Goal: Task Accomplishment & Management: Manage account settings

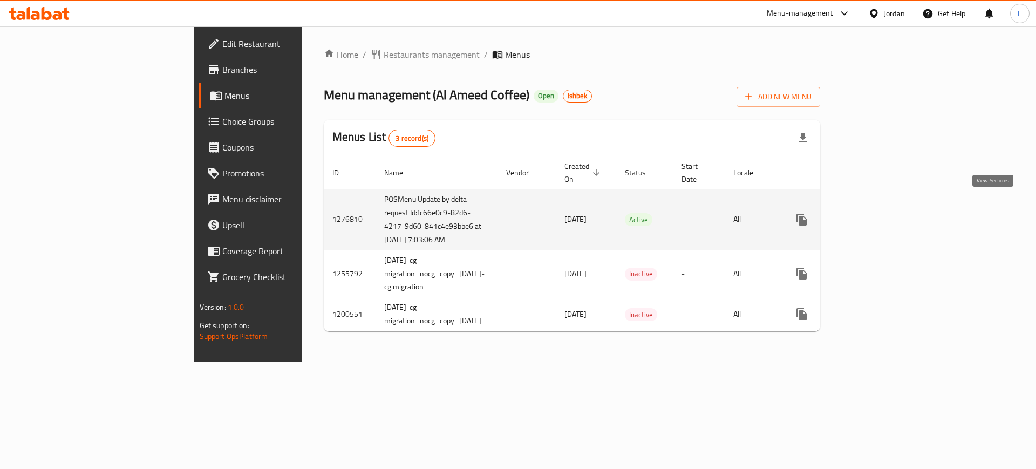
click at [886, 213] on icon "enhanced table" at bounding box center [879, 219] width 13 height 13
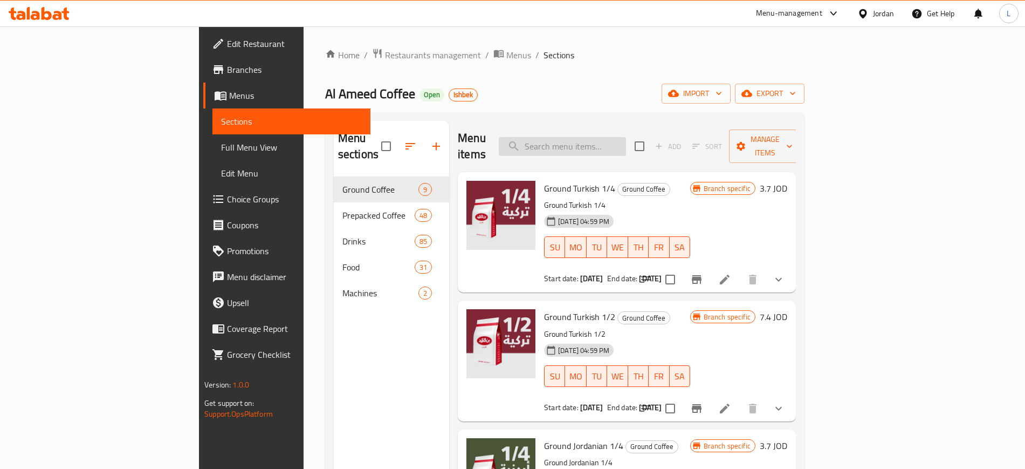
click at [614, 139] on input "search" at bounding box center [562, 146] width 127 height 19
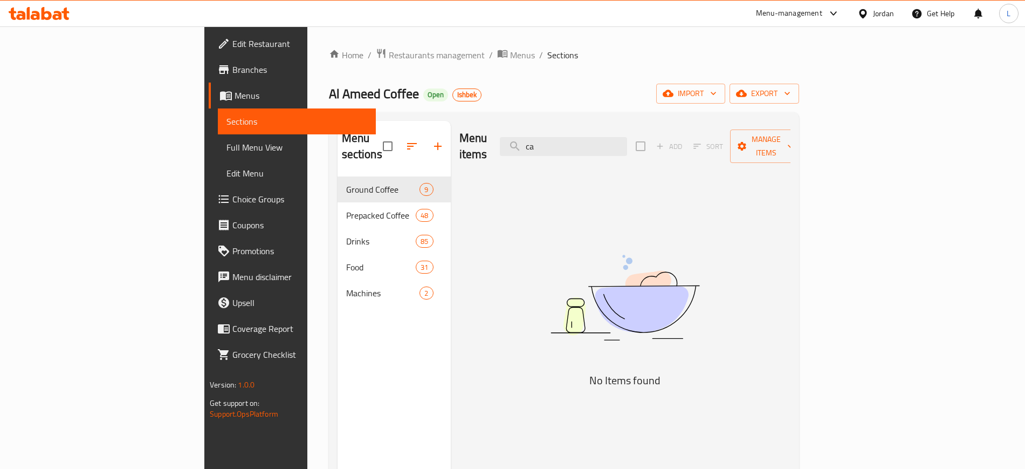
type input "c"
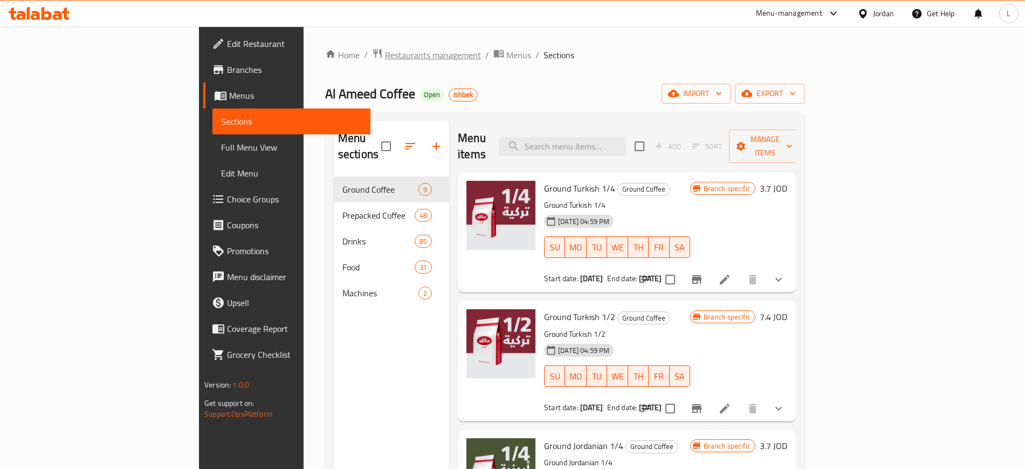
click at [385, 56] on span "Restaurants management" at bounding box center [433, 55] width 96 height 13
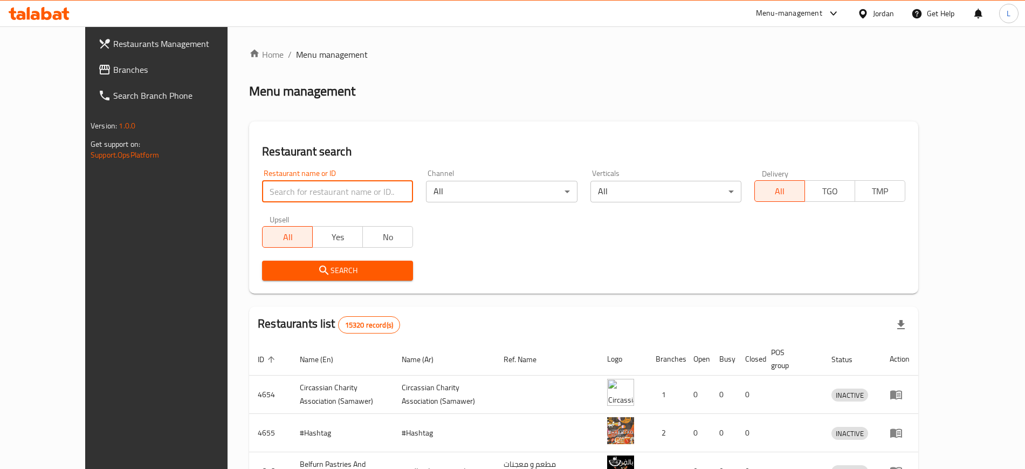
click at [315, 199] on input "search" at bounding box center [337, 192] width 151 height 22
click button "Search" at bounding box center [337, 271] width 151 height 20
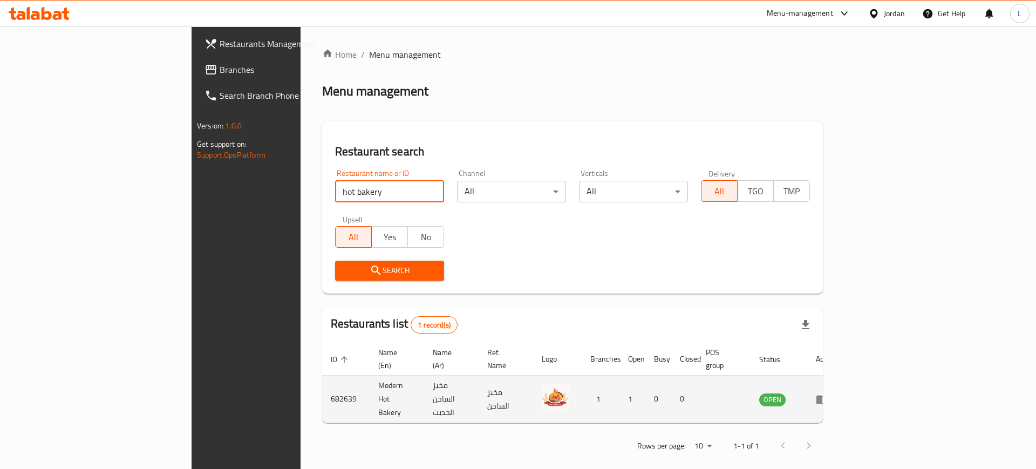
click at [322, 380] on td "682639" at bounding box center [345, 398] width 47 height 47
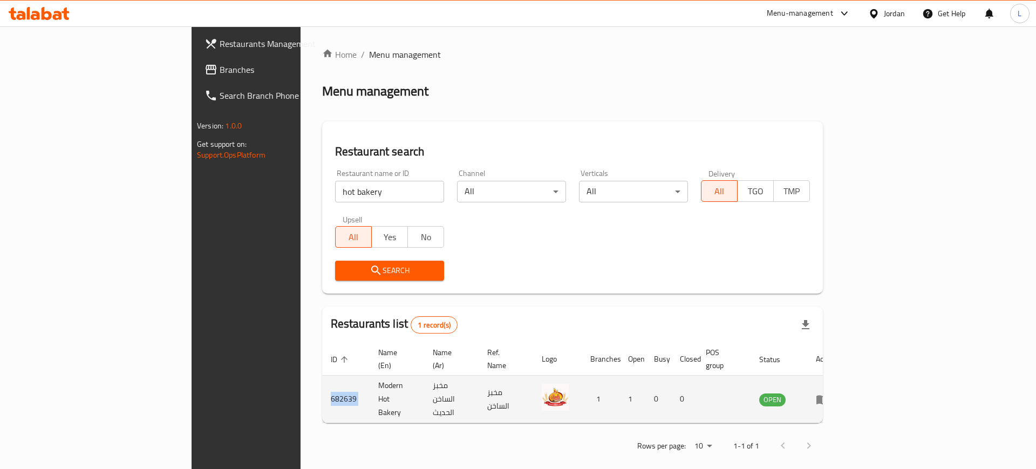
copy td "682639"
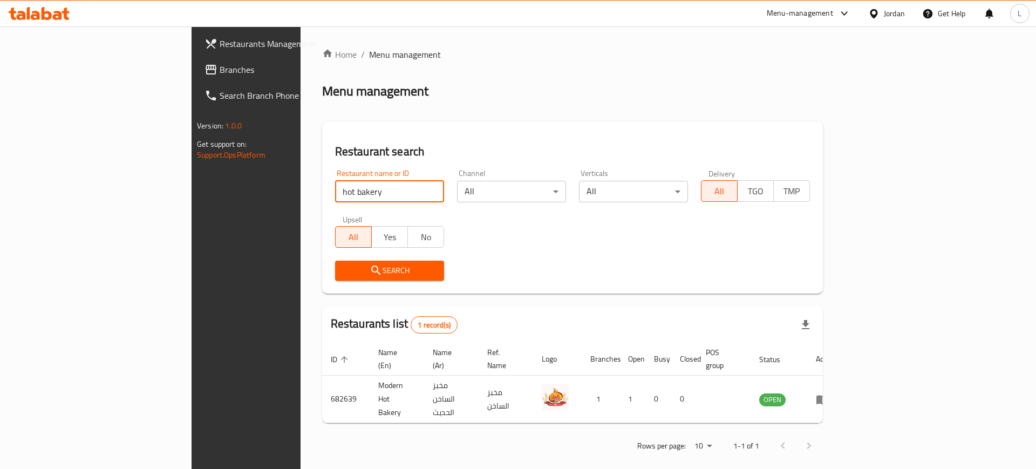
drag, startPoint x: 318, startPoint y: 197, endPoint x: 169, endPoint y: 173, distance: 151.4
click at [191, 173] on div "Restaurants Management Branches Search Branch Phone Version: 1.0.0 Get support …" at bounding box center [517, 253] width 653 height 455
type input "golden rose"
click at [344, 271] on span "Search" at bounding box center [390, 270] width 92 height 13
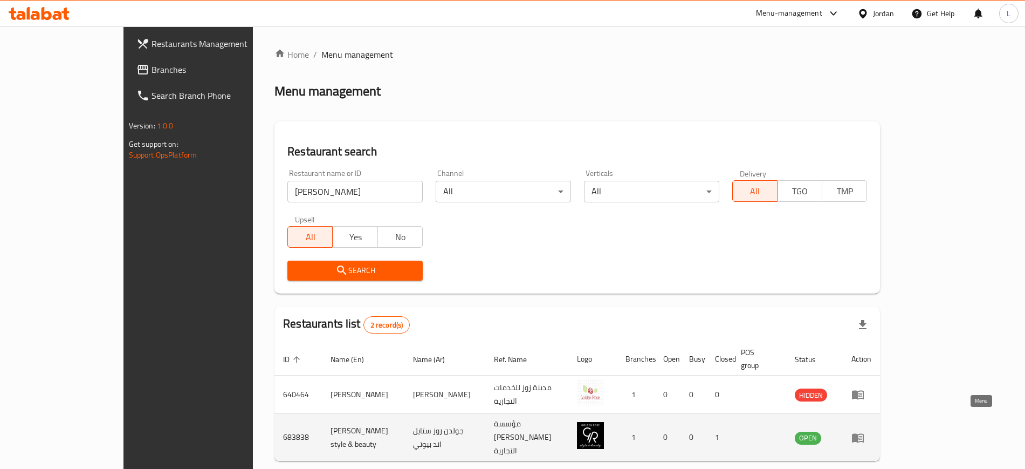
click at [864, 433] on icon "enhanced table" at bounding box center [858, 437] width 12 height 9
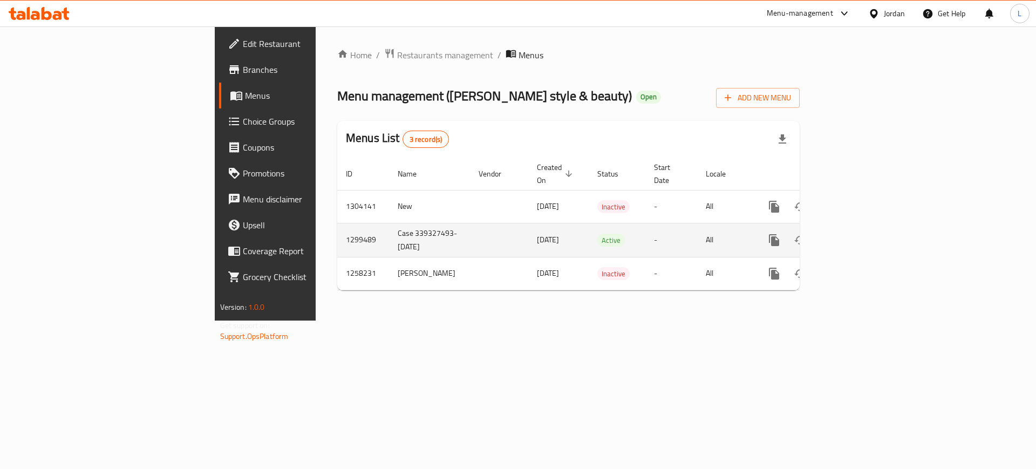
click at [858, 234] on icon "enhanced table" at bounding box center [851, 240] width 13 height 13
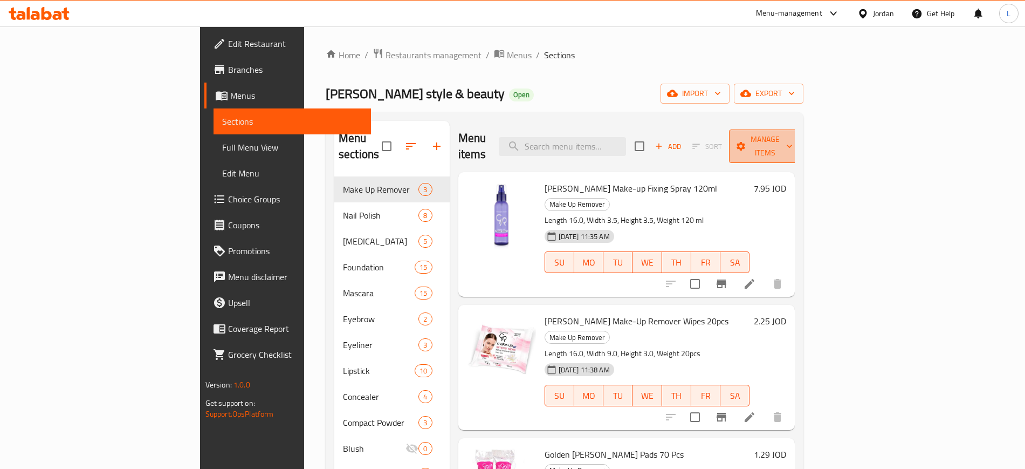
click at [793, 143] on span "Manage items" at bounding box center [765, 146] width 55 height 27
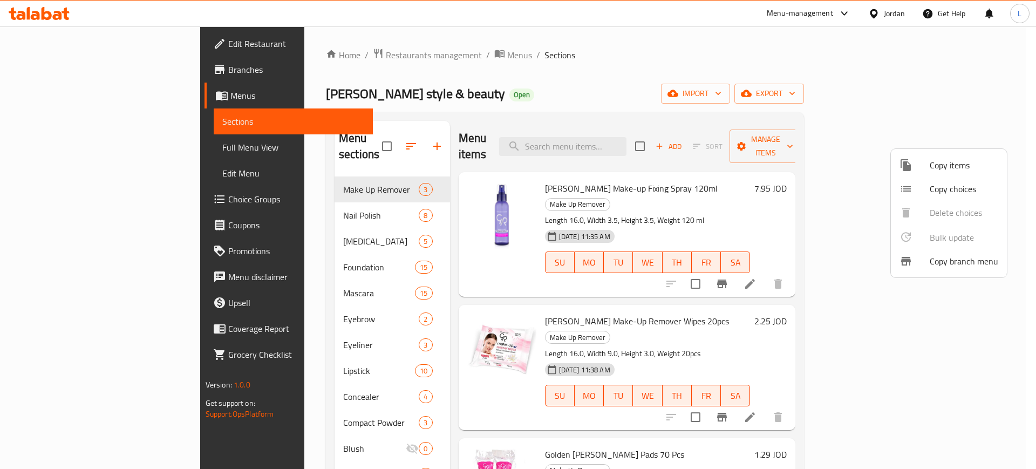
click at [875, 117] on div at bounding box center [518, 234] width 1036 height 469
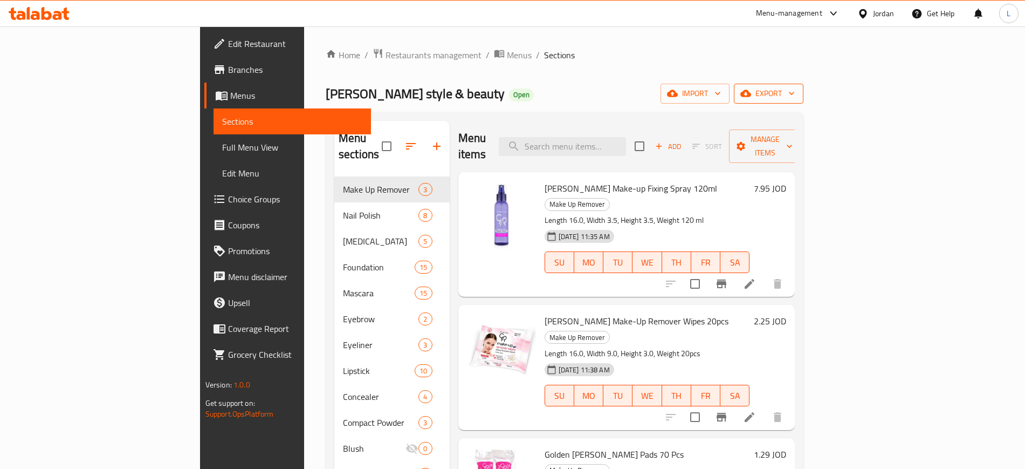
click at [795, 96] on span "export" at bounding box center [769, 93] width 52 height 13
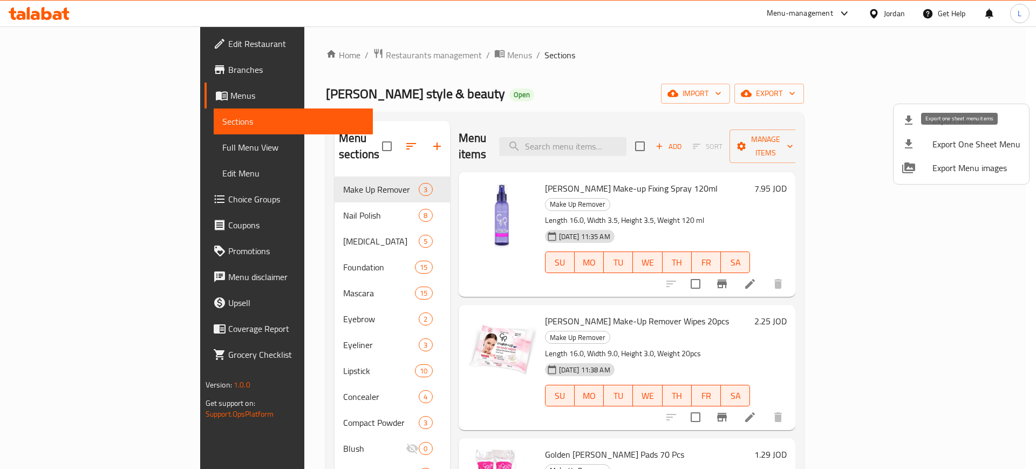
click at [975, 141] on span "Export One Sheet Menu" at bounding box center [976, 144] width 88 height 13
click at [327, 53] on div at bounding box center [518, 234] width 1036 height 469
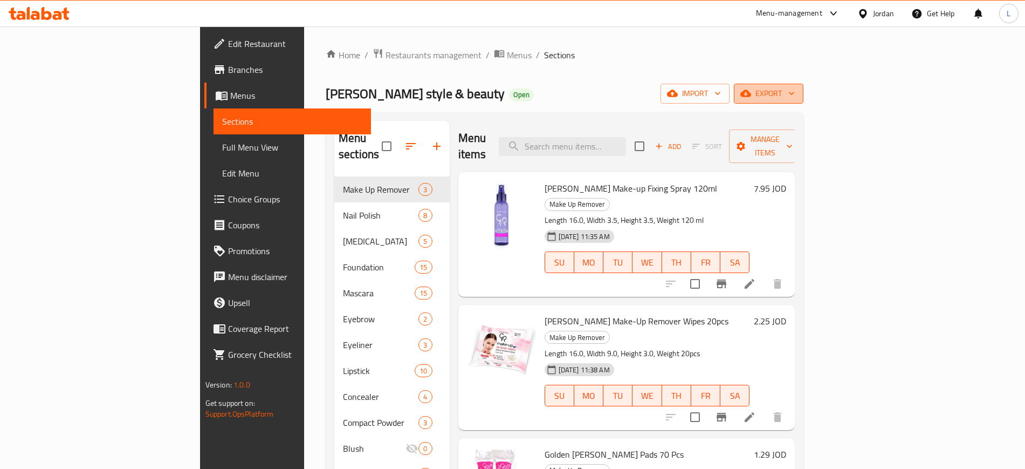
click at [795, 94] on span "export" at bounding box center [769, 93] width 52 height 13
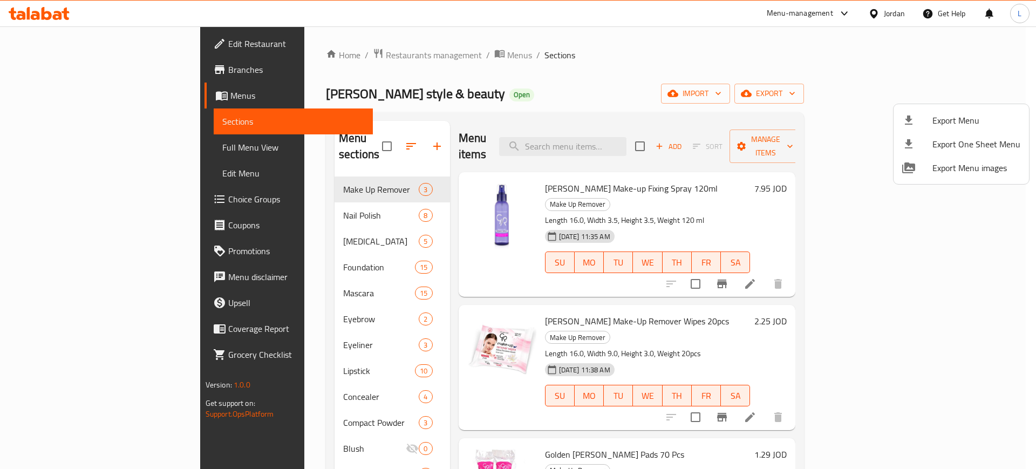
click at [946, 148] on span "Export One Sheet Menu" at bounding box center [976, 144] width 88 height 13
click at [315, 55] on div at bounding box center [518, 234] width 1036 height 469
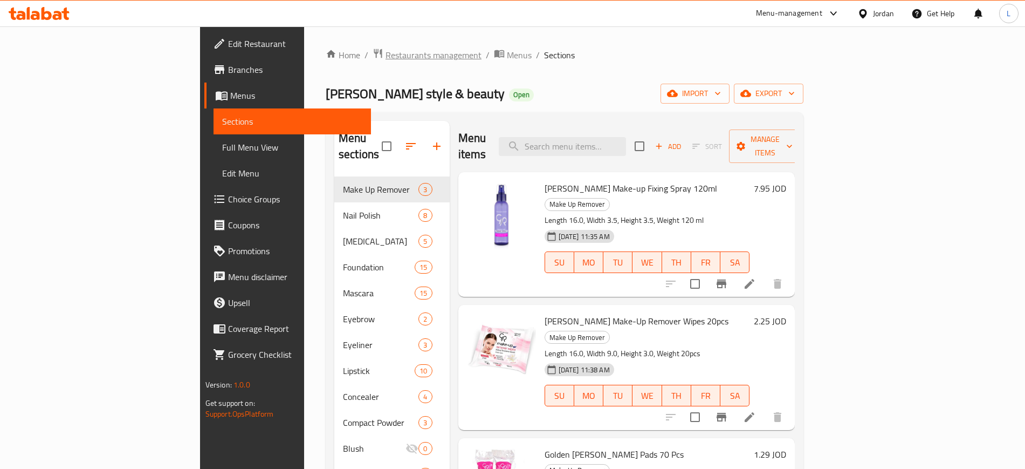
click at [386, 59] on span "Restaurants management" at bounding box center [434, 55] width 96 height 13
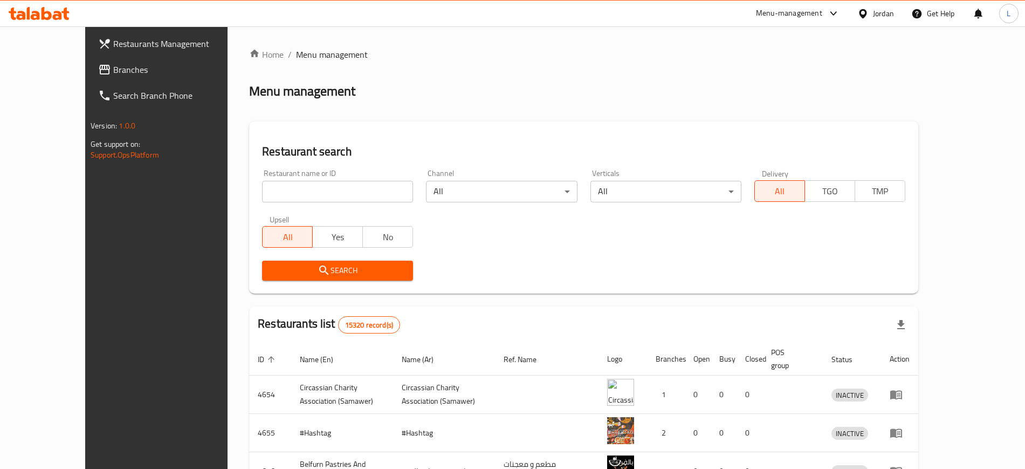
click at [856, 150] on h2 "Restaurant search" at bounding box center [584, 151] width 644 height 16
click at [266, 195] on input "search" at bounding box center [337, 192] width 151 height 22
type input "hot bakery"
click at [304, 272] on span "Search" at bounding box center [338, 270] width 134 height 13
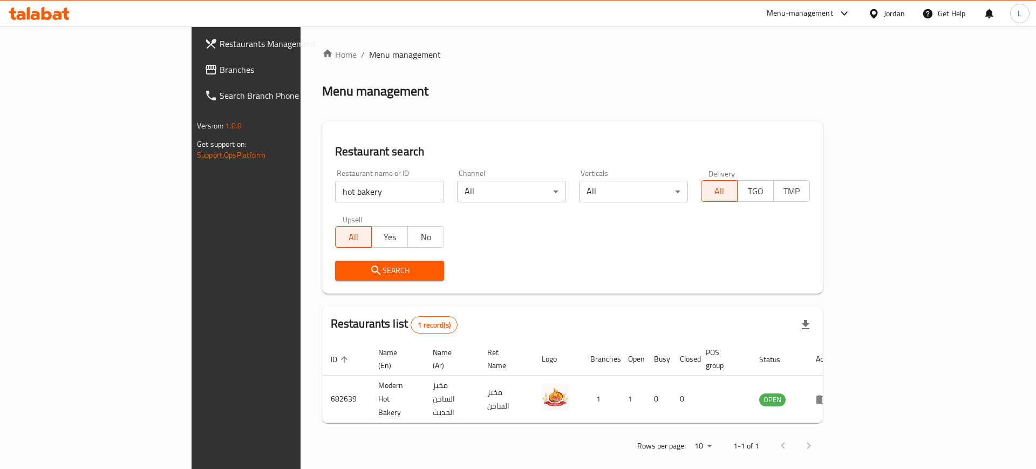
click at [796, 9] on div "Menu-management" at bounding box center [800, 13] width 66 height 13
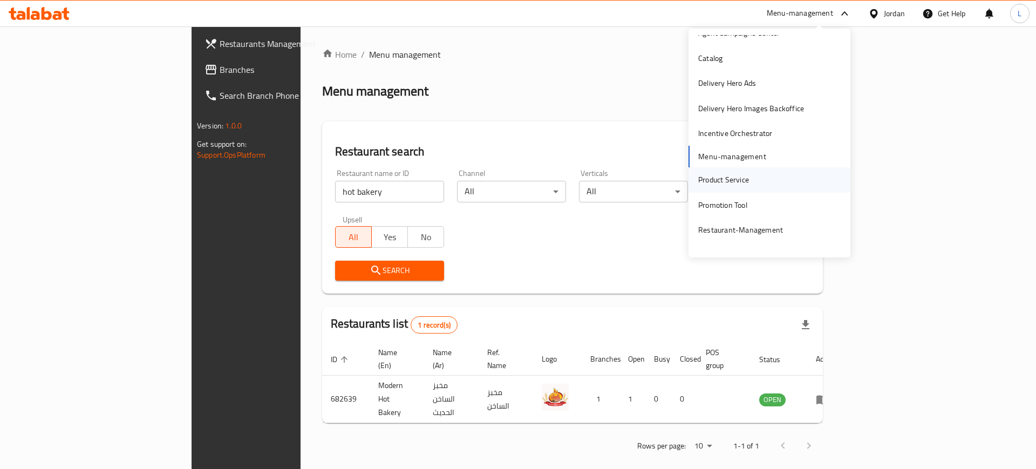
scroll to position [56, 0]
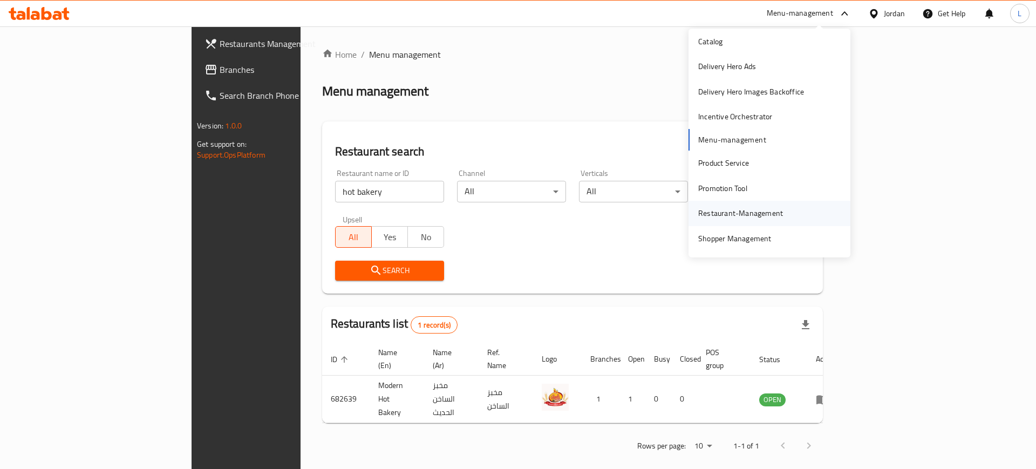
click at [732, 213] on div "Restaurant-Management" at bounding box center [740, 213] width 85 height 12
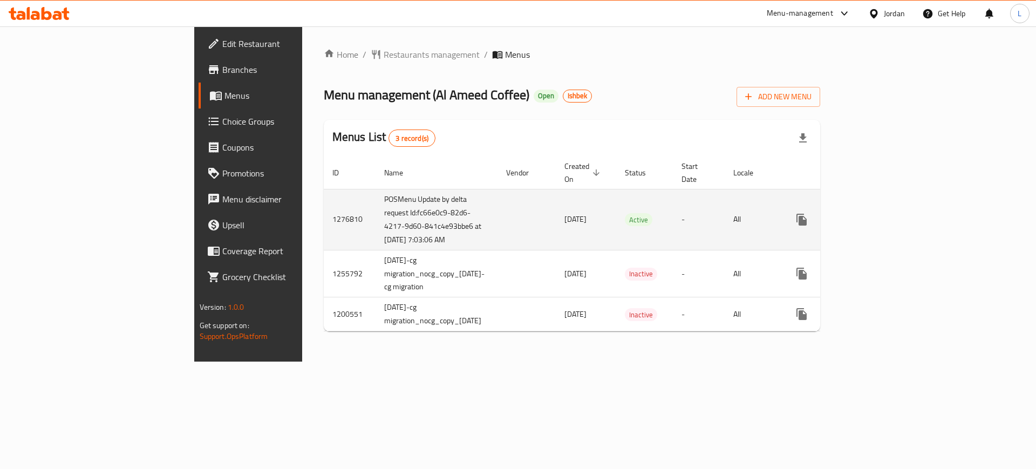
click at [884, 215] on icon "enhanced table" at bounding box center [879, 220] width 10 height 10
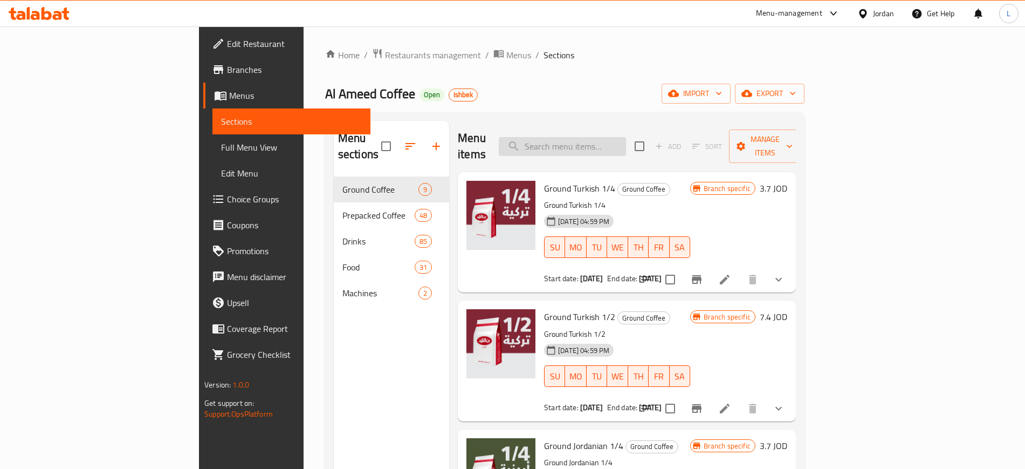
click at [626, 137] on input "search" at bounding box center [562, 146] width 127 height 19
paste input "Cascara"
type input "Cascara"
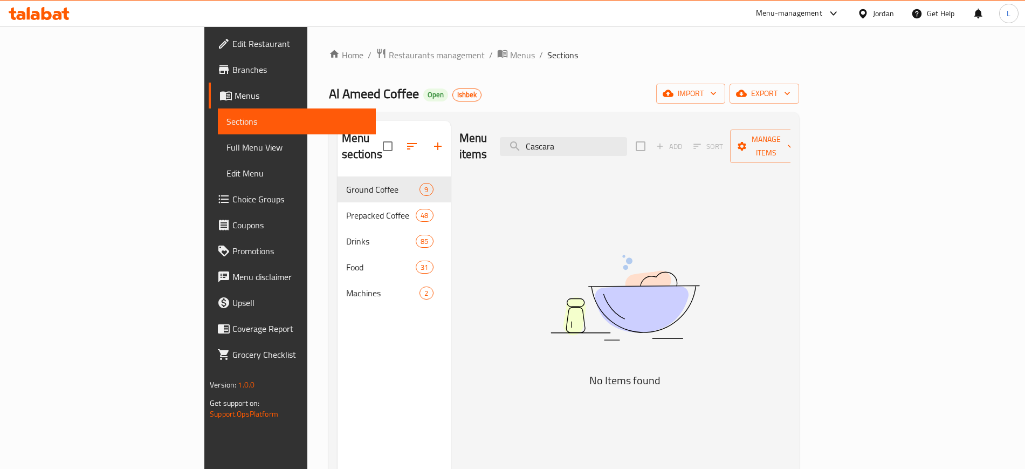
drag, startPoint x: 632, startPoint y: 134, endPoint x: 560, endPoint y: 139, distance: 72.4
click at [542, 135] on div "Menu items Cascara Add Sort Manage items" at bounding box center [625, 146] width 331 height 51
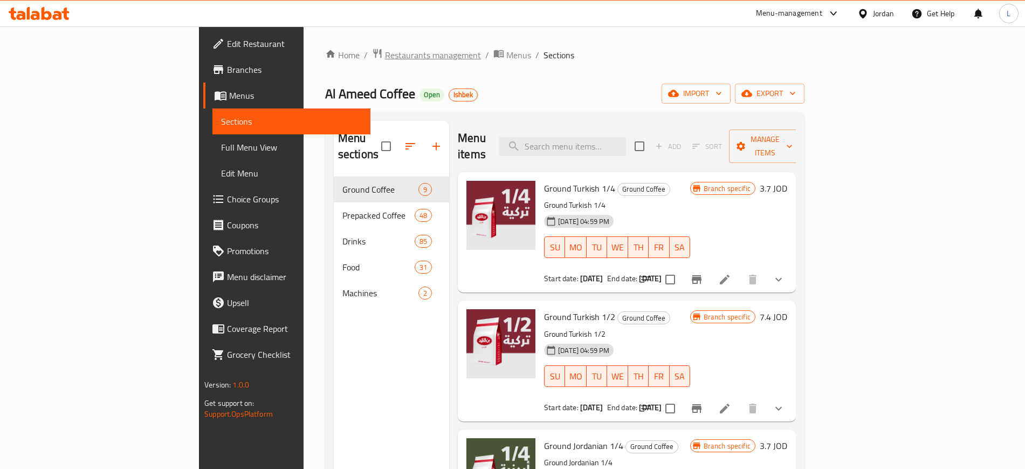
click at [385, 53] on span "Restaurants management" at bounding box center [433, 55] width 96 height 13
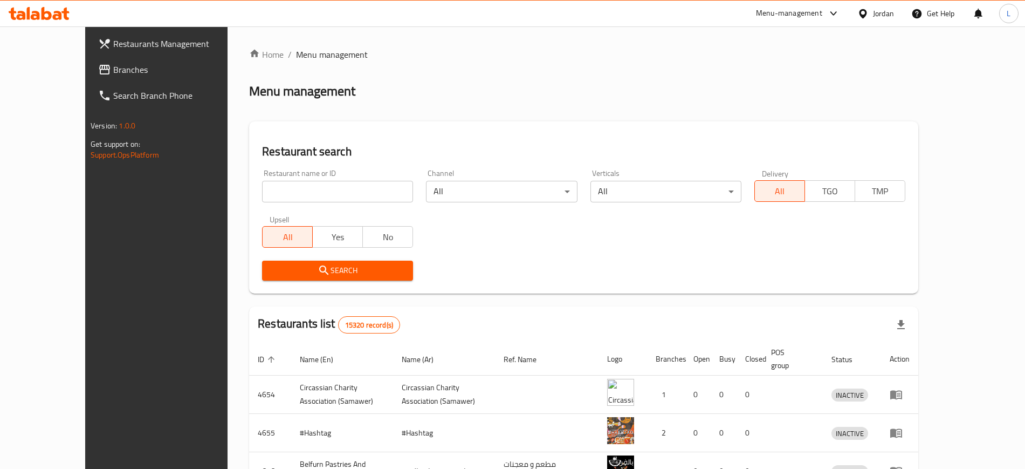
click at [291, 188] on input "search" at bounding box center [337, 192] width 151 height 22
type input "brazil"
click at [294, 274] on span "Search" at bounding box center [338, 270] width 134 height 13
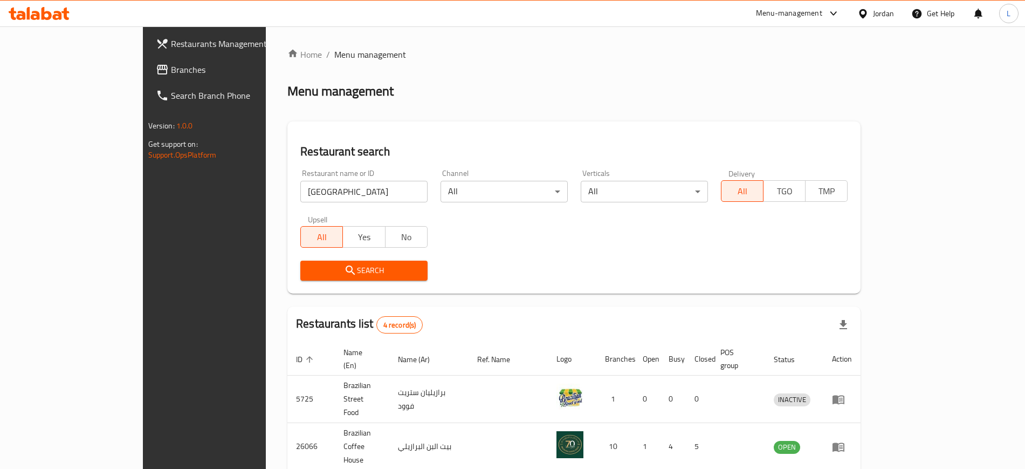
scroll to position [106, 0]
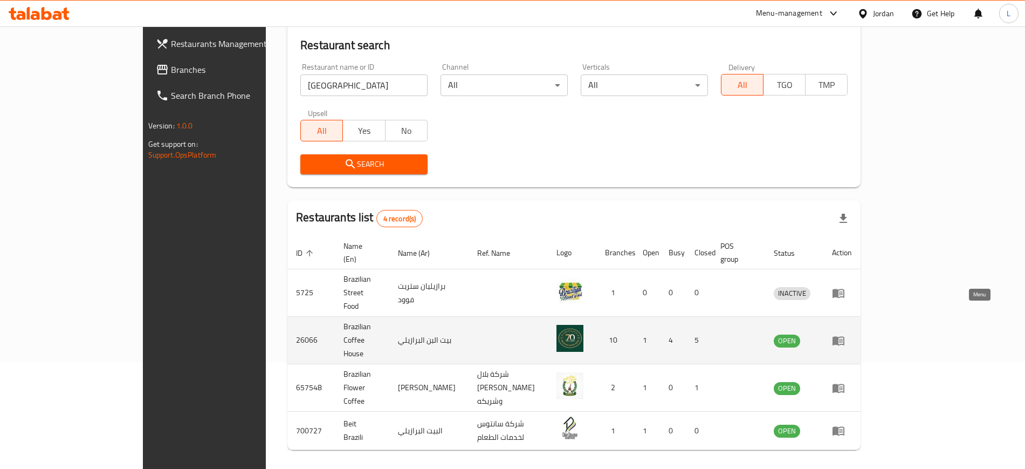
click at [845, 336] on icon "enhanced table" at bounding box center [839, 340] width 12 height 9
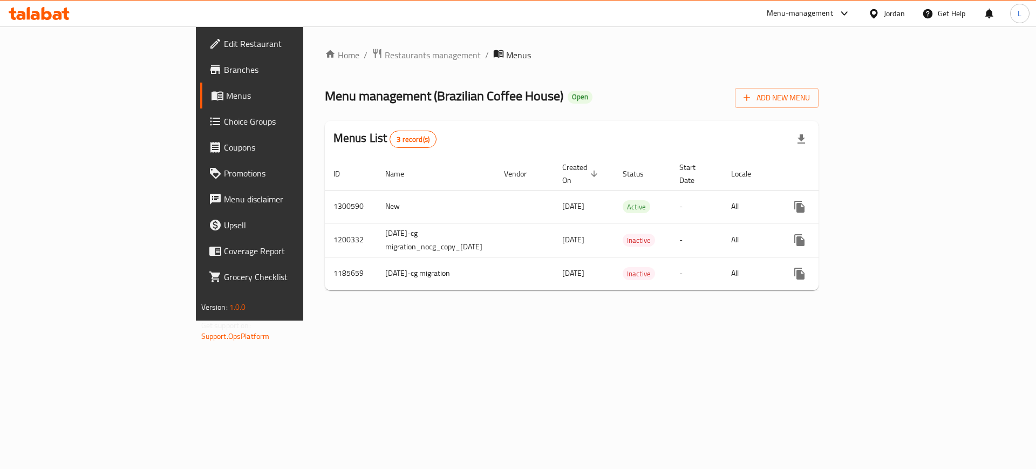
click at [224, 73] on span "Branches" at bounding box center [292, 69] width 136 height 13
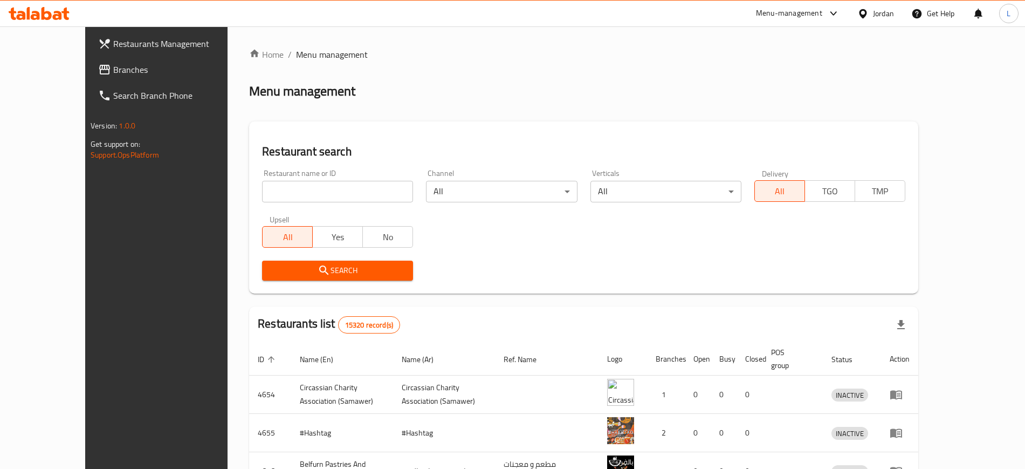
click at [295, 191] on input "search" at bounding box center [337, 192] width 151 height 22
click at [312, 277] on button "Search" at bounding box center [337, 271] width 151 height 20
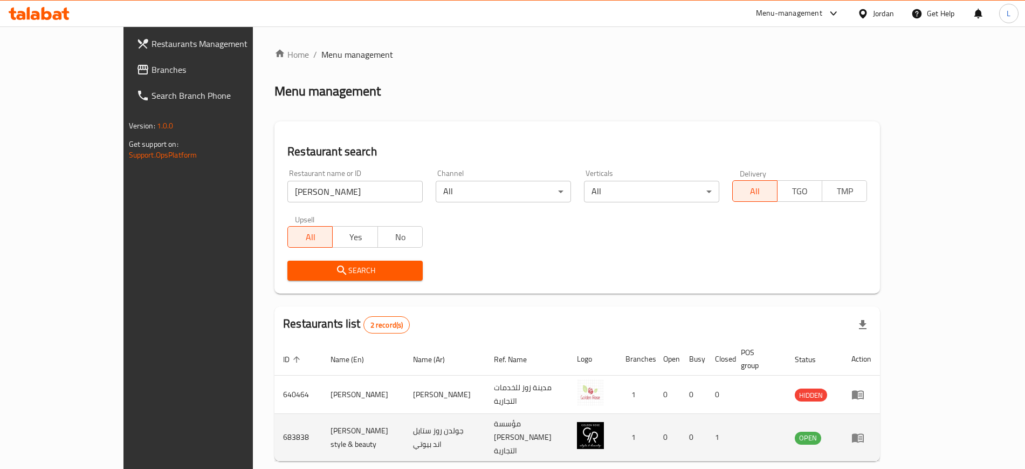
click at [275, 423] on td "683838" at bounding box center [298, 437] width 47 height 47
copy td "683838"
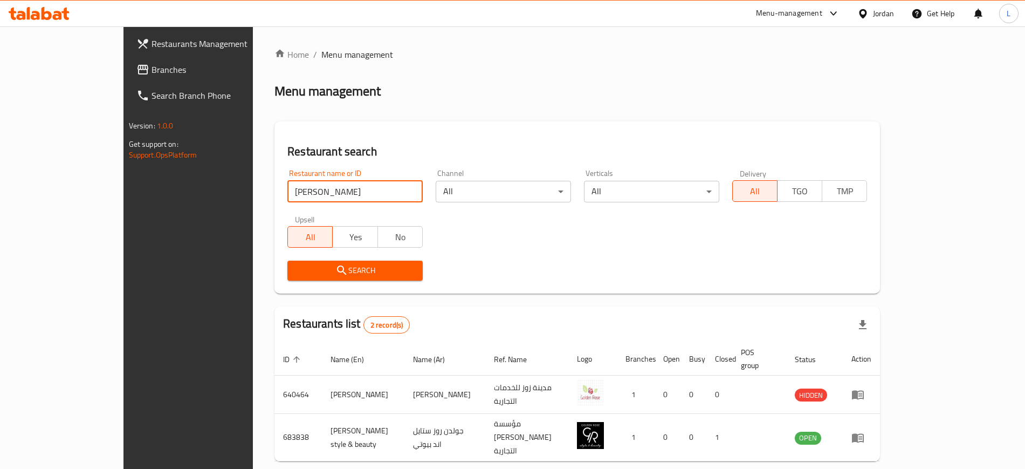
drag, startPoint x: 259, startPoint y: 193, endPoint x: 0, endPoint y: 190, distance: 259.5
click at [124, 214] on div "Restaurants Management Branches Search Branch Phone Version: 1.0.0 Get support …" at bounding box center [513, 272] width 779 height 493
type input "rokon"
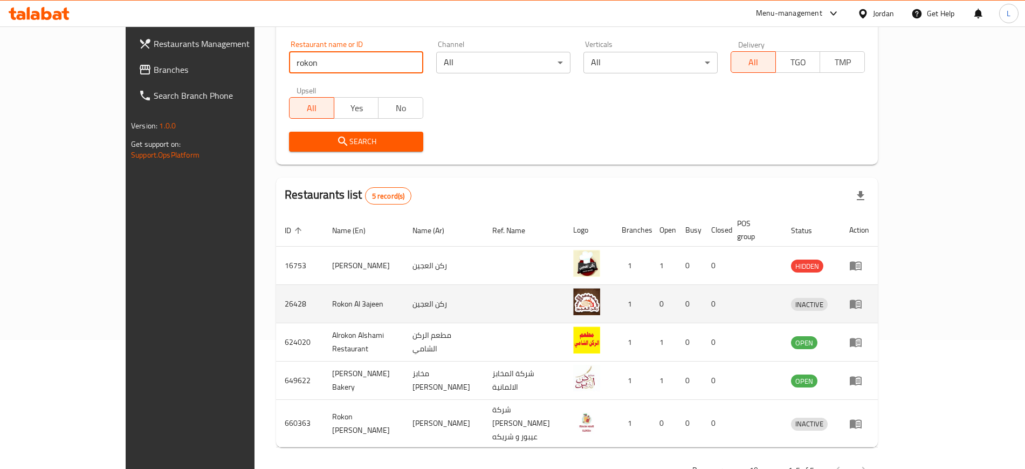
scroll to position [145, 0]
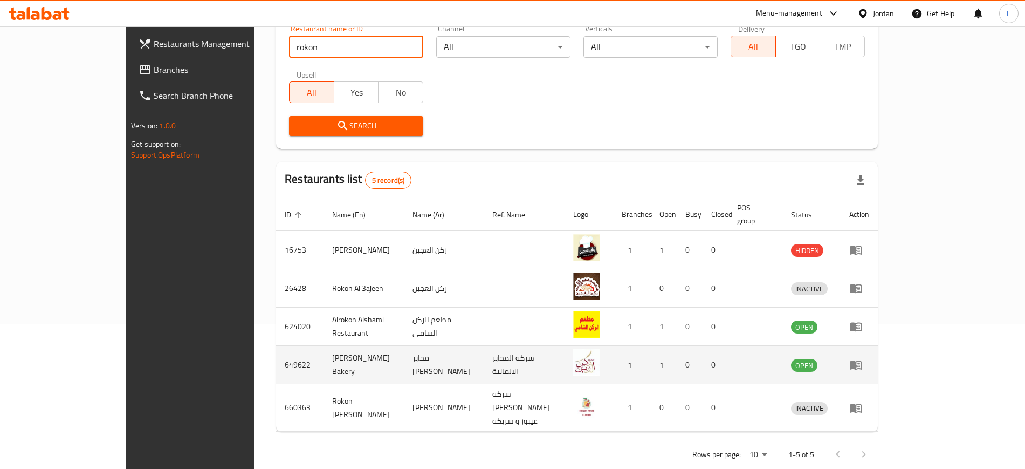
click at [862, 361] on icon "enhanced table" at bounding box center [856, 365] width 12 height 9
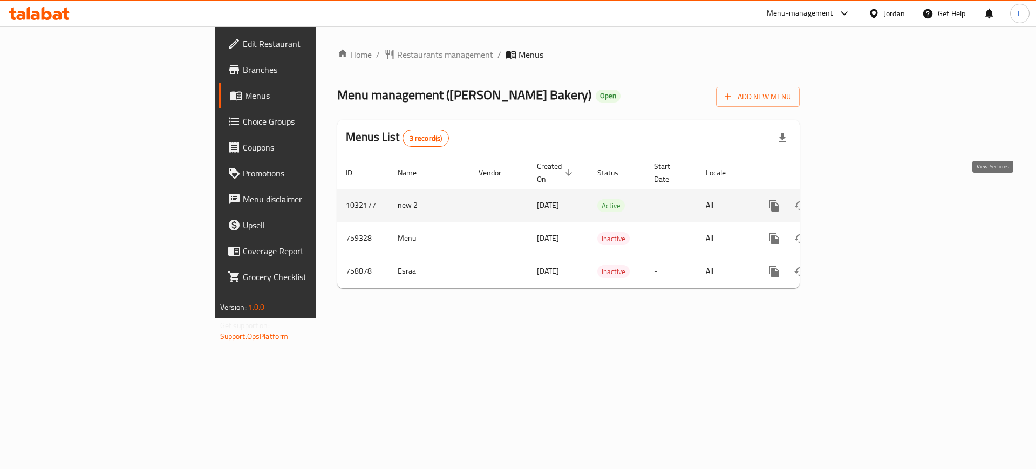
click at [857, 201] on icon "enhanced table" at bounding box center [852, 206] width 10 height 10
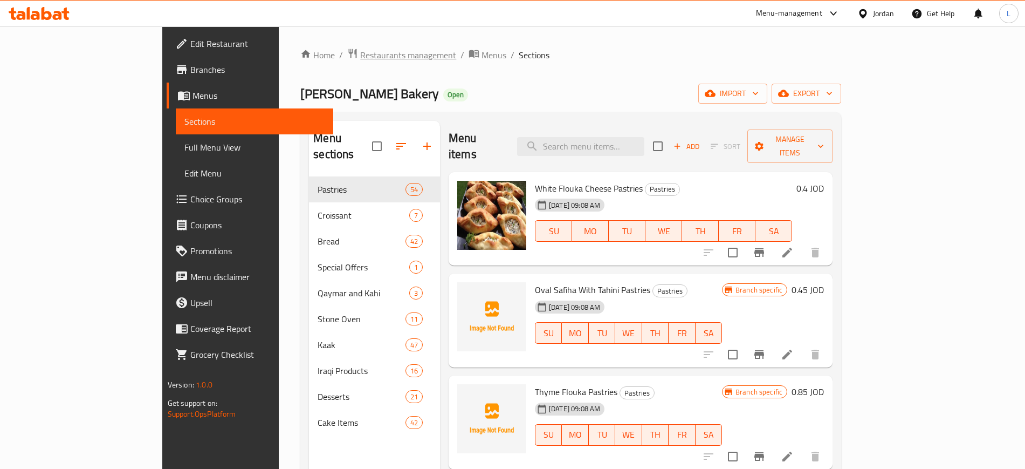
click at [360, 53] on span "Restaurants management" at bounding box center [408, 55] width 96 height 13
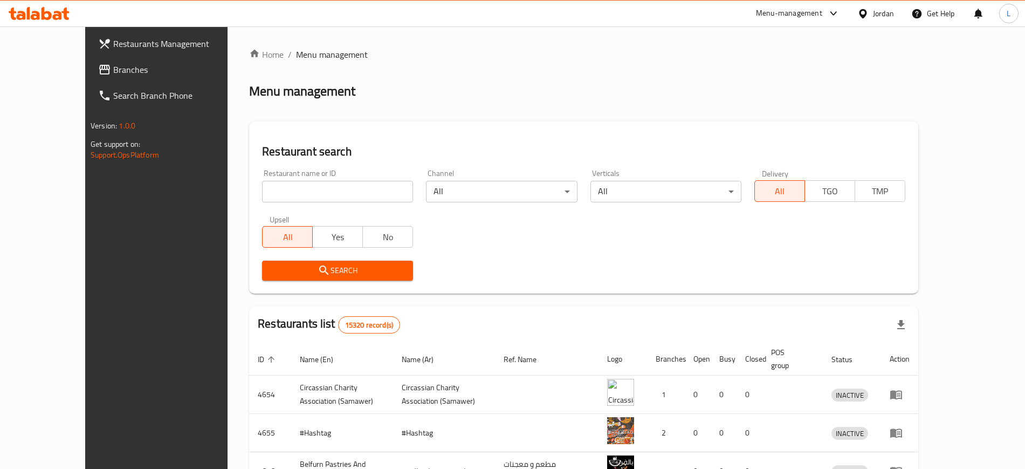
click at [323, 194] on input "search" at bounding box center [337, 192] width 151 height 22
type input "cloudy"
click button "Search" at bounding box center [337, 271] width 151 height 20
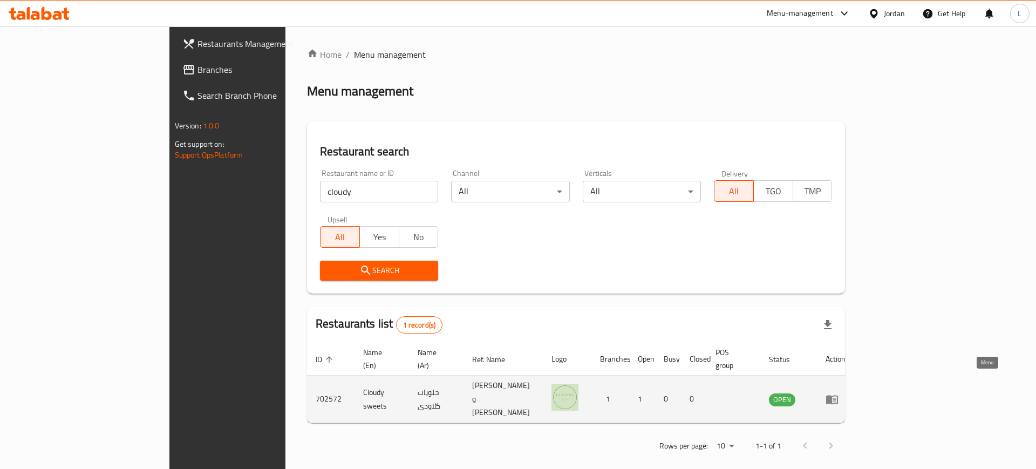
click at [838, 393] on icon "enhanced table" at bounding box center [831, 399] width 13 height 13
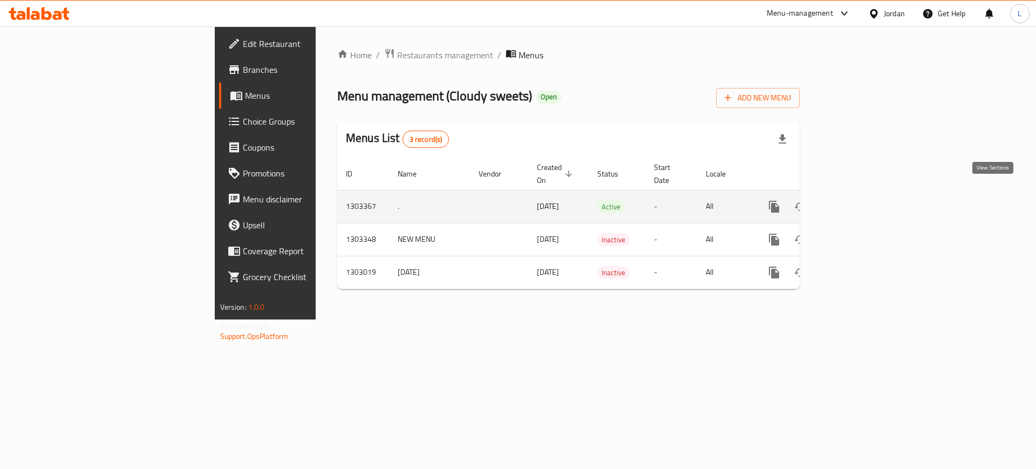
click at [858, 200] on icon "enhanced table" at bounding box center [851, 206] width 13 height 13
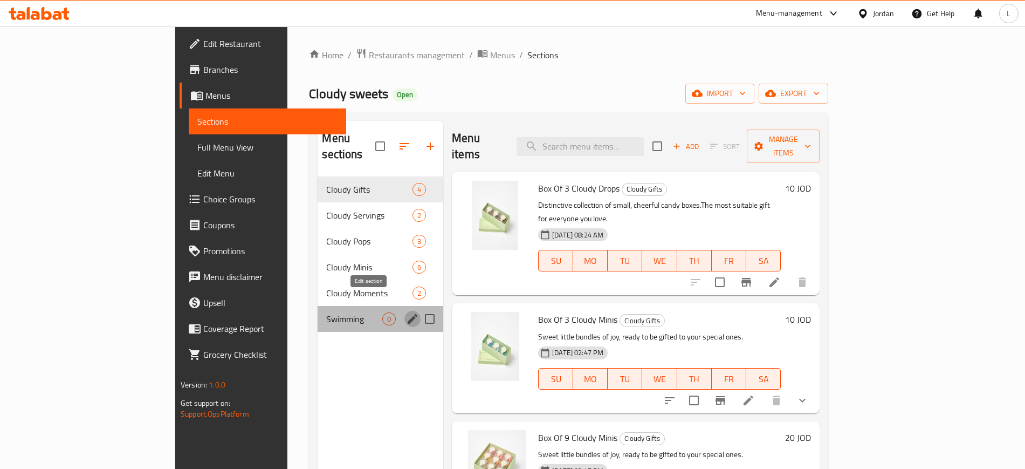
click at [406, 312] on icon "edit" at bounding box center [412, 318] width 13 height 13
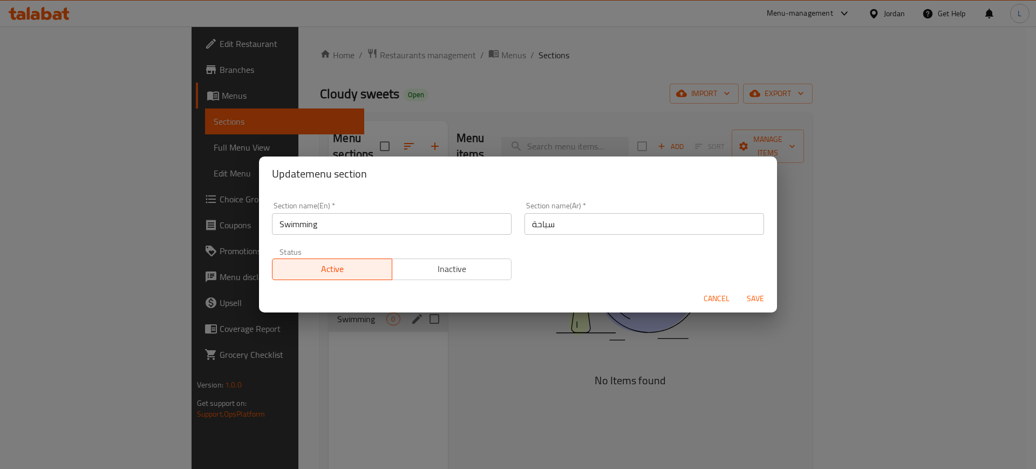
drag, startPoint x: 423, startPoint y: 275, endPoint x: 474, endPoint y: 283, distance: 51.4
click at [425, 279] on div "Status Active Inactive" at bounding box center [391, 263] width 252 height 45
click at [478, 274] on span "Inactive" at bounding box center [451, 269] width 111 height 16
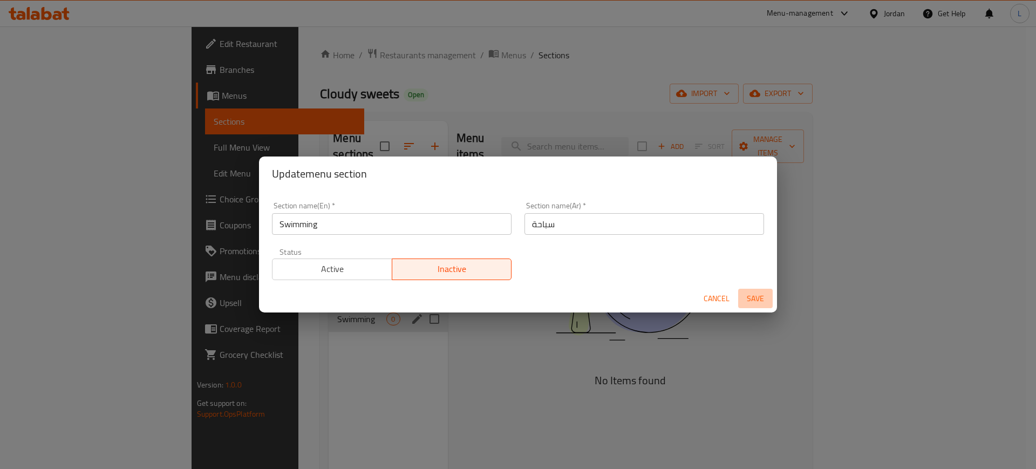
drag, startPoint x: 758, startPoint y: 298, endPoint x: 735, endPoint y: 300, distance: 22.8
click at [759, 298] on span "Save" at bounding box center [755, 298] width 26 height 13
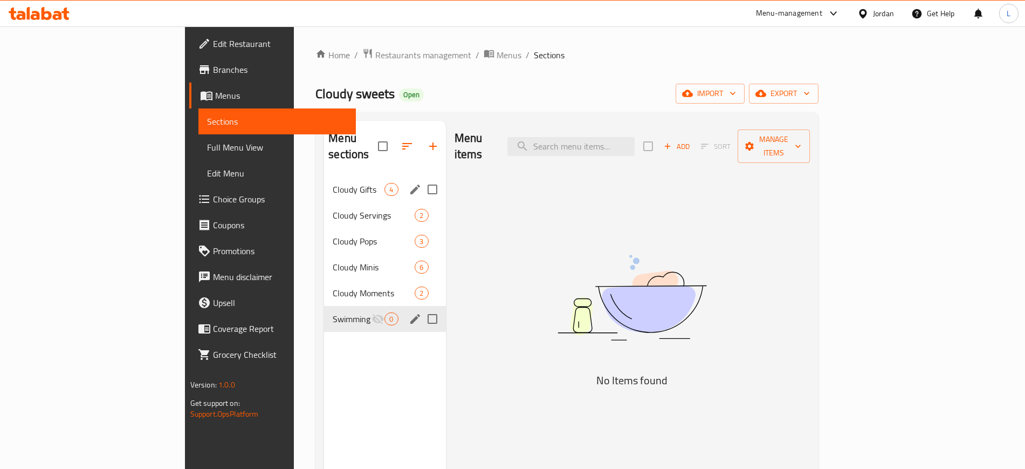
click at [333, 183] on span "Cloudy Gifts" at bounding box center [359, 189] width 52 height 13
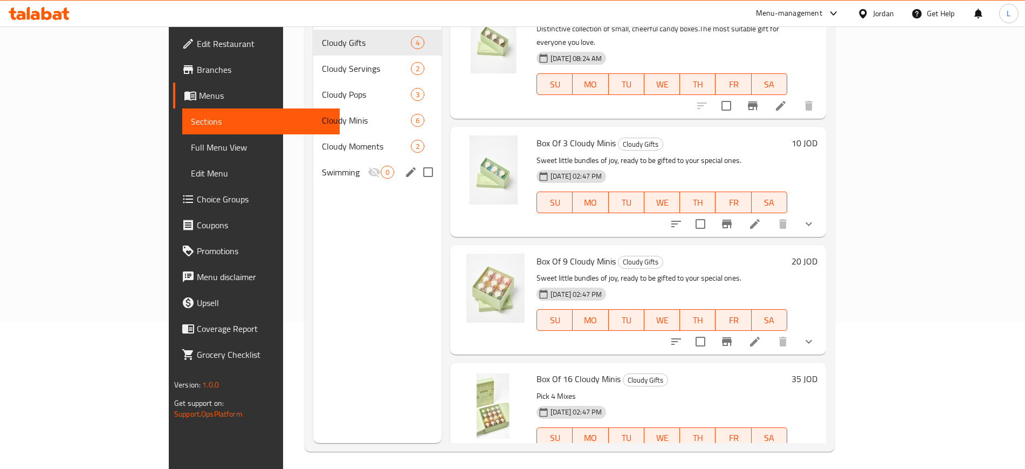
scroll to position [151, 0]
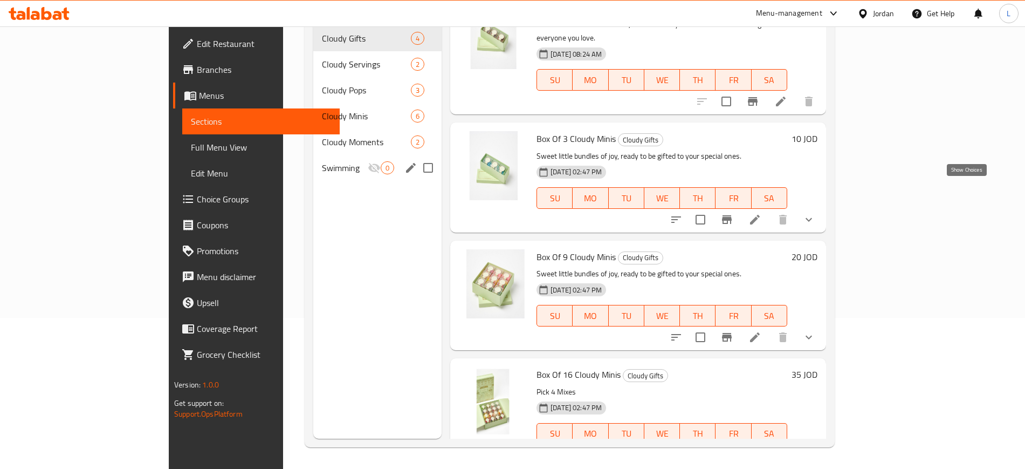
click at [816, 213] on icon "show more" at bounding box center [809, 219] width 13 height 13
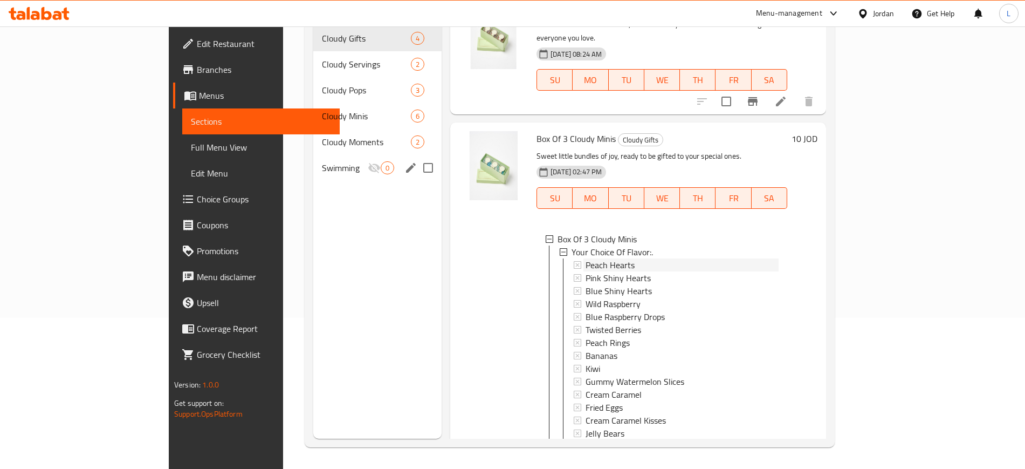
click at [620, 258] on div "Peach Hearts" at bounding box center [682, 264] width 193 height 13
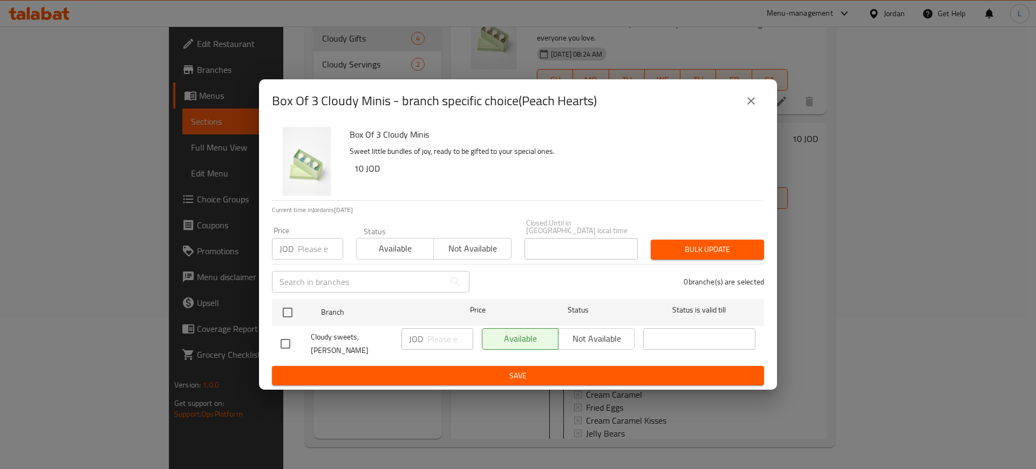
click at [749, 107] on icon "close" at bounding box center [750, 100] width 13 height 13
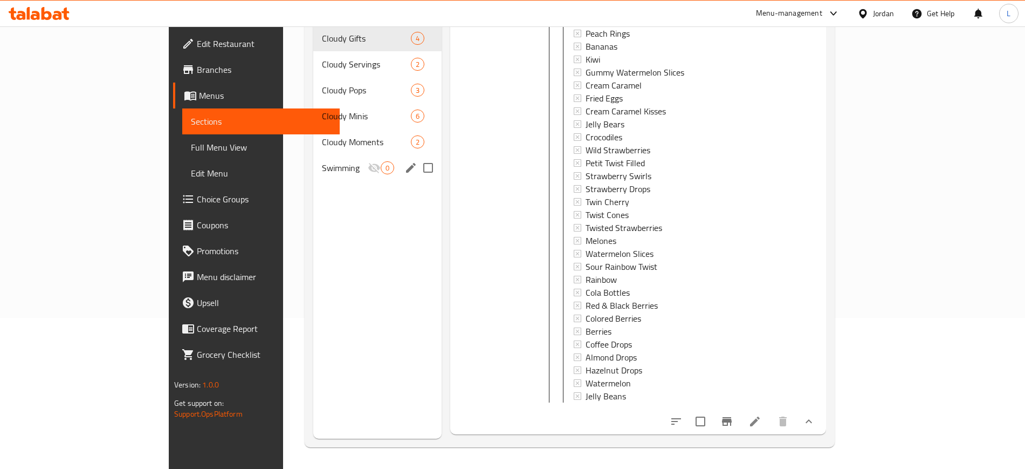
scroll to position [0, 0]
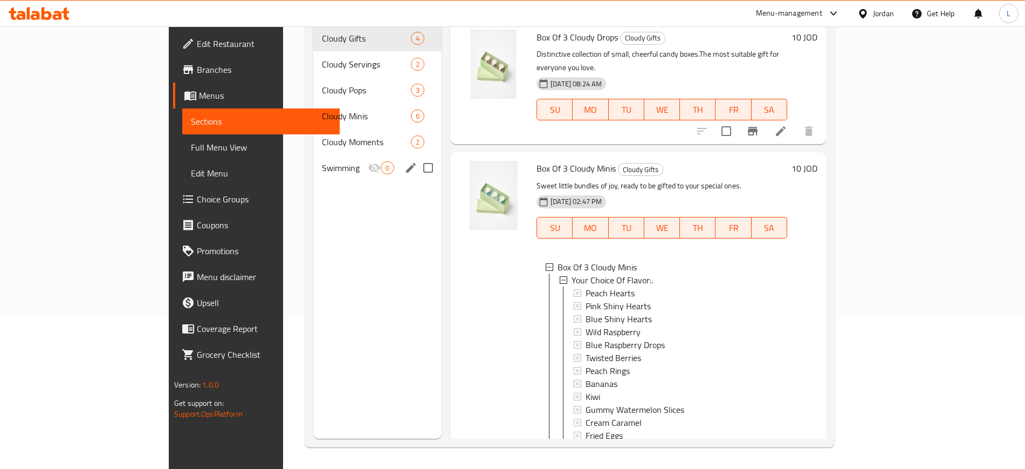
click at [455, 264] on div at bounding box center [494, 461] width 78 height 610
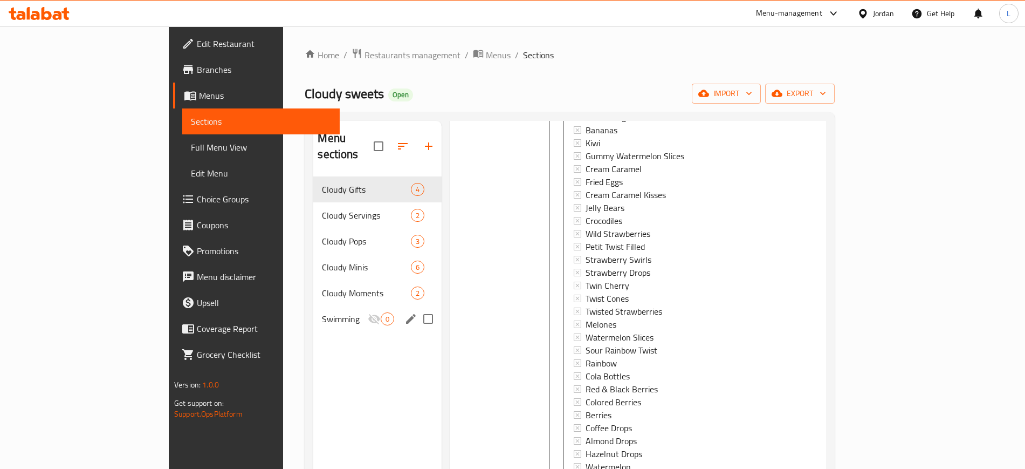
scroll to position [472, 0]
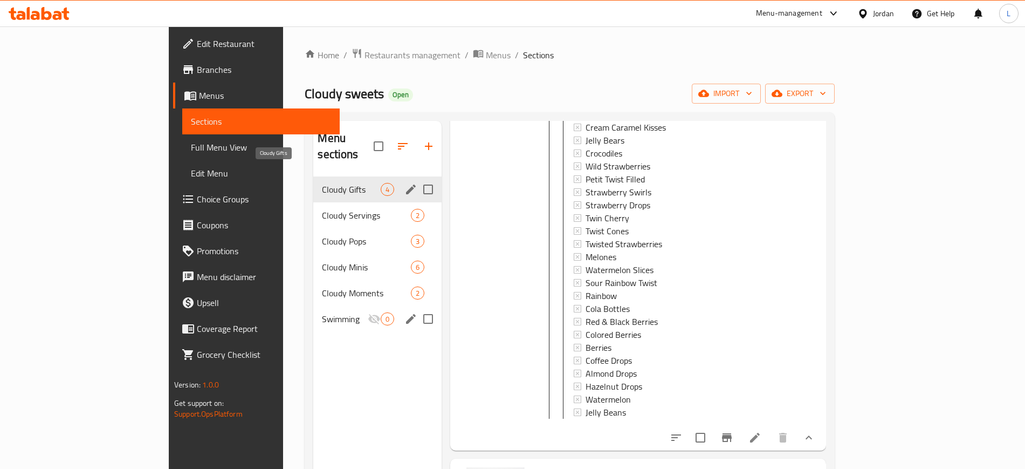
click at [322, 183] on span "Cloudy Gifts" at bounding box center [351, 189] width 59 height 13
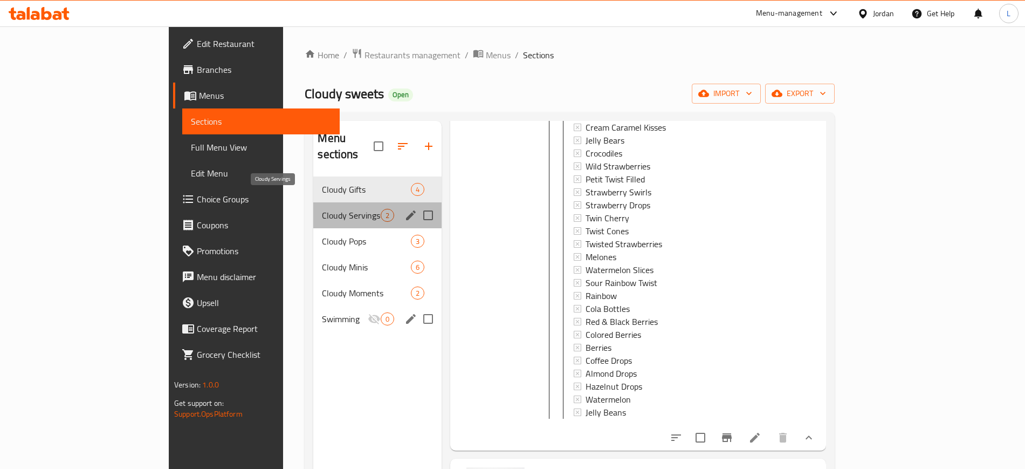
click at [322, 209] on span "Cloudy Servings" at bounding box center [351, 215] width 59 height 13
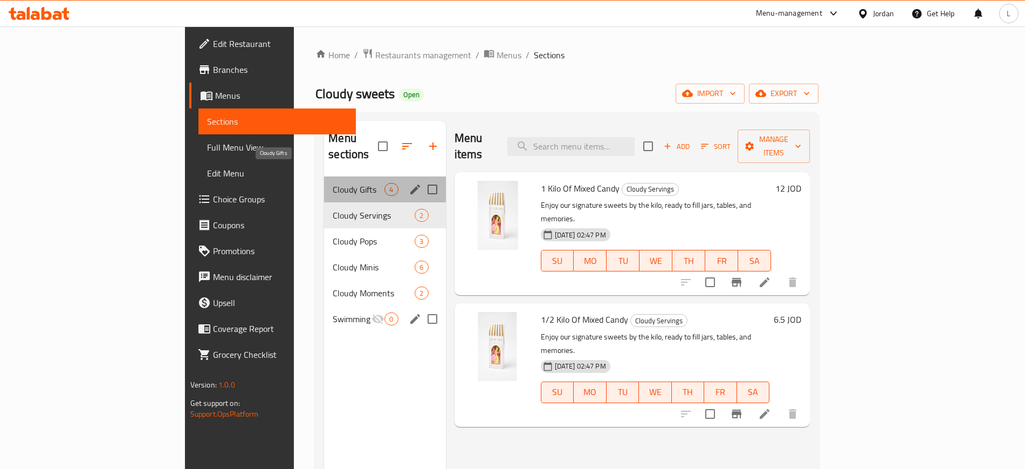
click at [333, 183] on span "Cloudy Gifts" at bounding box center [359, 189] width 52 height 13
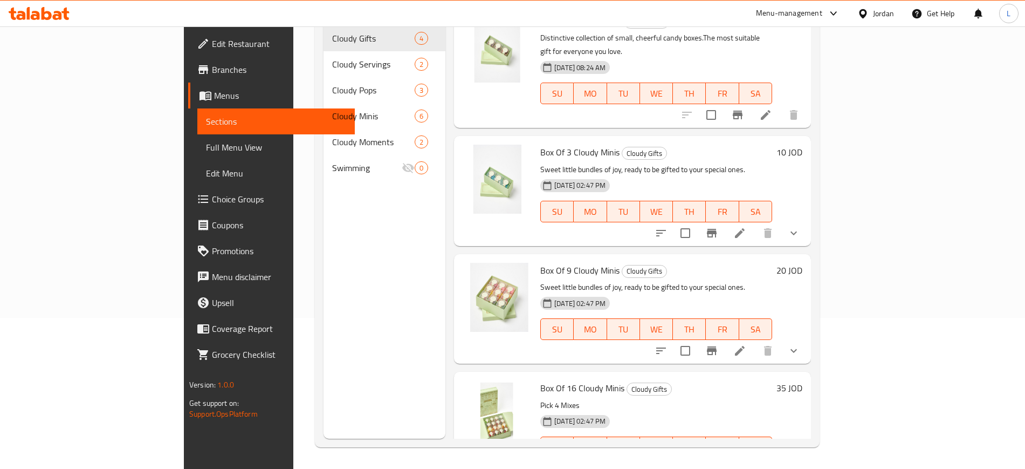
scroll to position [30, 0]
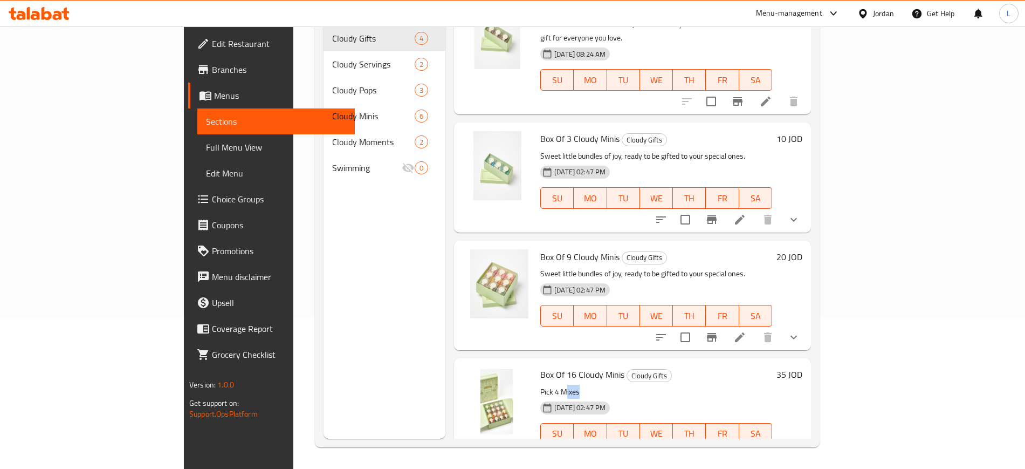
drag, startPoint x: 520, startPoint y: 361, endPoint x: 564, endPoint y: 362, distance: 44.2
click at [564, 385] on p "Pick 4 Mixes" at bounding box center [656, 391] width 232 height 13
click at [800, 449] on icon "show more" at bounding box center [794, 455] width 13 height 13
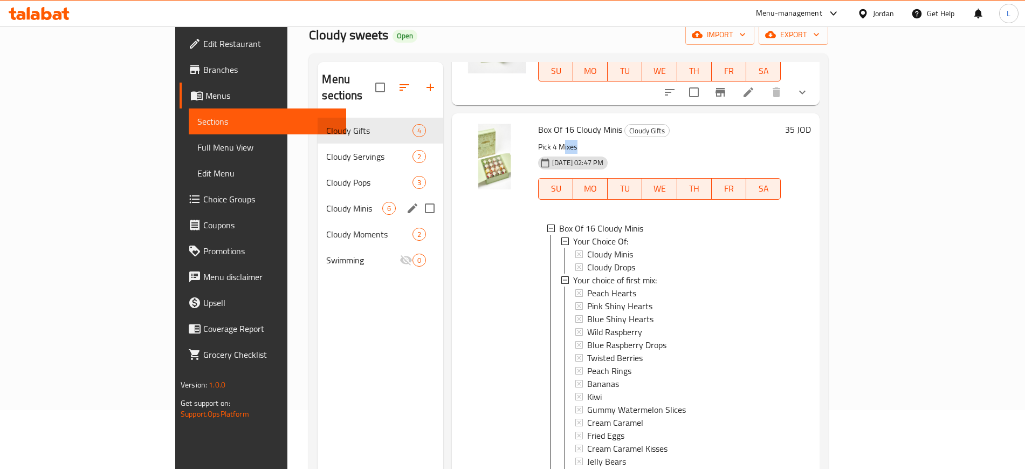
scroll to position [0, 0]
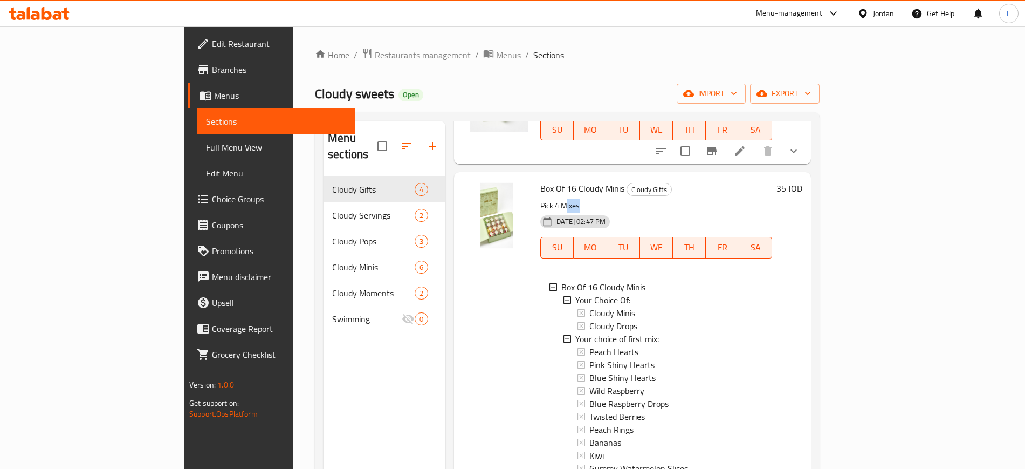
click at [375, 56] on span "Restaurants management" at bounding box center [423, 55] width 96 height 13
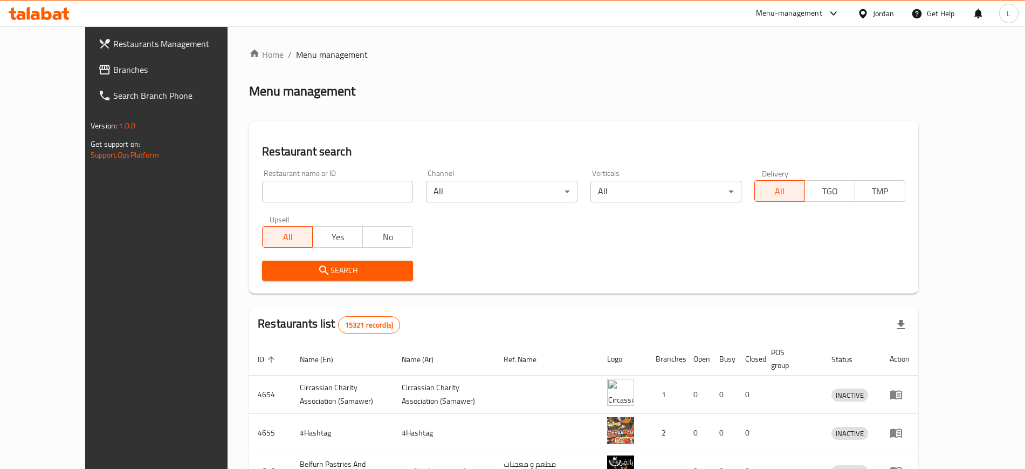
click at [262, 195] on input "search" at bounding box center [337, 192] width 151 height 22
type input "belmio"
click button "Search" at bounding box center [337, 271] width 151 height 20
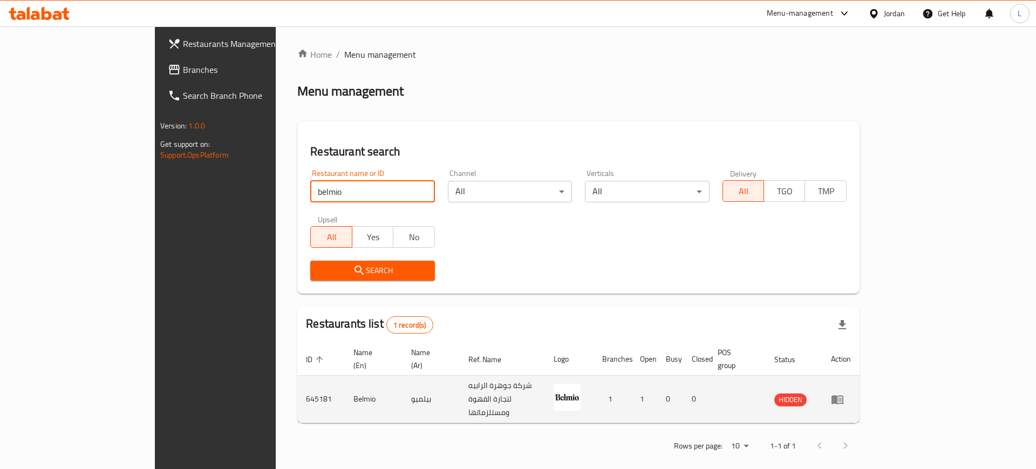
click at [844, 393] on icon "enhanced table" at bounding box center [837, 399] width 13 height 13
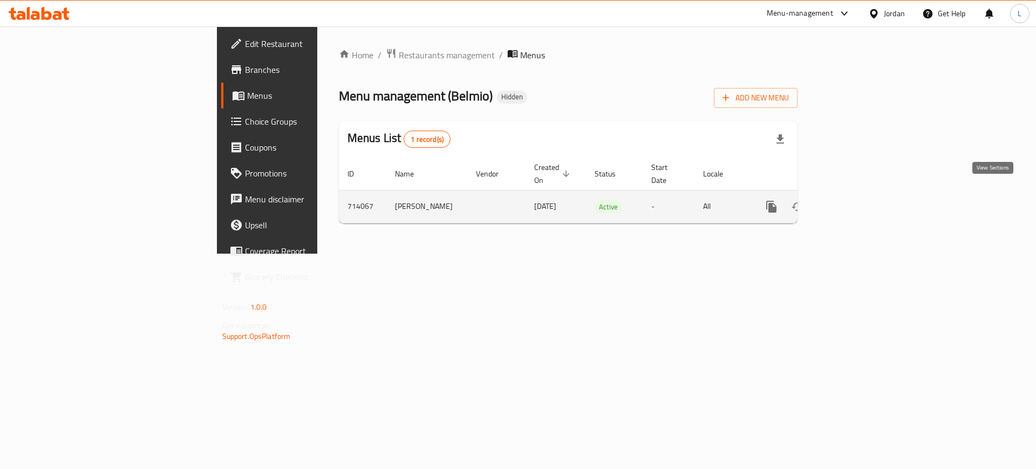
click at [854, 202] on icon "enhanced table" at bounding box center [849, 207] width 10 height 10
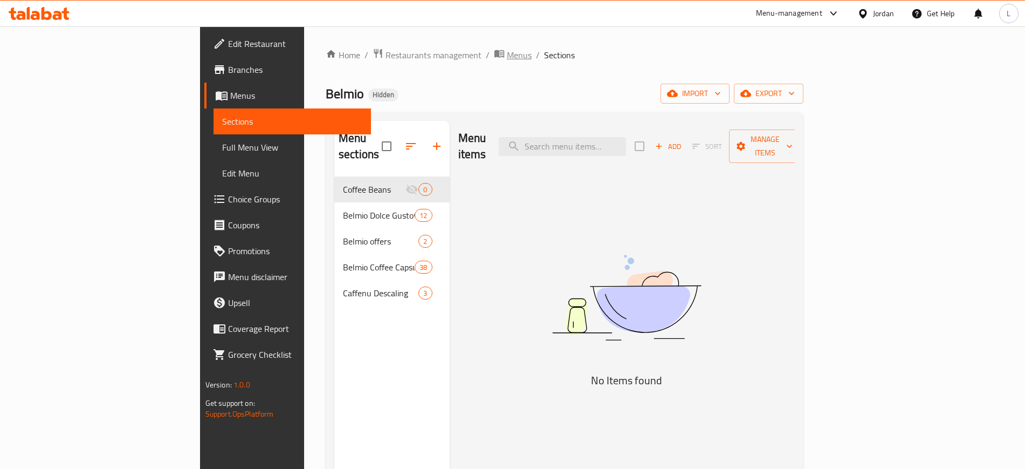
click at [507, 59] on span "Menus" at bounding box center [519, 55] width 25 height 13
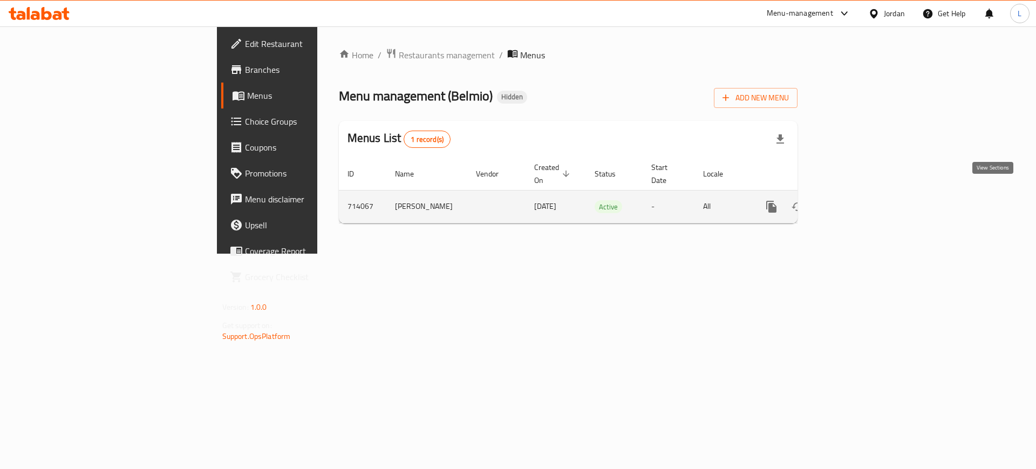
click at [856, 200] on icon "enhanced table" at bounding box center [849, 206] width 13 height 13
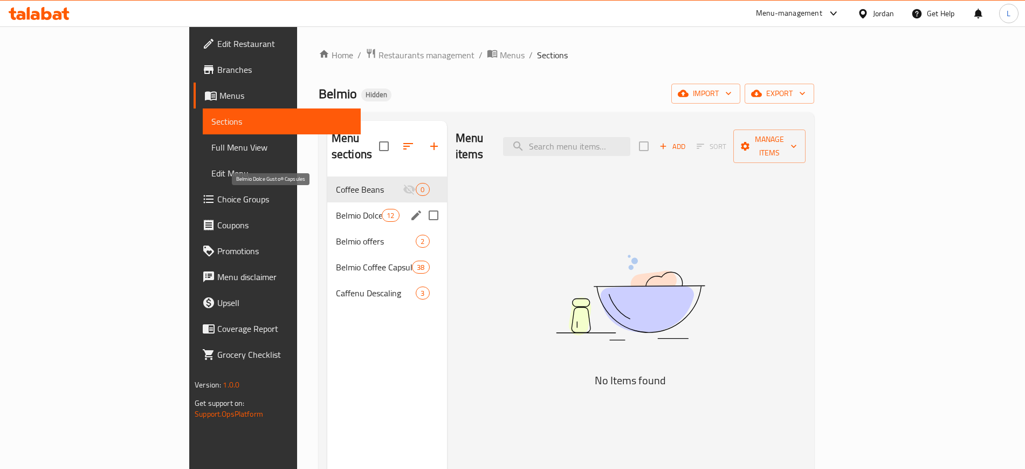
click at [336, 209] on span "Belmio Dolce Gusto® Capsules" at bounding box center [359, 215] width 46 height 13
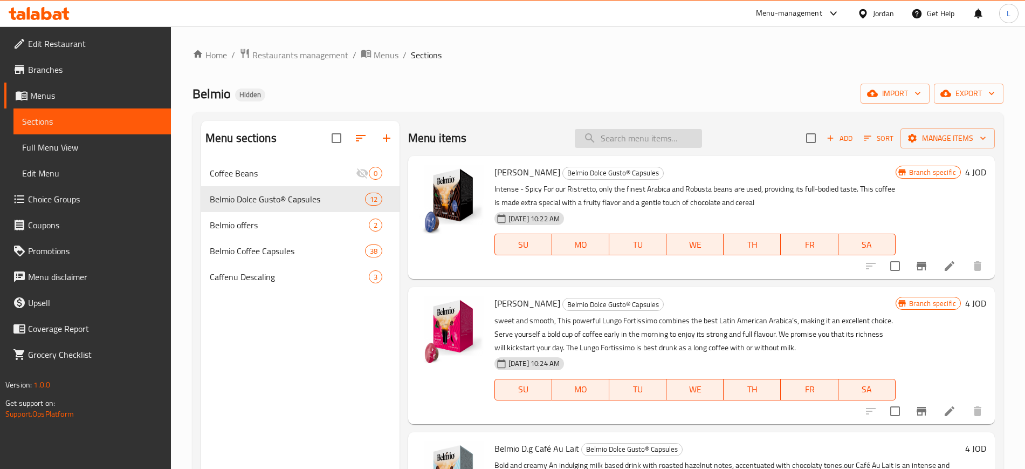
click at [626, 136] on input "search" at bounding box center [638, 138] width 127 height 19
paste input "Belmio Espresso Chocolate"
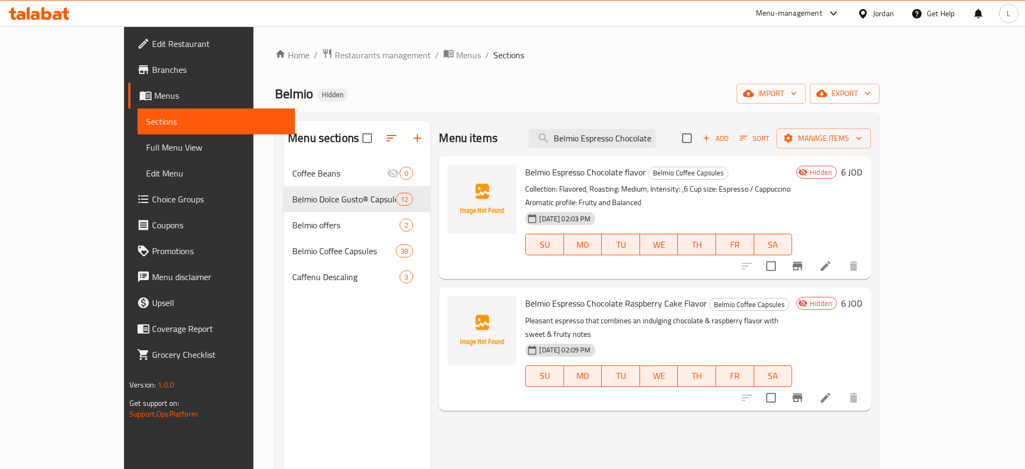
type input "Belmio Espresso Chocolate"
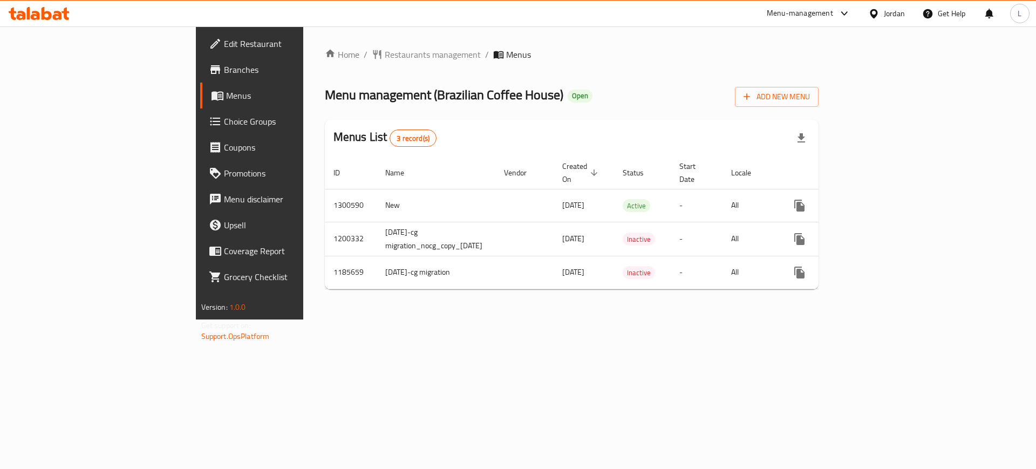
click at [882, 201] on icon "enhanced table" at bounding box center [877, 206] width 10 height 10
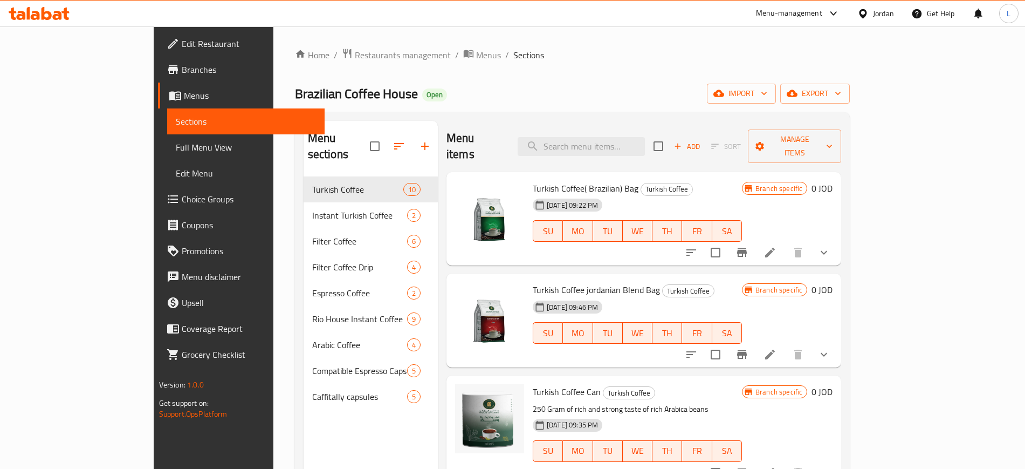
click at [182, 198] on span "Choice Groups" at bounding box center [249, 199] width 134 height 13
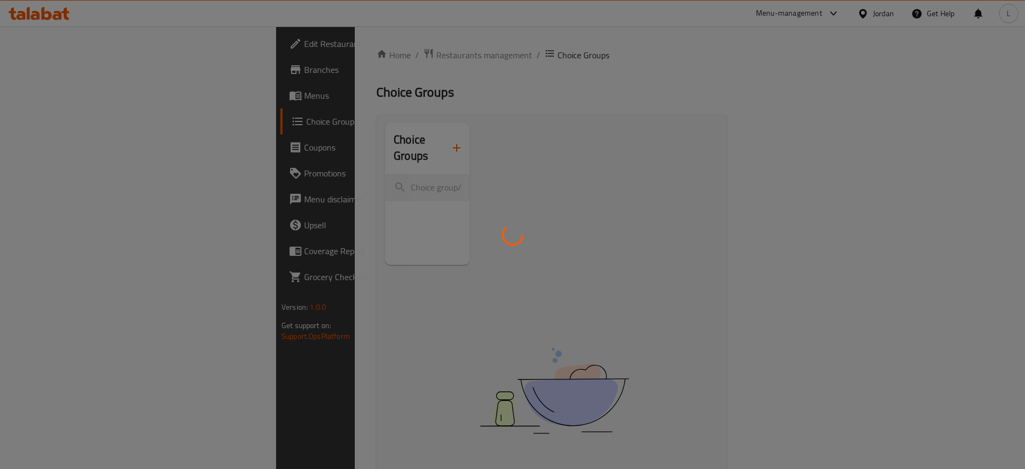
click at [256, 178] on div at bounding box center [512, 234] width 1025 height 469
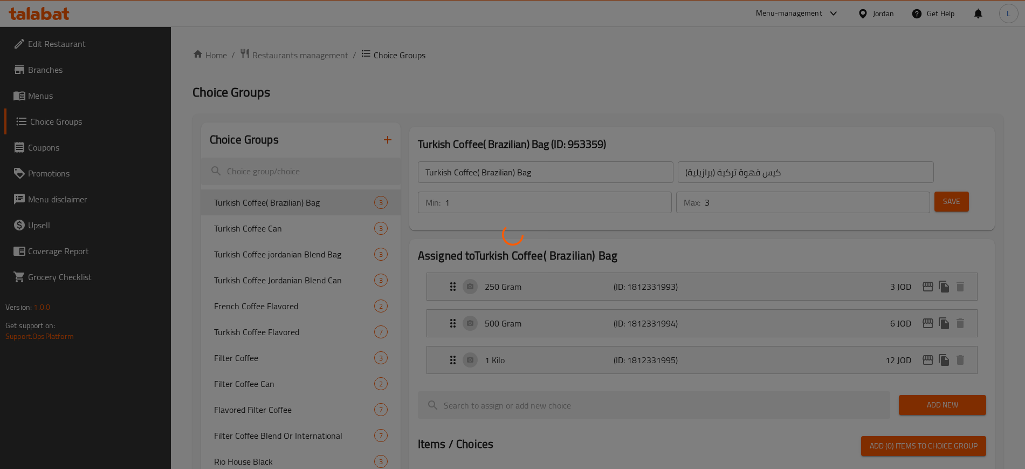
click at [257, 171] on div at bounding box center [512, 234] width 1025 height 469
click at [290, 177] on div at bounding box center [512, 234] width 1025 height 469
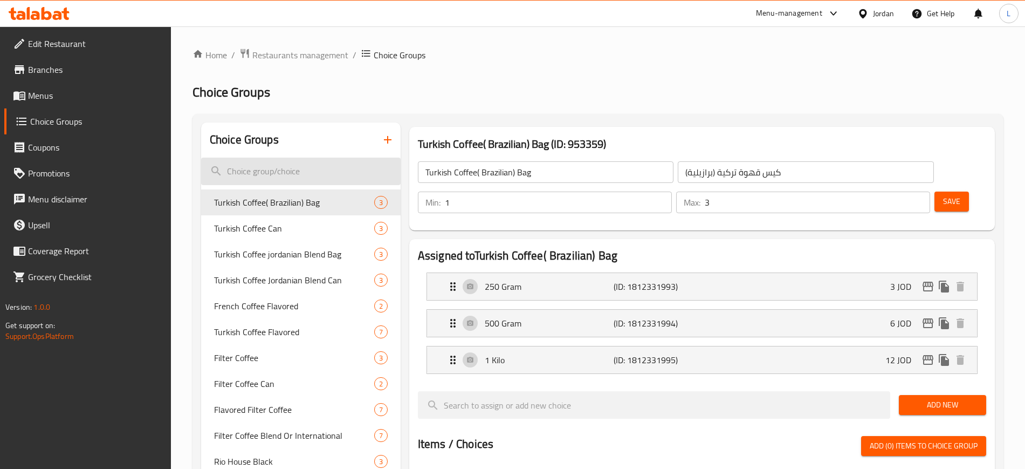
click at [281, 166] on input "search" at bounding box center [301, 172] width 200 height 28
paste input "Turkish Coffee Bag Brazilian"
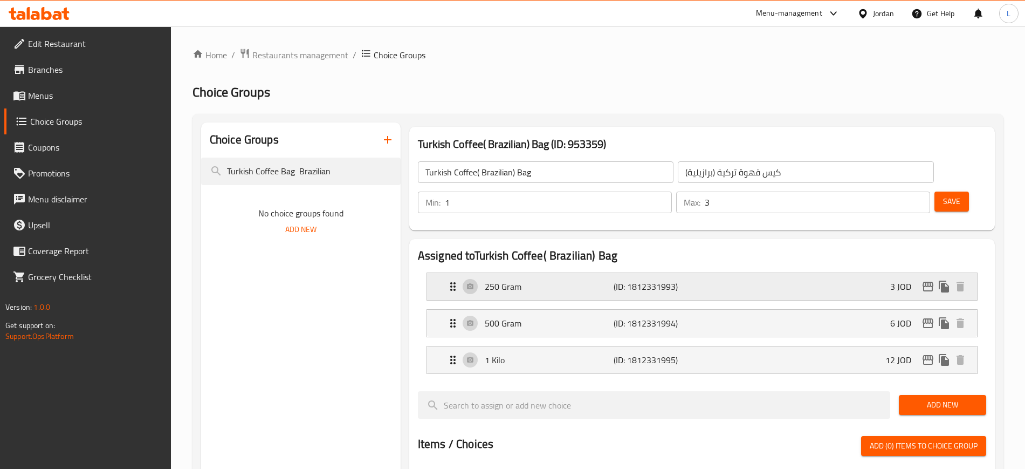
click at [804, 273] on div "250 Gram (ID: 1812331993) 3 JOD" at bounding box center [706, 286] width 518 height 27
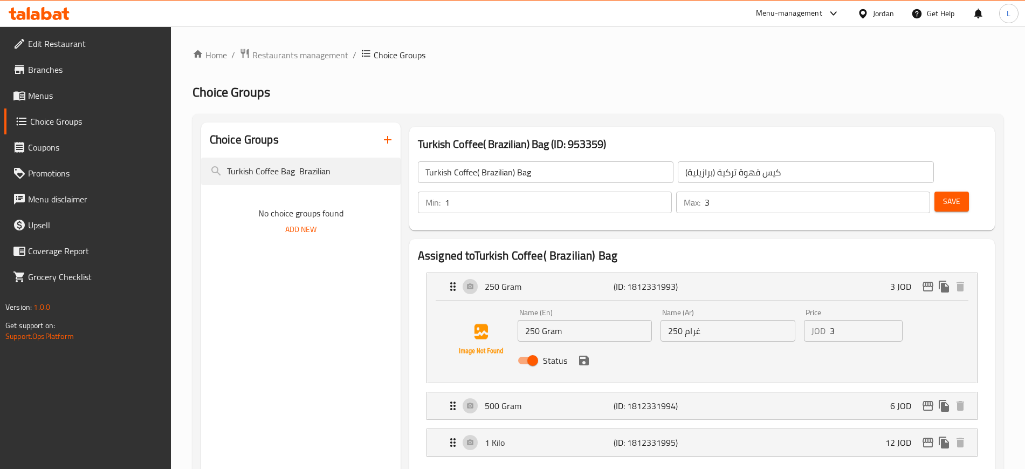
type input "Turkish Coffee Bag Brazilian"
click at [838, 320] on input "3" at bounding box center [866, 331] width 73 height 22
type input "3.25"
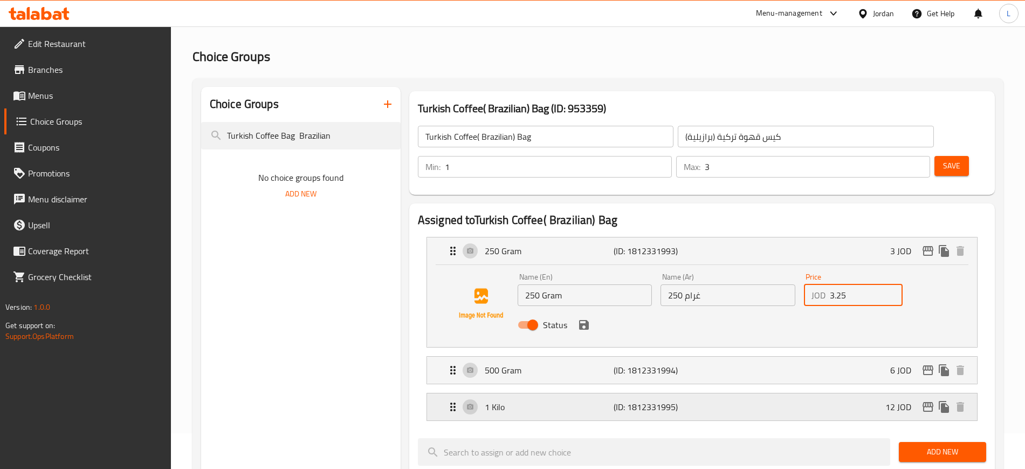
scroll to position [67, 0]
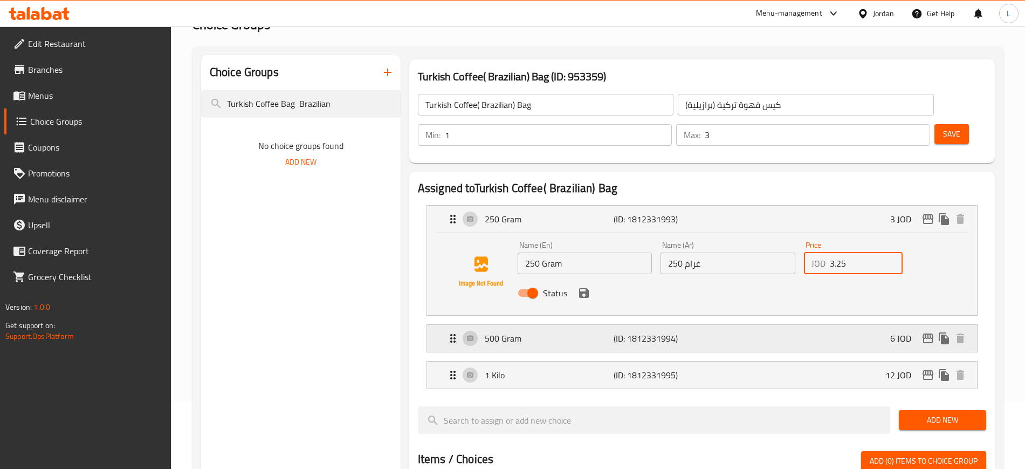
click at [718, 325] on div "500 Gram (ID: 1812331994) 6 JOD" at bounding box center [706, 338] width 518 height 27
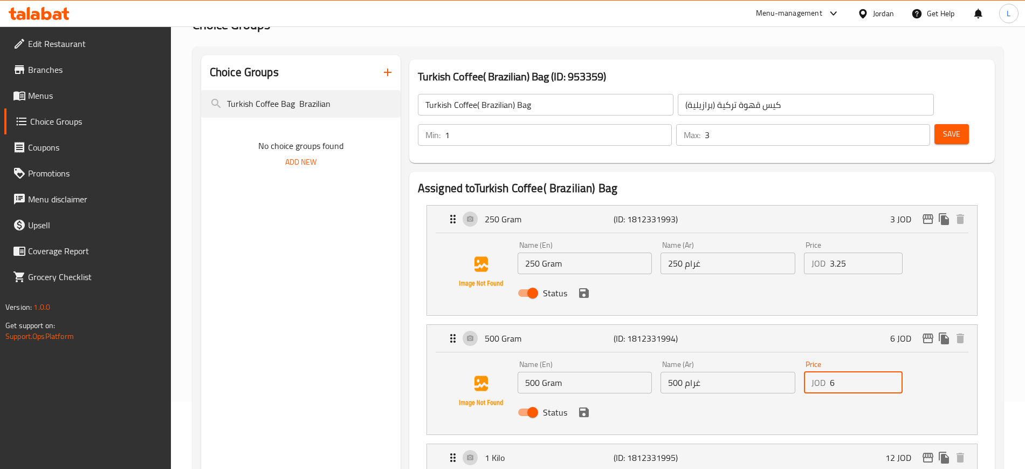
drag, startPoint x: 840, startPoint y: 351, endPoint x: 712, endPoint y: 361, distance: 128.8
click at [742, 356] on div "Name (En) 500 Gram Name (En) Name (Ar) 500 غرام Name (Ar) Price JOD 6 Price Sta…" at bounding box center [729, 391] width 430 height 71
type input "7"
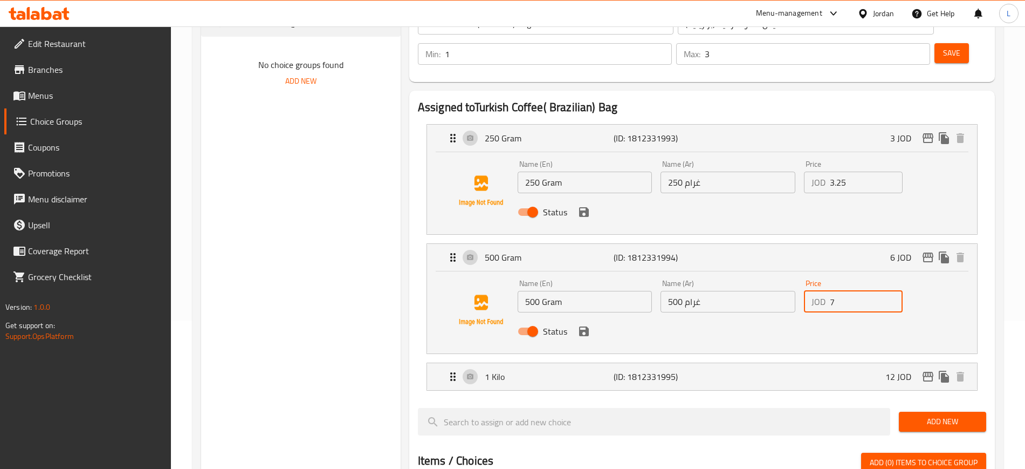
scroll to position [202, 0]
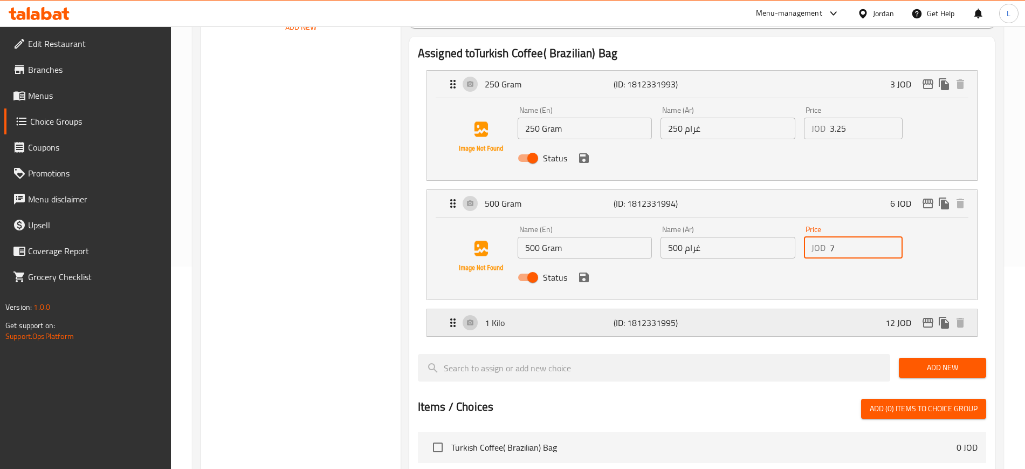
click at [717, 309] on div "1 Kilo (ID: 1812331995) 12 JOD" at bounding box center [706, 322] width 518 height 27
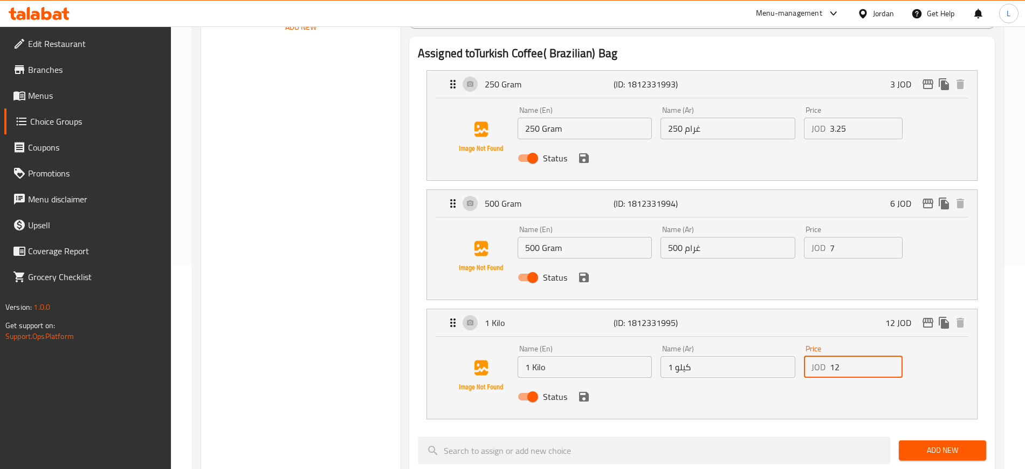
drag, startPoint x: 842, startPoint y: 337, endPoint x: 783, endPoint y: 337, distance: 59.3
click at [783, 340] on div "Name (En) 1 Kilo Name (En) Name (Ar) 1 كيلو Name (Ar) Price JOD 12 Price Status" at bounding box center [729, 375] width 430 height 71
click at [585, 390] on icon "save" at bounding box center [584, 396] width 13 height 13
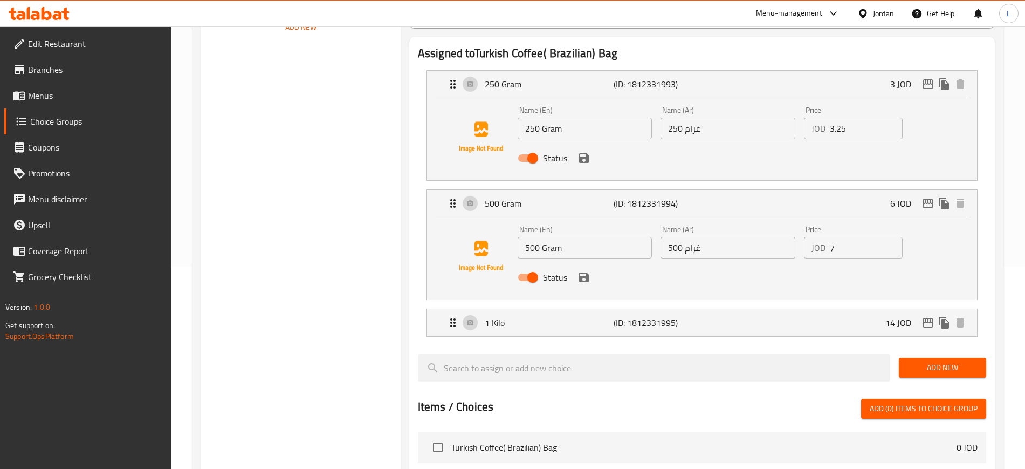
type input "14"
click at [583, 271] on icon "save" at bounding box center [584, 277] width 13 height 13
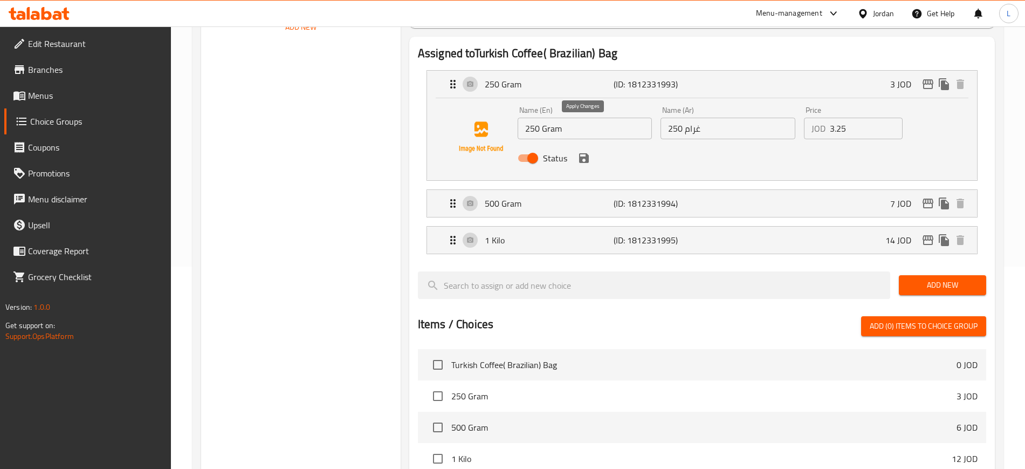
click at [584, 152] on icon "save" at bounding box center [584, 158] width 13 height 13
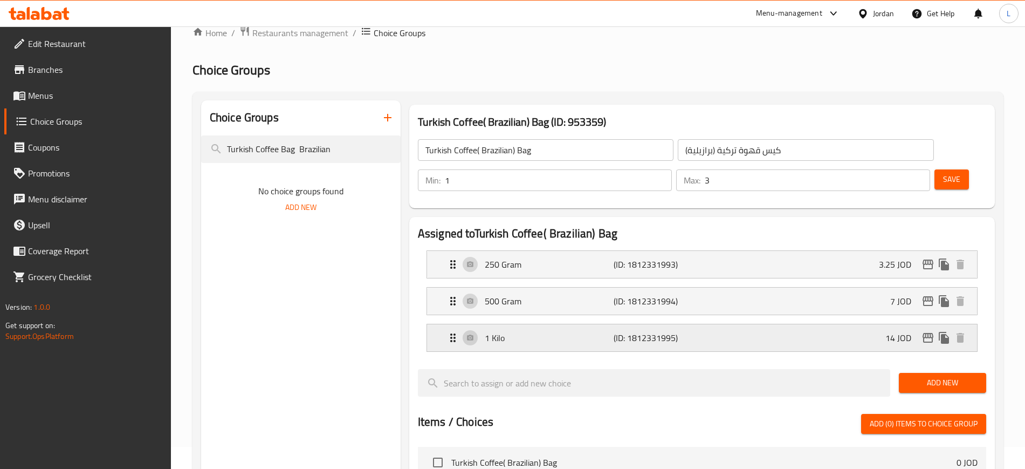
scroll to position [0, 0]
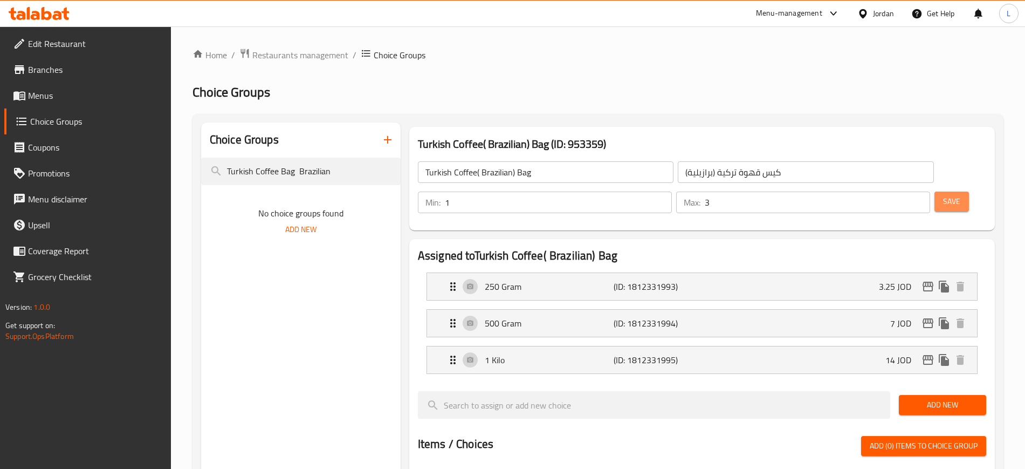
click at [943, 195] on span "Save" at bounding box center [951, 201] width 17 height 13
click at [240, 269] on div "Choice Groups Turkish Coffee Bag Brazilian No choice groups found Add New" at bounding box center [301, 477] width 200 height 711
click at [345, 175] on input "Turkish Coffee Bag Brazilian" at bounding box center [301, 172] width 200 height 28
click at [339, 271] on div "Choice Groups Turkish Coffee Bag Brazilian No choice groups found Add New" at bounding box center [301, 477] width 200 height 711
click at [346, 174] on input "Turkish Coffee Bag Brazilian" at bounding box center [301, 172] width 200 height 28
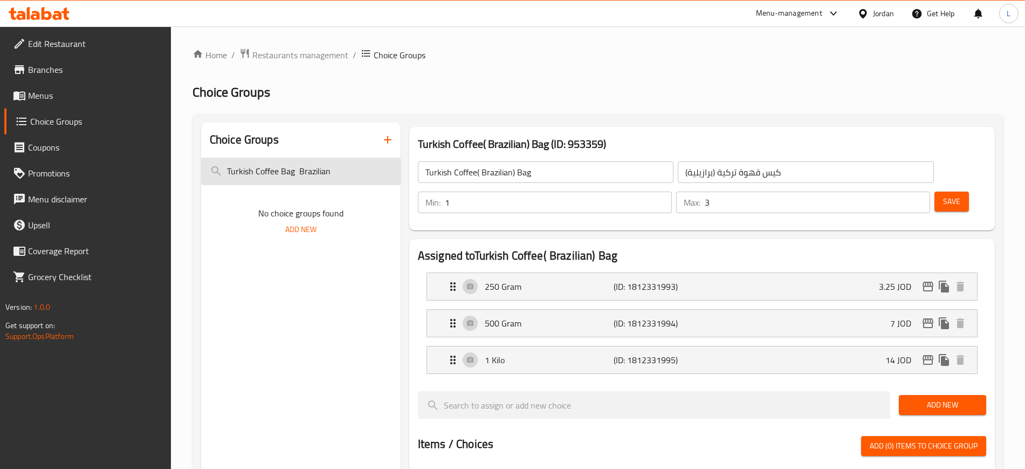
click at [346, 174] on input "Turkish Coffee Bag Brazilian" at bounding box center [301, 172] width 200 height 28
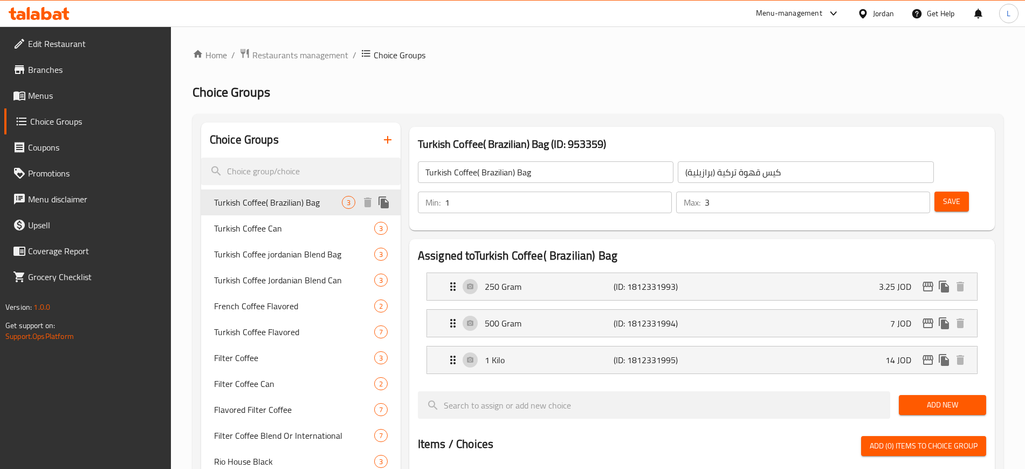
paste input "Turkish Coffee Bag Joedanian Blend"
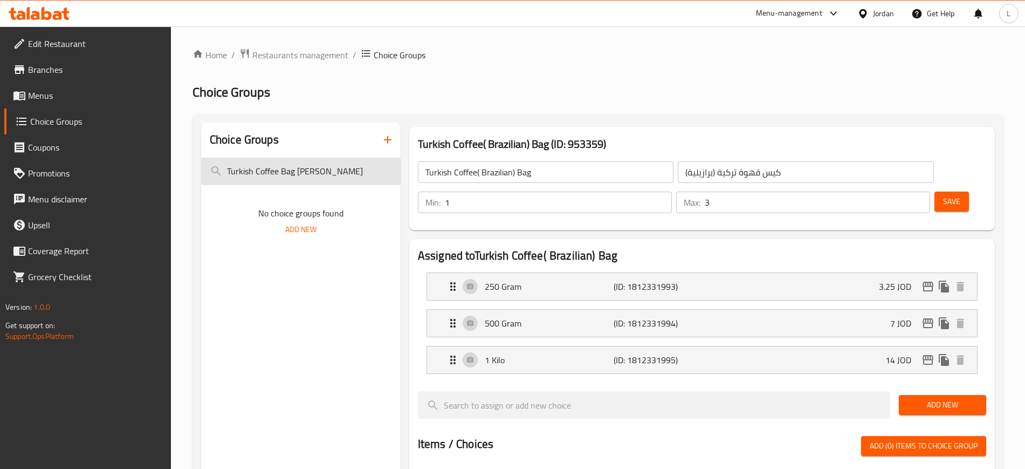
type input "Turkish Coffee Bag Joedanian Blend"
click at [350, 172] on input "Turkish Coffee Bag Joedanian Blend" at bounding box center [301, 172] width 200 height 28
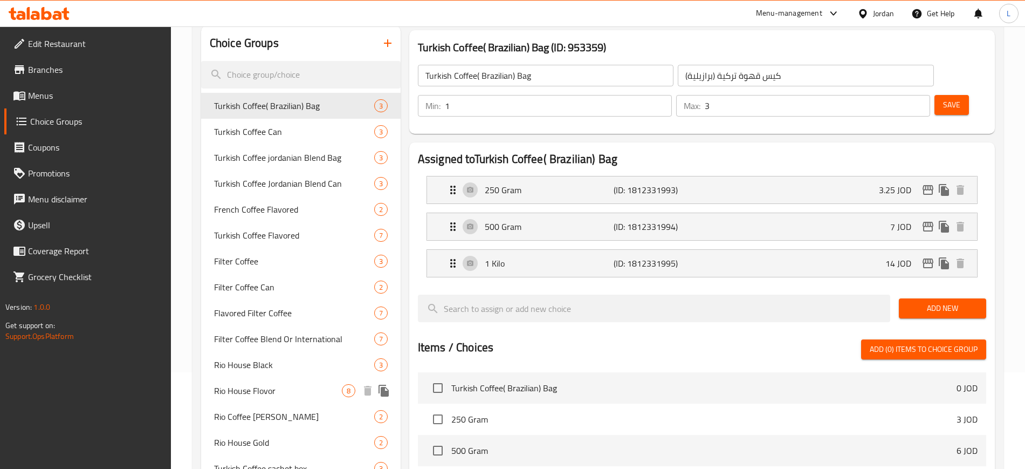
scroll to position [50, 0]
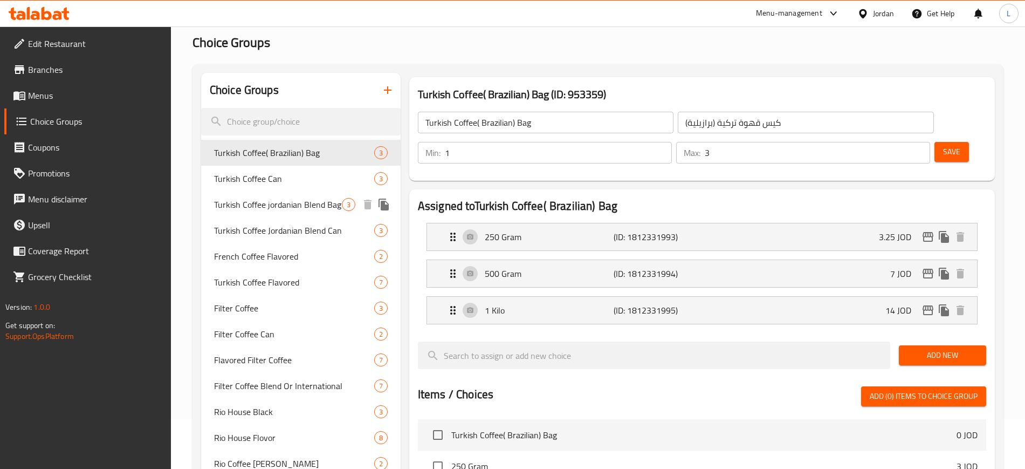
click at [270, 207] on span "Turkish Coffee jordanian Blend Bag" at bounding box center [278, 204] width 128 height 13
type input "Turkish Coffee jordanian Blend Bag"
type input "كيس قهوة تركية مزيج أردني"
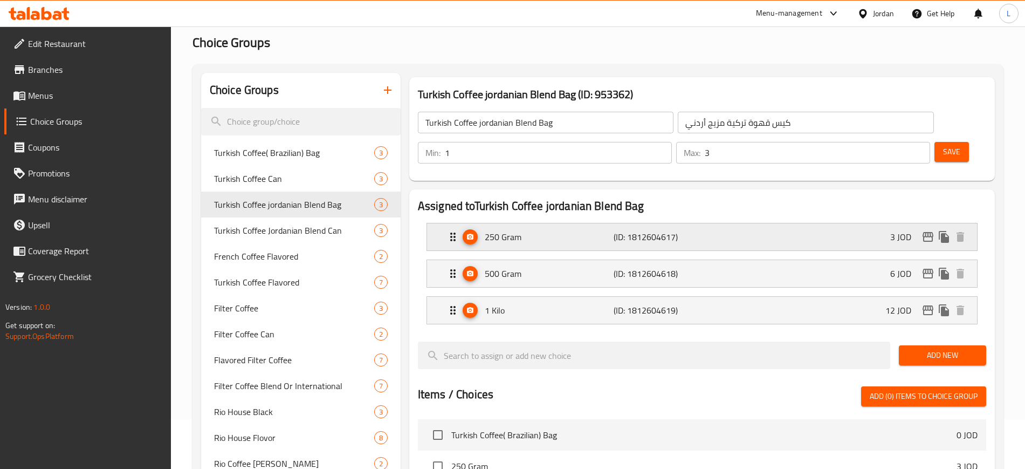
click at [857, 223] on div "250 Gram (ID: 1812604617) 3 JOD" at bounding box center [706, 236] width 518 height 27
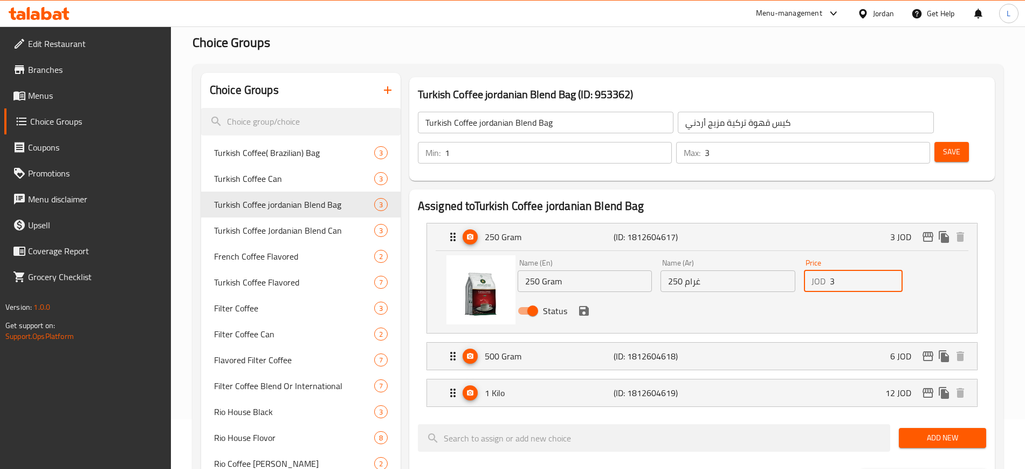
drag, startPoint x: 860, startPoint y: 255, endPoint x: 865, endPoint y: 256, distance: 5.5
click at [860, 270] on input "3" at bounding box center [866, 281] width 73 height 22
click at [867, 343] on div "500 Gram (ID: 1812604618) 6 JOD" at bounding box center [706, 356] width 518 height 27
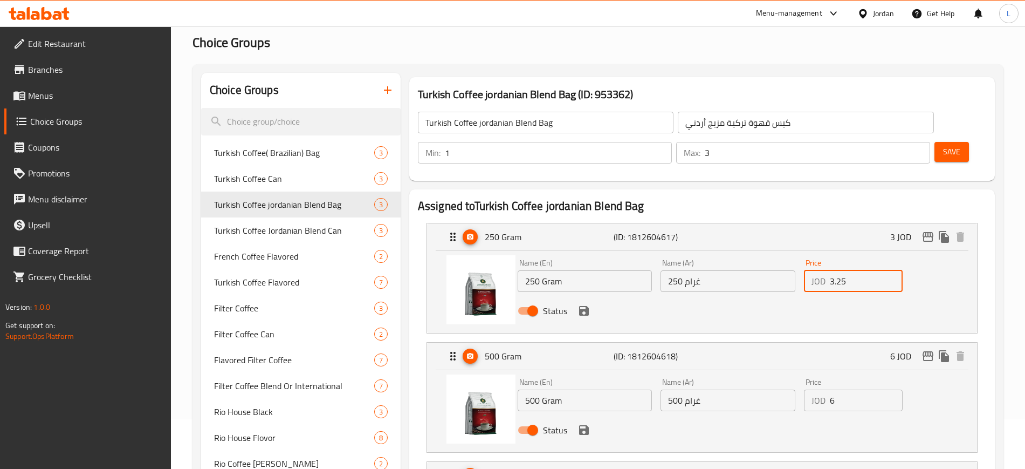
type input "3.25"
drag, startPoint x: 838, startPoint y: 374, endPoint x: 804, endPoint y: 381, distance: 34.2
click at [816, 381] on div "Price JOD 6 Price" at bounding box center [853, 395] width 107 height 42
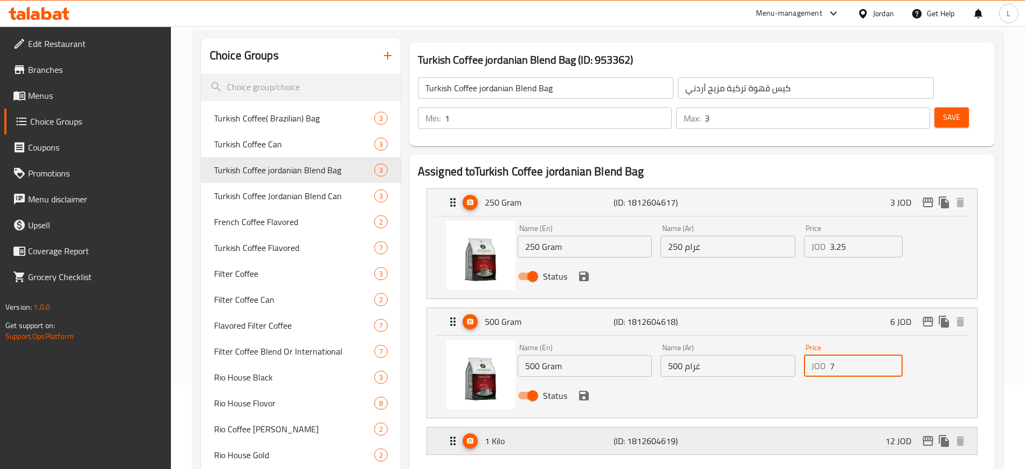
scroll to position [117, 0]
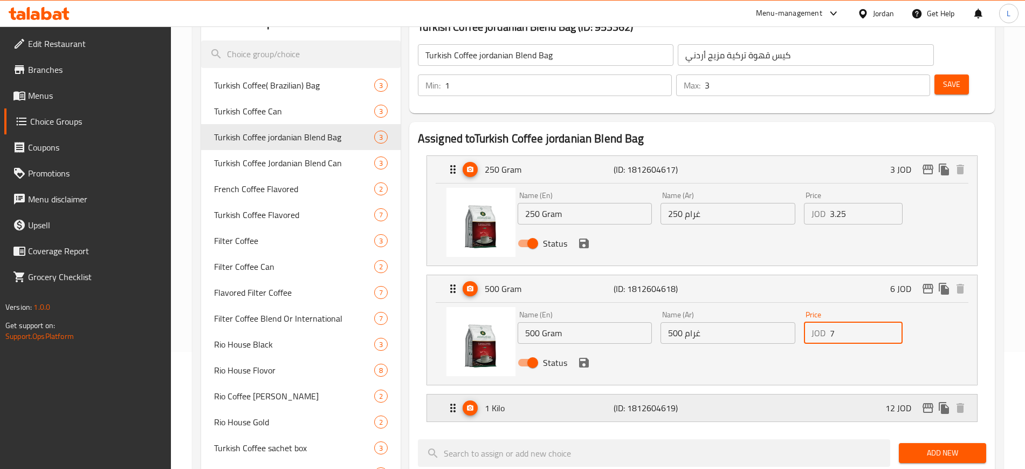
click at [805, 394] on div "1 Kilo (ID: 1812604619) 12 JOD" at bounding box center [706, 407] width 518 height 27
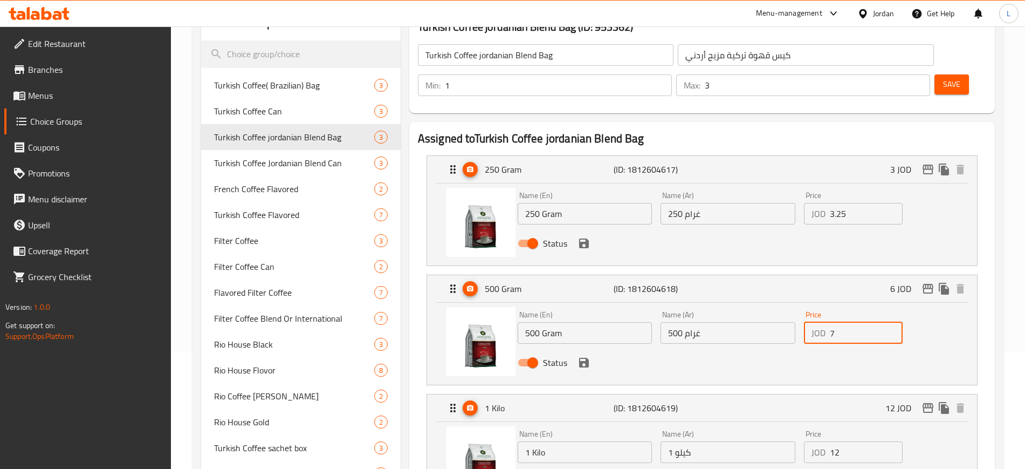
type input "7"
drag, startPoint x: 838, startPoint y: 424, endPoint x: 759, endPoint y: 426, distance: 79.3
click at [760, 426] on div "Name (En) 1 Kilo Name (En) Name (Ar) 1 كيلو Name (Ar) Price JOD 12 Price Status" at bounding box center [729, 461] width 430 height 71
type input "14"
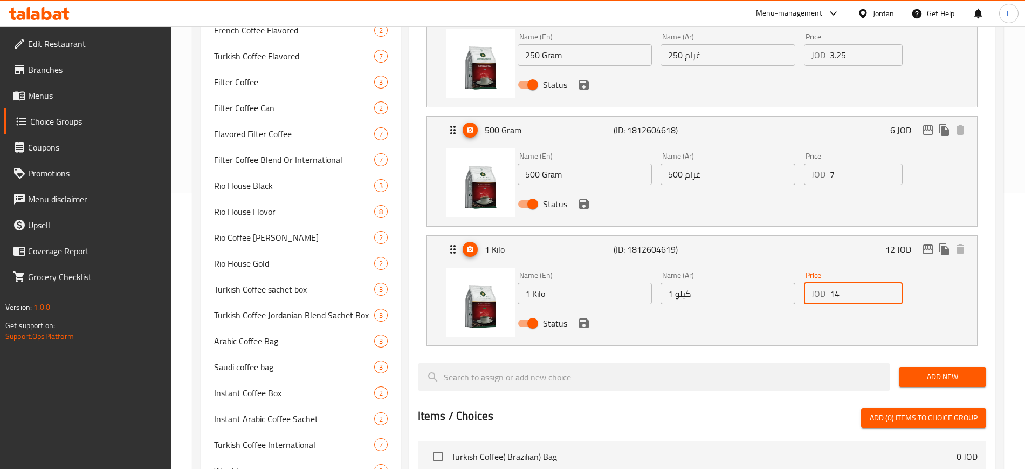
scroll to position [319, 0]
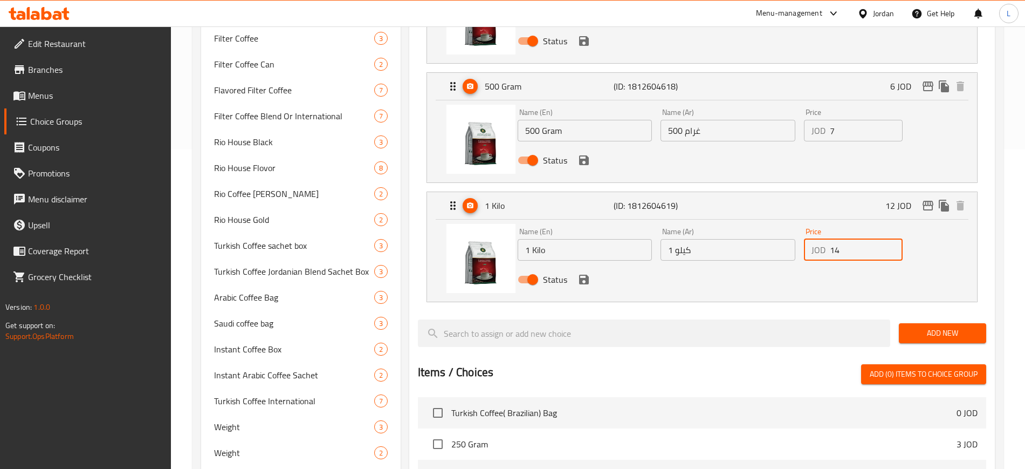
click at [584, 275] on icon "save" at bounding box center [584, 280] width 10 height 10
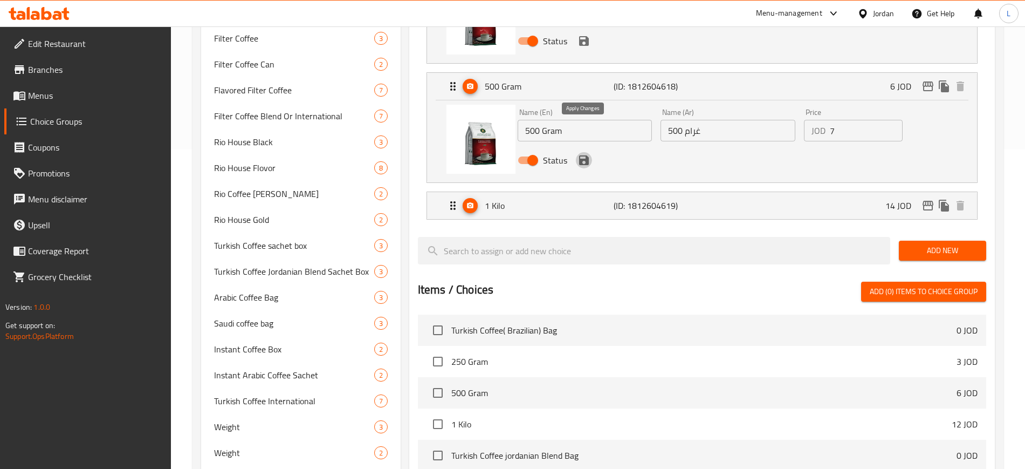
click at [589, 154] on icon "save" at bounding box center [584, 160] width 13 height 13
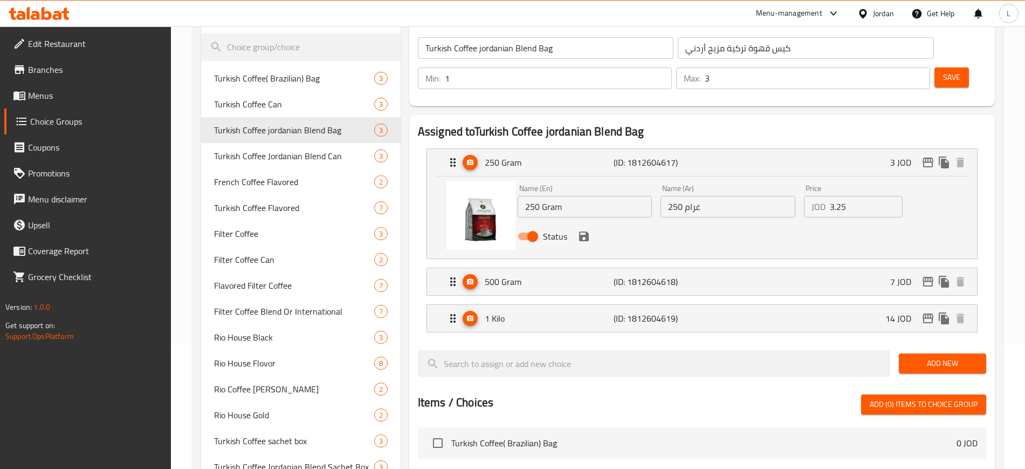
scroll to position [117, 0]
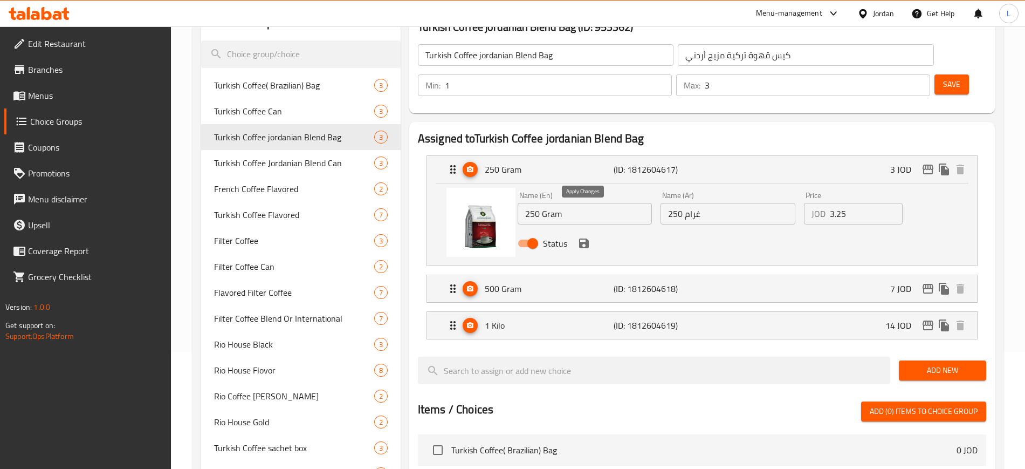
click at [583, 237] on icon "save" at bounding box center [584, 243] width 13 height 13
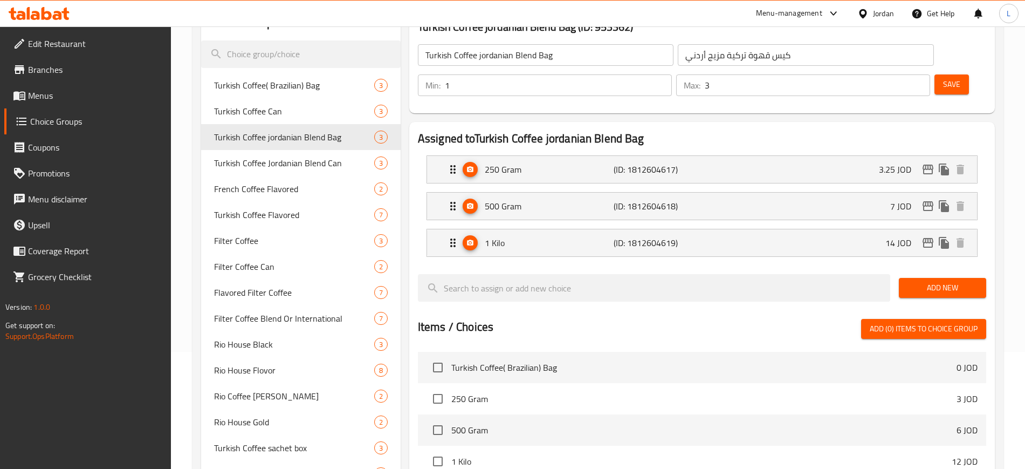
scroll to position [0, 0]
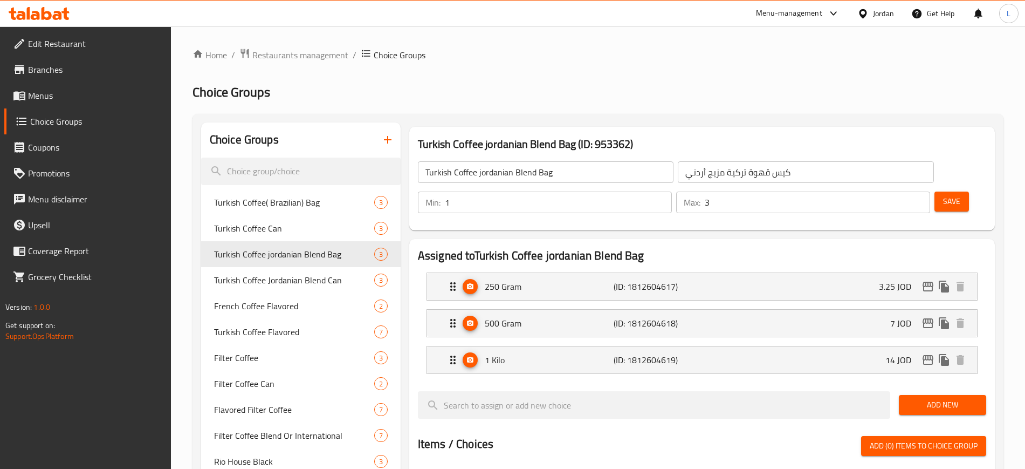
click at [943, 195] on span "Save" at bounding box center [951, 201] width 17 height 13
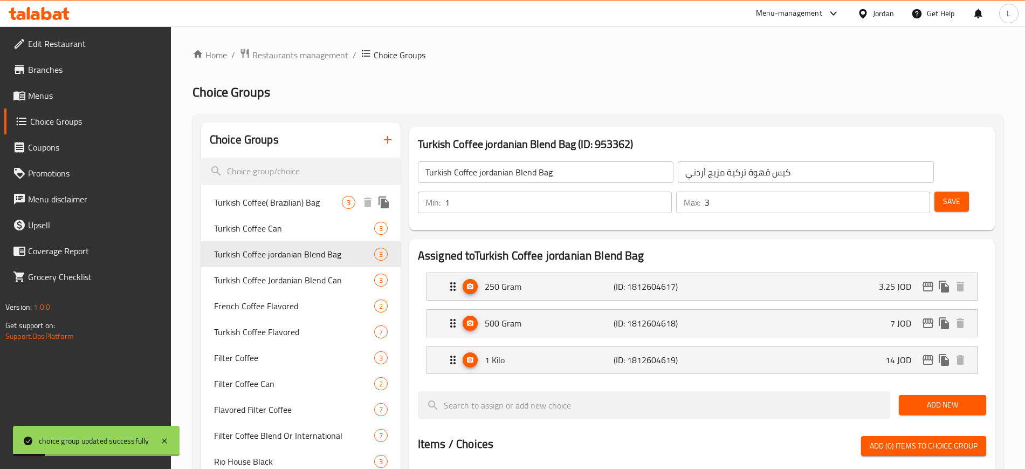
click at [293, 208] on span "Turkish Coffee( Brazilian) Bag" at bounding box center [278, 202] width 128 height 13
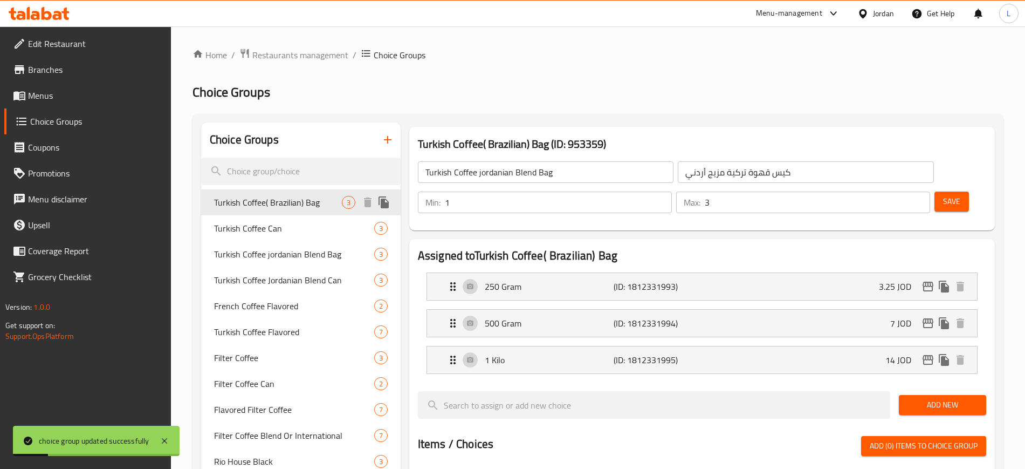
type input "Turkish Coffee( Brazilian) Bag"
type input "كيس قهوة تركية (برازيلية)"
click at [290, 173] on input "search" at bounding box center [301, 172] width 200 height 28
paste input "Turkish Coffee Can"
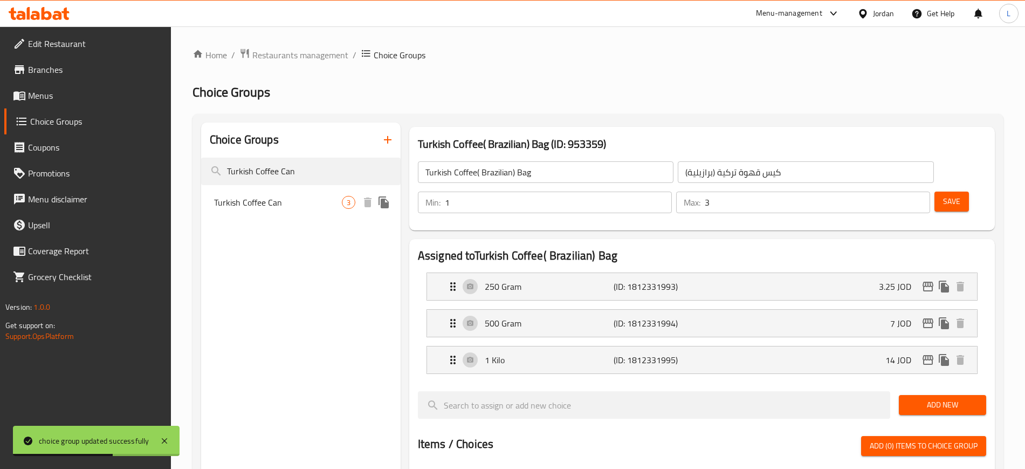
type input "Turkish Coffee Can"
click at [279, 203] on span "Turkish Coffee Can" at bounding box center [278, 202] width 128 height 13
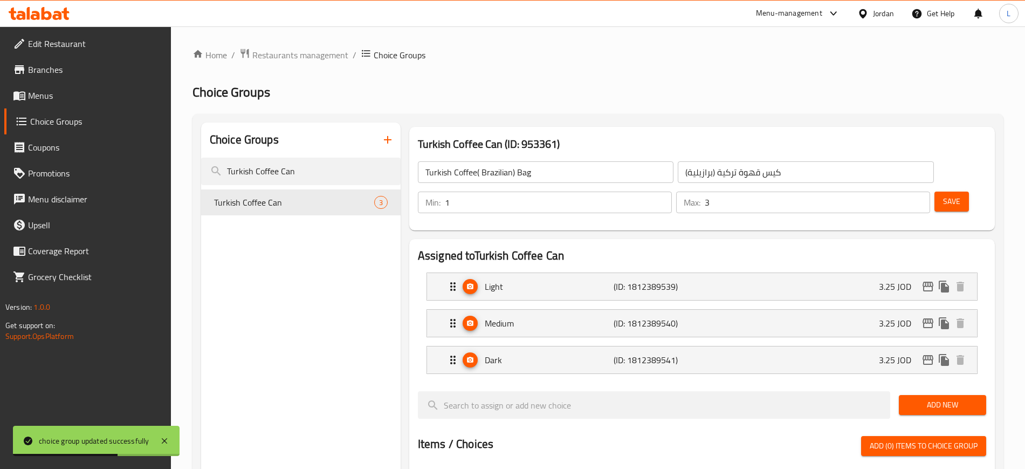
type input "Turkish Coffee Can"
type input "علبة قهوة تركية"
click at [810, 273] on div "Light (ID: 1812389539) 3.25 JOD" at bounding box center [706, 286] width 518 height 27
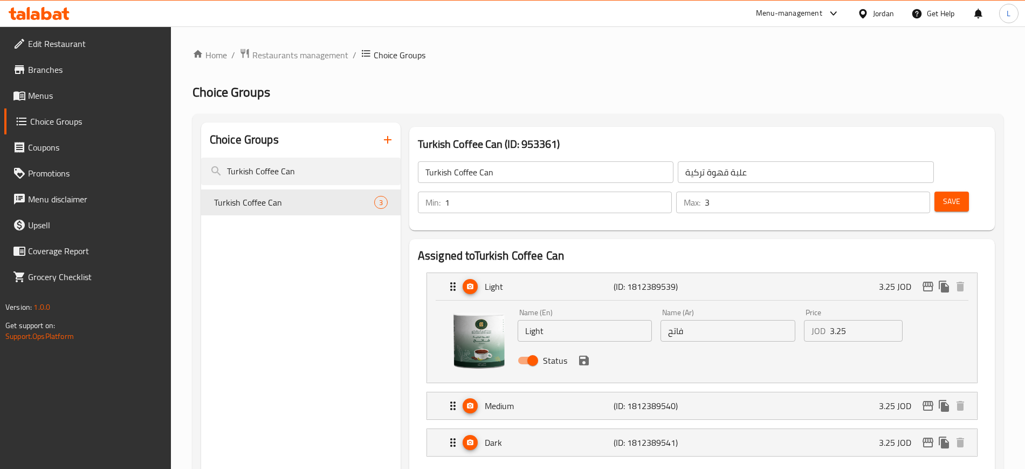
click at [850, 320] on input "3.25" at bounding box center [866, 331] width 73 height 22
click at [581, 355] on icon "save" at bounding box center [584, 360] width 10 height 10
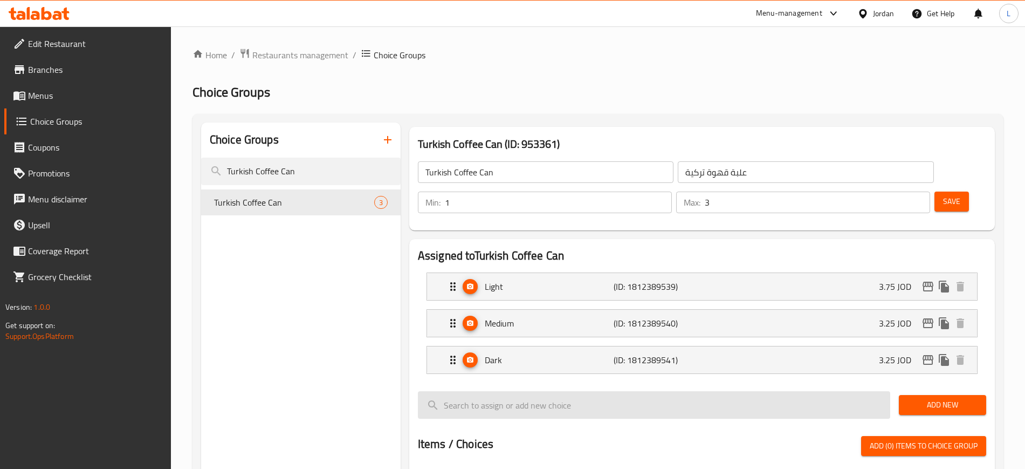
type input "3.75"
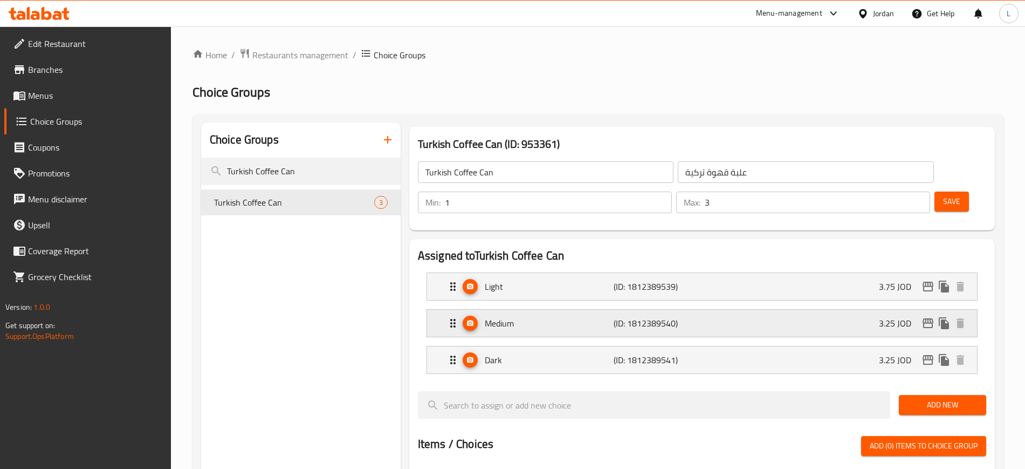
click at [675, 310] on div "Medium (ID: 1812389540) 3.25 JOD" at bounding box center [706, 323] width 518 height 27
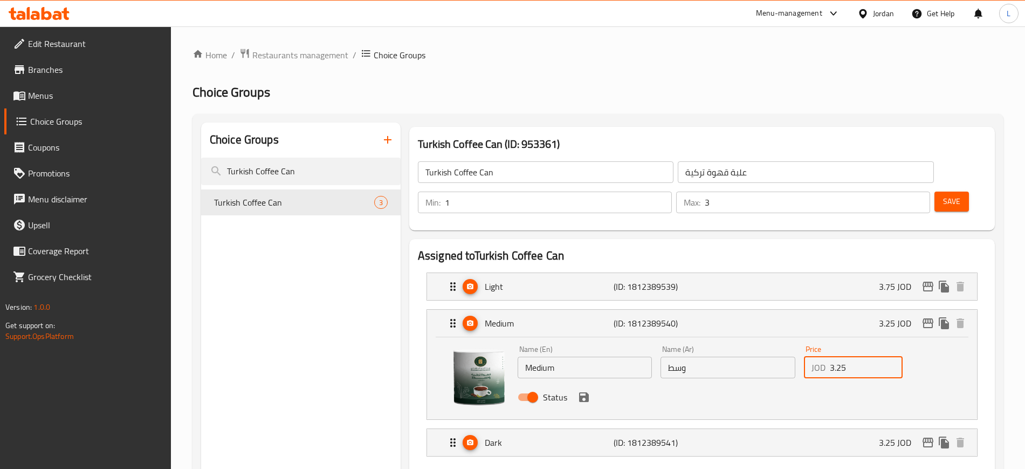
click at [853, 357] on input "3.25" at bounding box center [866, 368] width 73 height 22
click at [585, 391] on icon "save" at bounding box center [584, 397] width 13 height 13
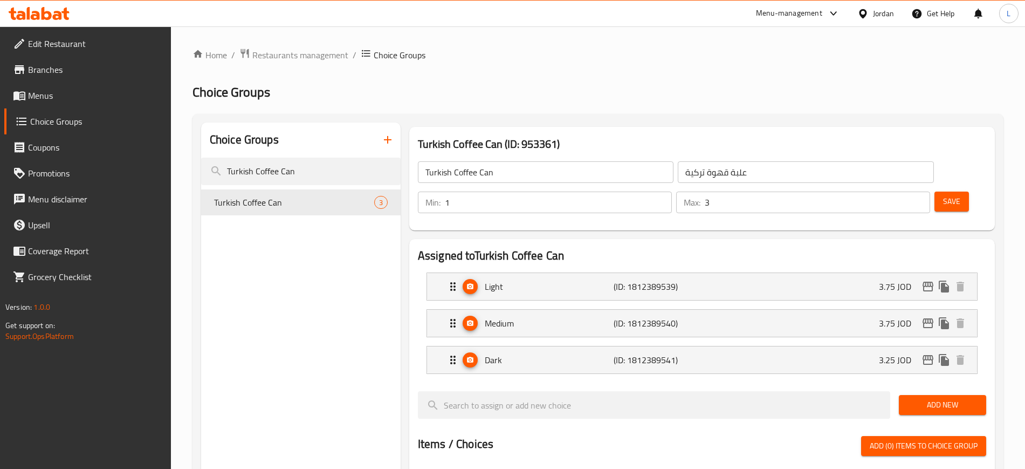
type input "3.75"
click at [690, 353] on p "(ID: 1812389541)" at bounding box center [657, 359] width 86 height 13
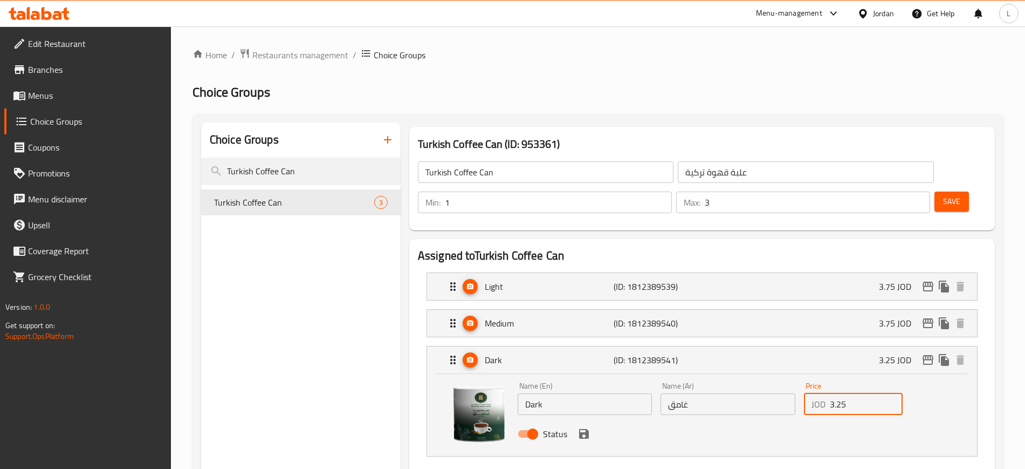
click at [862, 393] on input "3.25" at bounding box center [866, 404] width 73 height 22
click at [586, 427] on icon "save" at bounding box center [584, 433] width 13 height 13
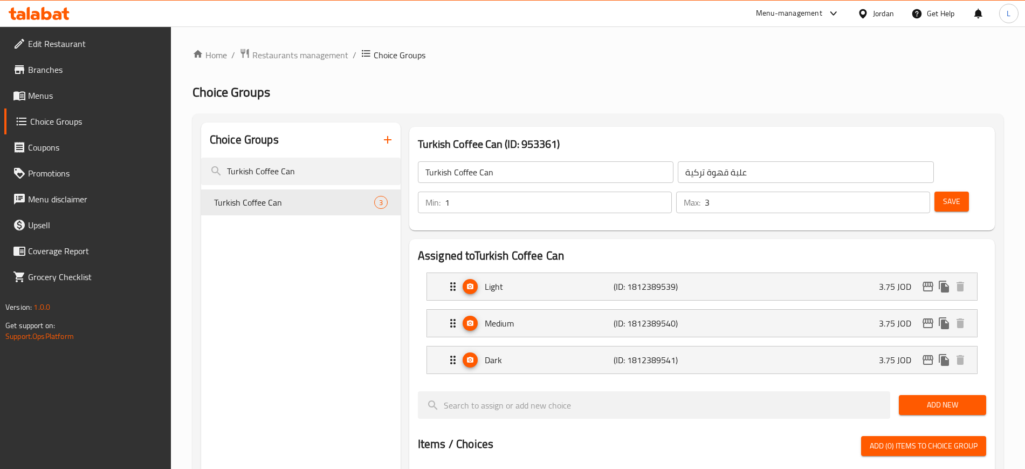
type input "3.75"
click at [943, 195] on span "Save" at bounding box center [951, 201] width 17 height 13
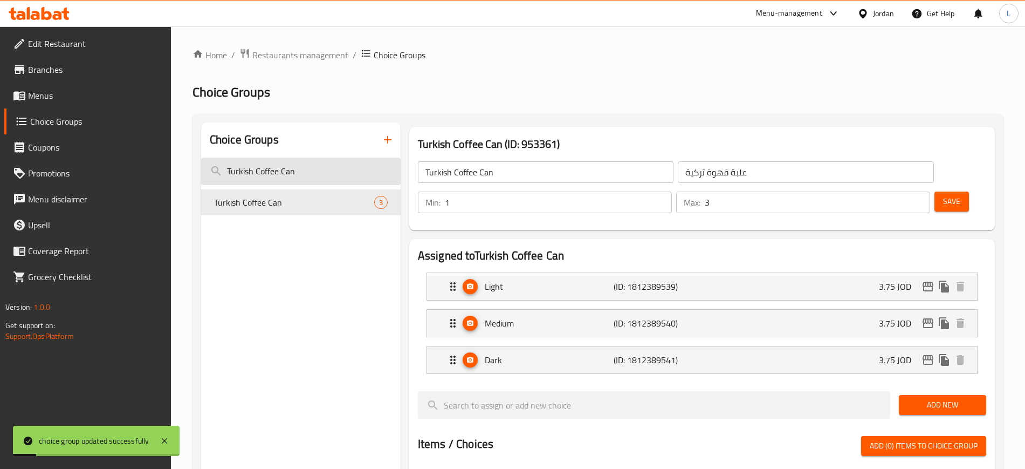
click at [337, 173] on input "Turkish Coffee Can" at bounding box center [301, 172] width 200 height 28
paste input "Jordanian Blend"
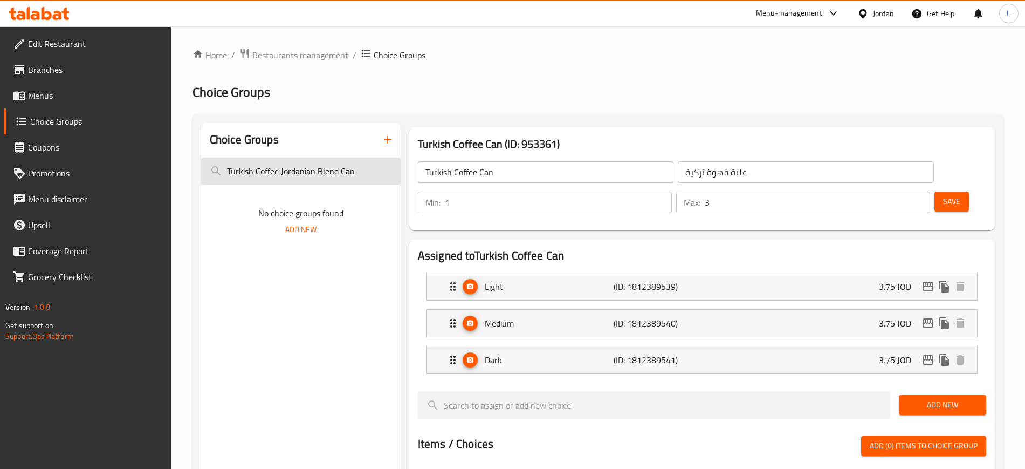
click at [334, 173] on input "Turkish Coffee Jordanian Blend Can" at bounding box center [301, 172] width 200 height 28
click at [334, 167] on input "Turkish Coffee Jordanian Blend Can" at bounding box center [301, 172] width 200 height 28
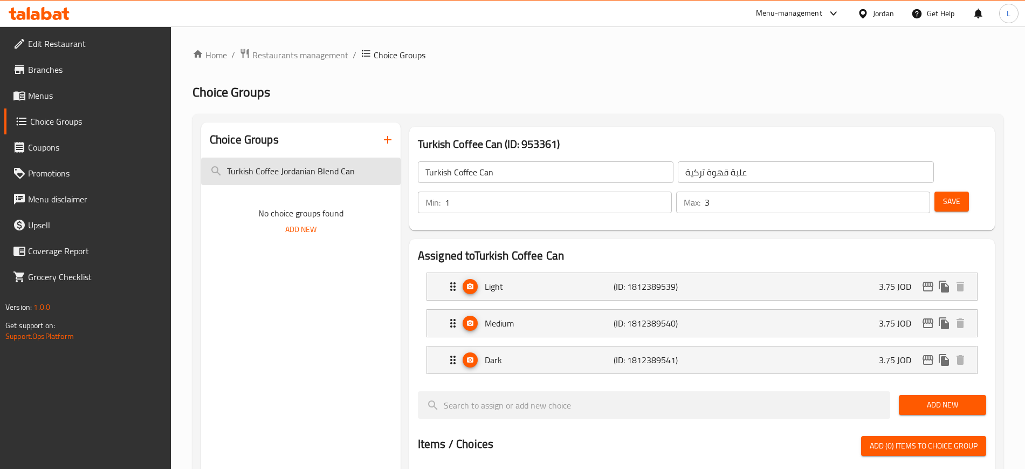
click at [334, 167] on input "Turkish Coffee Jordanian Blend Can" at bounding box center [301, 172] width 200 height 28
paste input "Flavored"
click at [334, 167] on input "Turkish Coffee Flavored" at bounding box center [301, 172] width 200 height 28
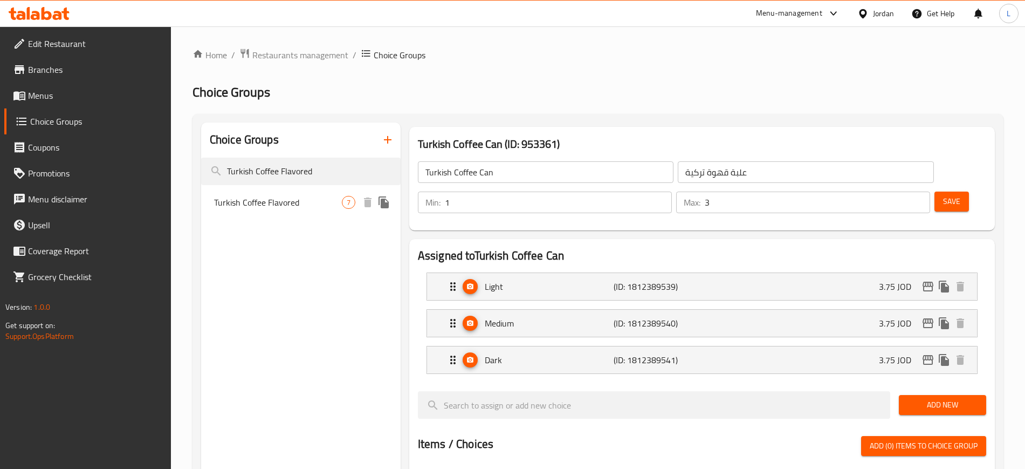
type input "Turkish Coffee Flavored"
click at [320, 206] on span "Turkish Coffee Flavored" at bounding box center [278, 202] width 128 height 13
type input "Turkish Coffee Flavored"
type input "قهوة تركية بنكهة"
type input "7"
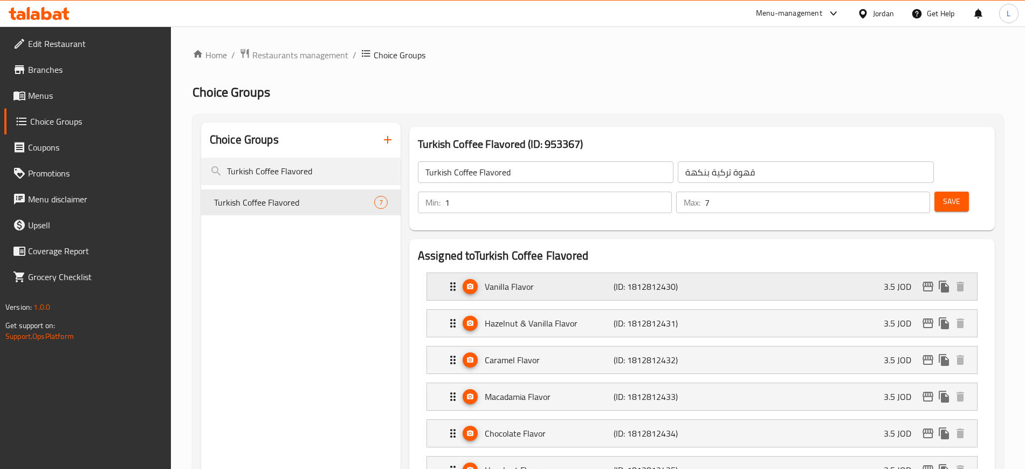
click at [749, 273] on div "Vanilla Flavor (ID: 1812812430) 3.5 JOD" at bounding box center [706, 286] width 518 height 27
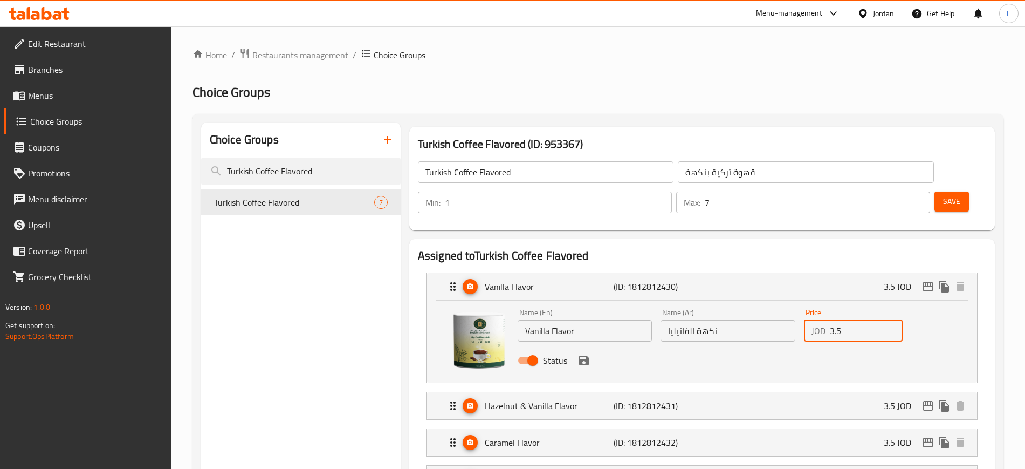
drag, startPoint x: 846, startPoint y: 300, endPoint x: 812, endPoint y: 297, distance: 34.7
click at [812, 320] on div "JOD 3.5 Price" at bounding box center [853, 331] width 99 height 22
click at [839, 392] on div "Hazelnut & Vanilla Flavor (ID: 1812812431) 3.5 JOD" at bounding box center [706, 405] width 518 height 27
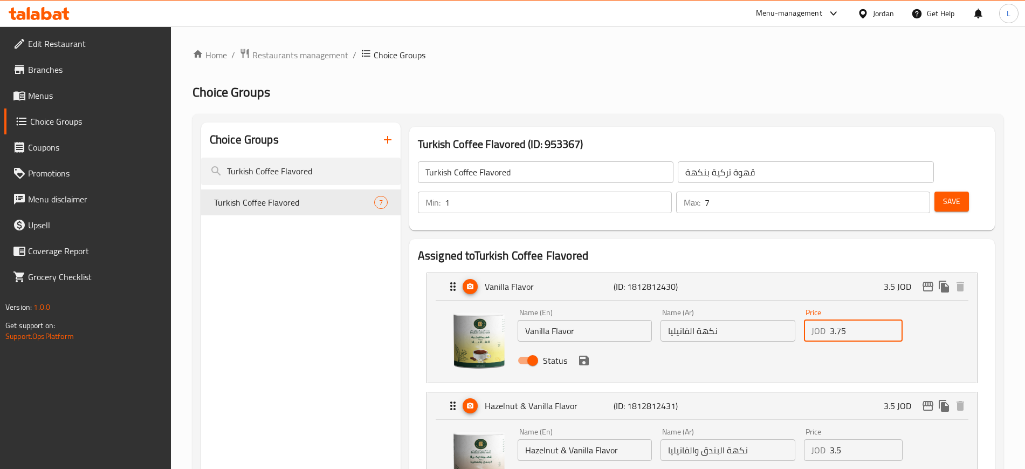
type input "3.75"
drag, startPoint x: 839, startPoint y: 423, endPoint x: 798, endPoint y: 419, distance: 41.2
click at [798, 423] on div "Name (En) Hazelnut & Vanilla Flavor Name (En) Name (Ar) نكهة البندق والفانيليا …" at bounding box center [729, 458] width 430 height 71
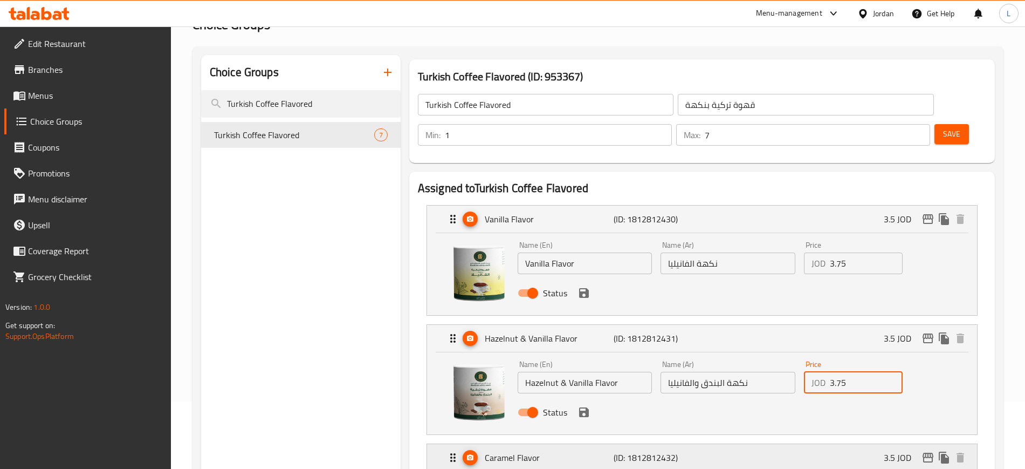
click at [805, 444] on div "Caramel Flavor (ID: 1812812432) 3.5 JOD" at bounding box center [706, 457] width 518 height 27
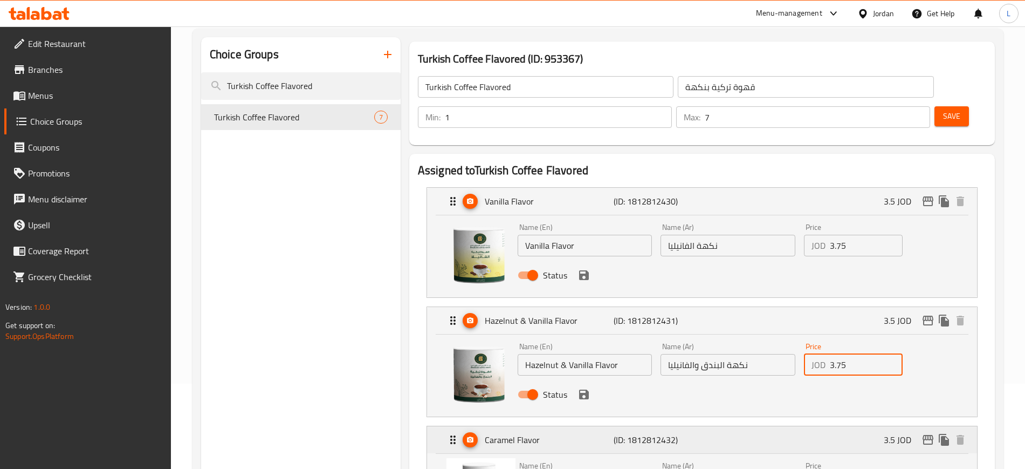
scroll to position [135, 0]
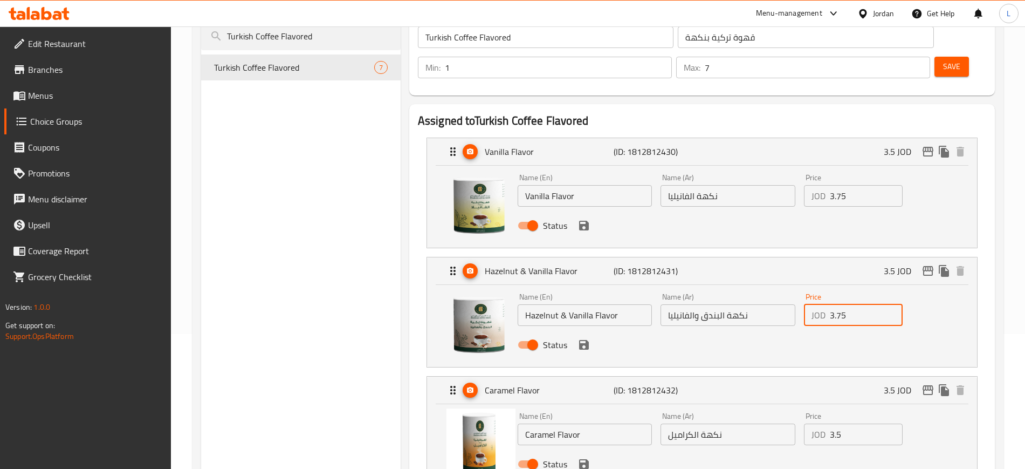
type input "3.75"
drag, startPoint x: 845, startPoint y: 407, endPoint x: 798, endPoint y: 399, distance: 48.2
click at [802, 408] on div "Price JOD 3.5 Price" at bounding box center [853, 429] width 107 height 42
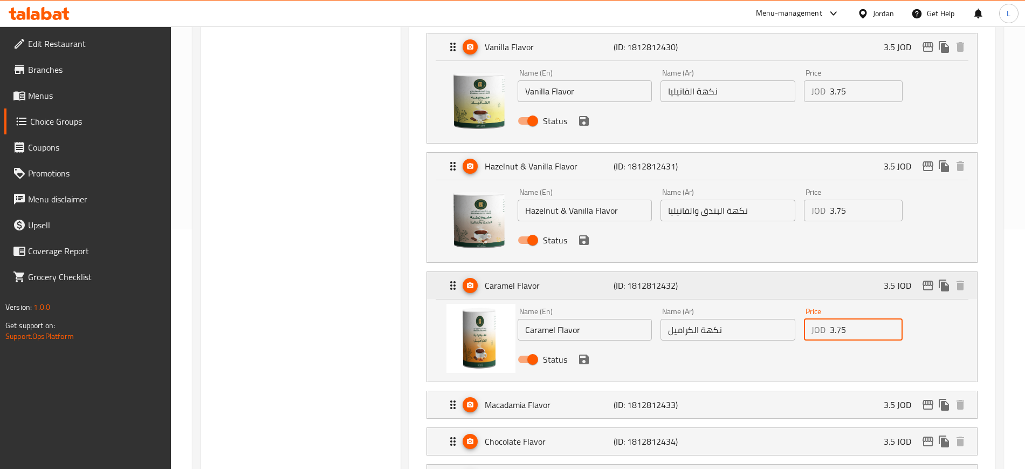
scroll to position [270, 0]
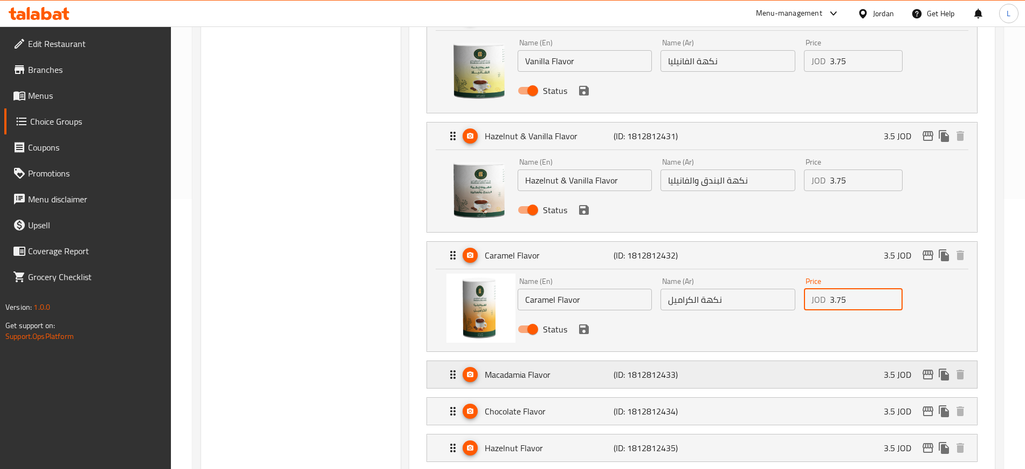
click at [800, 361] on div "Macadamia Flavor (ID: 1812812433) 3.5 JOD" at bounding box center [706, 374] width 518 height 27
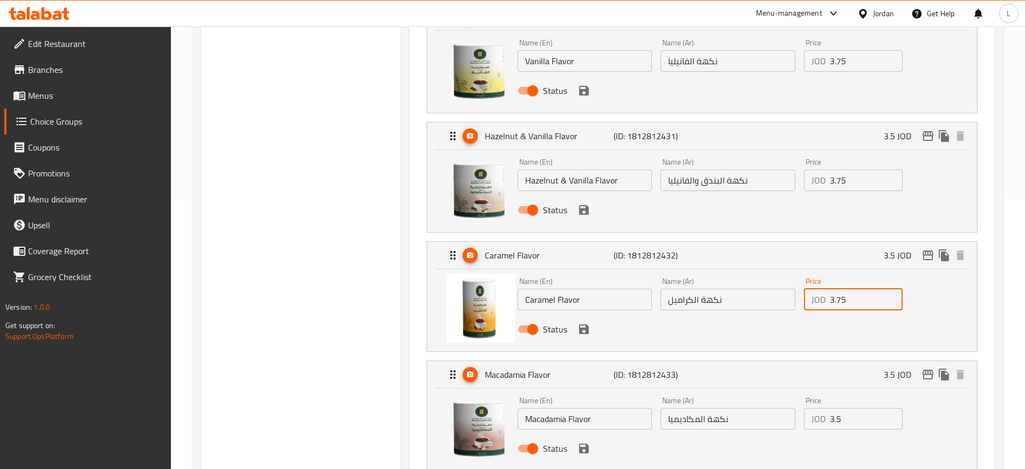
type input "3.75"
click at [790, 392] on div "Name (En) Macadamia Flavor Name (En) Name (Ar) نكهة المكاديميا Name (Ar) Price …" at bounding box center [729, 427] width 430 height 71
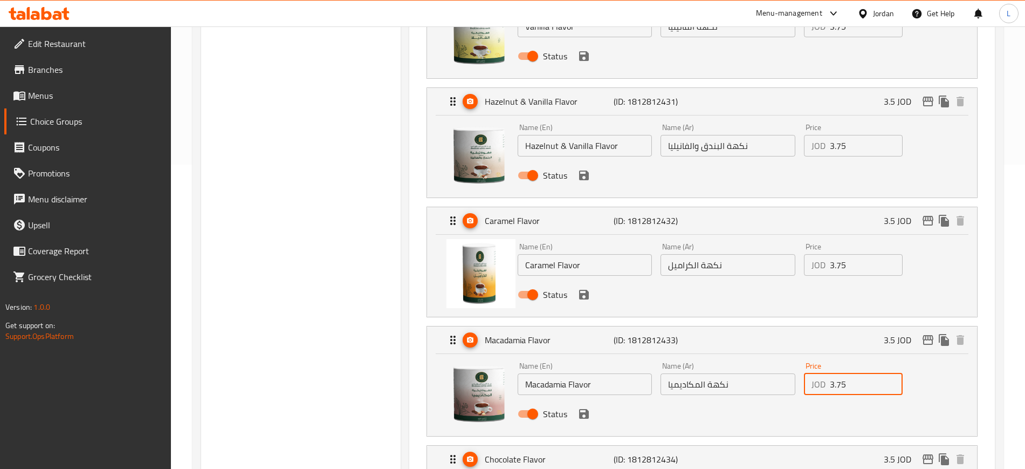
scroll to position [337, 0]
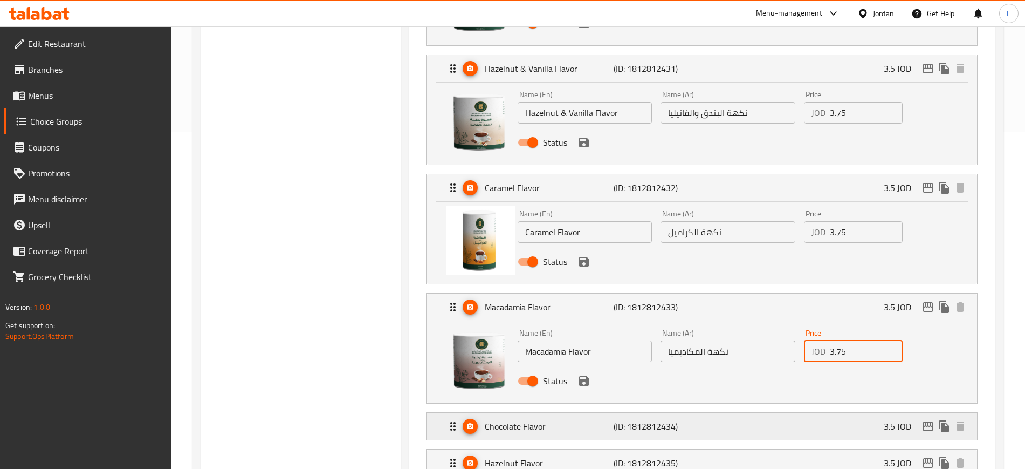
click at [802, 413] on div "Chocolate Flavor (ID: 1812812434) 3.5 JOD" at bounding box center [706, 426] width 518 height 27
type input "3.75"
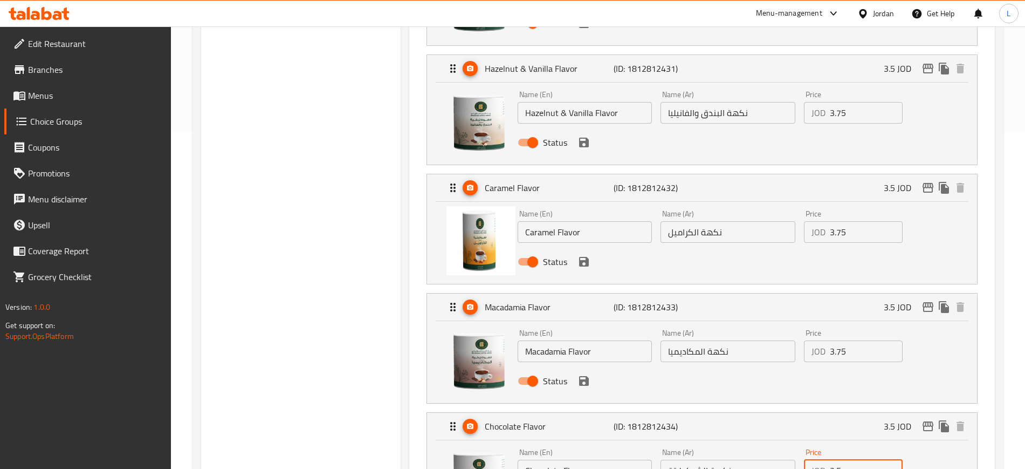
drag, startPoint x: 846, startPoint y: 441, endPoint x: 802, endPoint y: 441, distance: 44.2
click at [803, 444] on div "Price JOD 3.5 Price" at bounding box center [853, 465] width 107 height 42
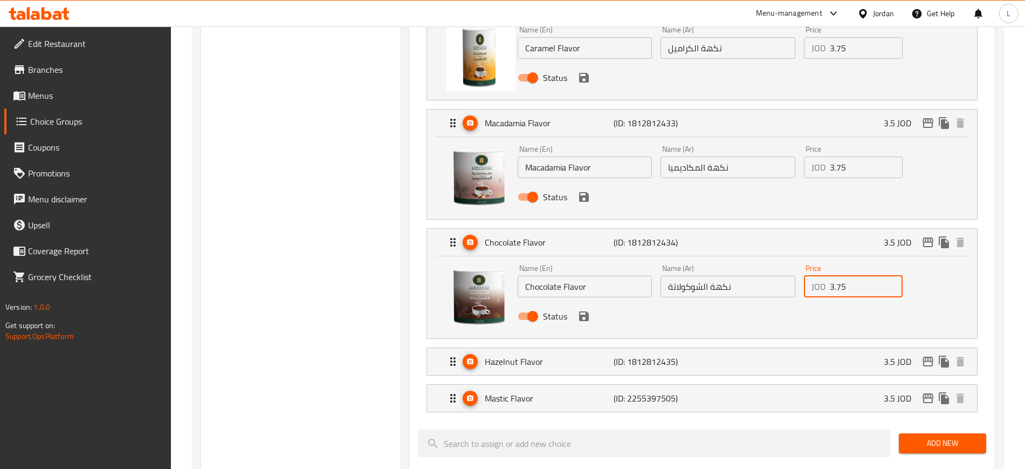
scroll to position [539, 0]
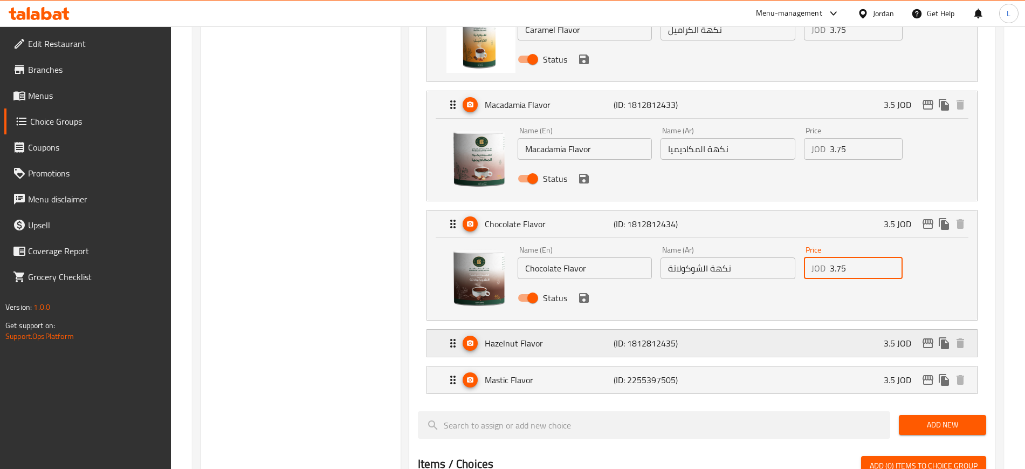
click at [774, 330] on div "Hazelnut Flavor (ID: 1812812435) 3.5 JOD" at bounding box center [706, 343] width 518 height 27
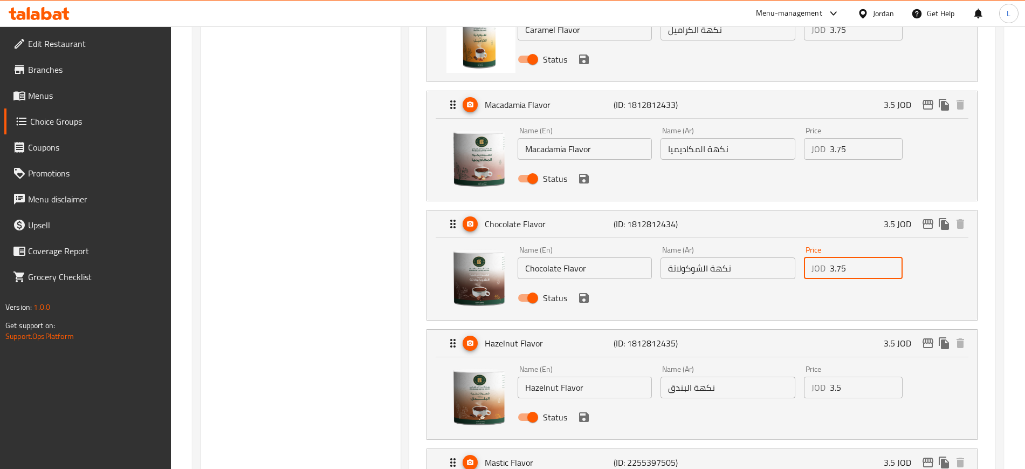
type input "3.75"
drag, startPoint x: 799, startPoint y: 348, endPoint x: 782, endPoint y: 349, distance: 16.7
click at [782, 361] on div "Name (En) Hazelnut Flavor Name (En) Name (Ar) نكهة البندق Name (Ar) Price JOD 3…" at bounding box center [729, 396] width 430 height 71
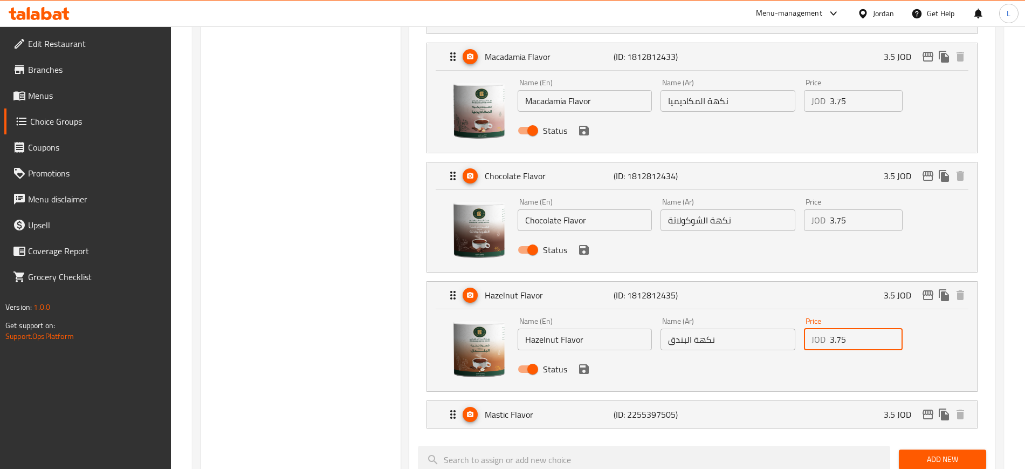
scroll to position [607, 0]
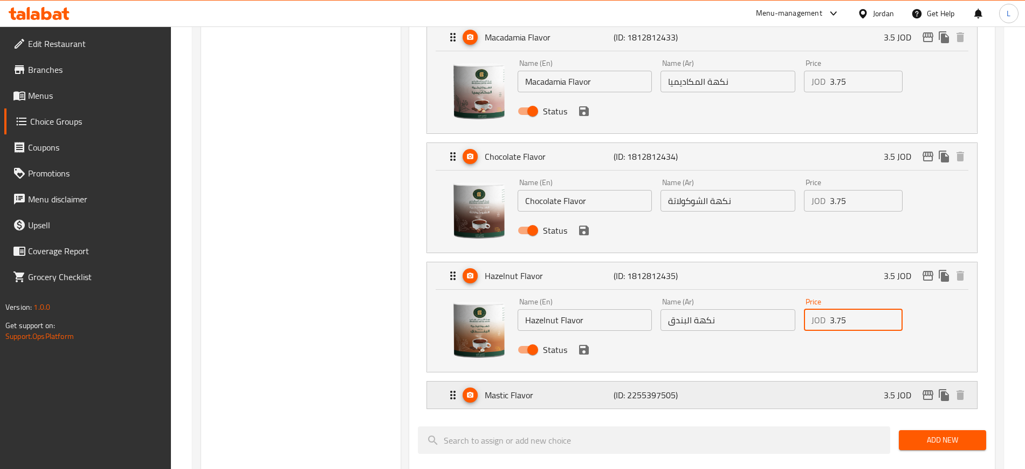
click at [795, 381] on div "Mastic Flavor (ID: 2255397505) 3.5 JOD" at bounding box center [706, 394] width 518 height 27
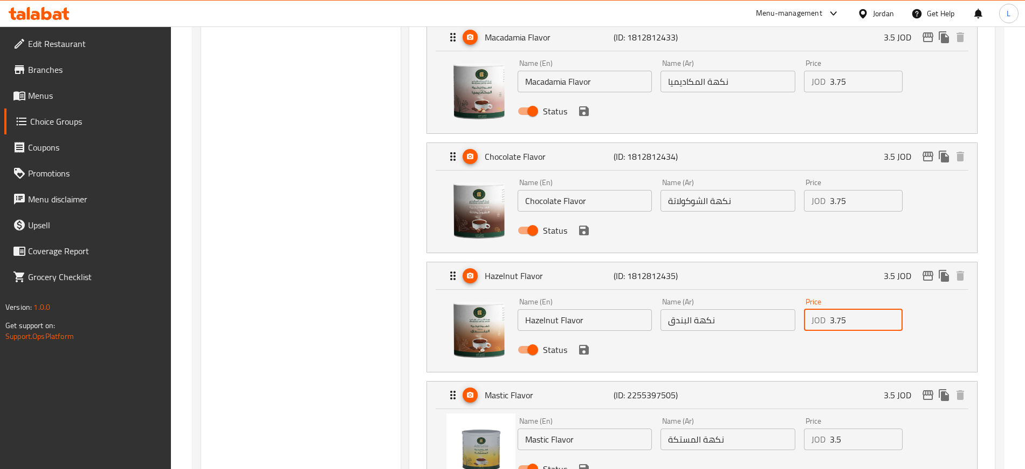
type input "3.75"
drag, startPoint x: 850, startPoint y: 410, endPoint x: 781, endPoint y: 403, distance: 69.4
click at [781, 413] on div "Name (En) Mastic Flavor Name (En) Name (Ar) نكهة المستكة Name (Ar) Price JOD 3.…" at bounding box center [729, 448] width 430 height 71
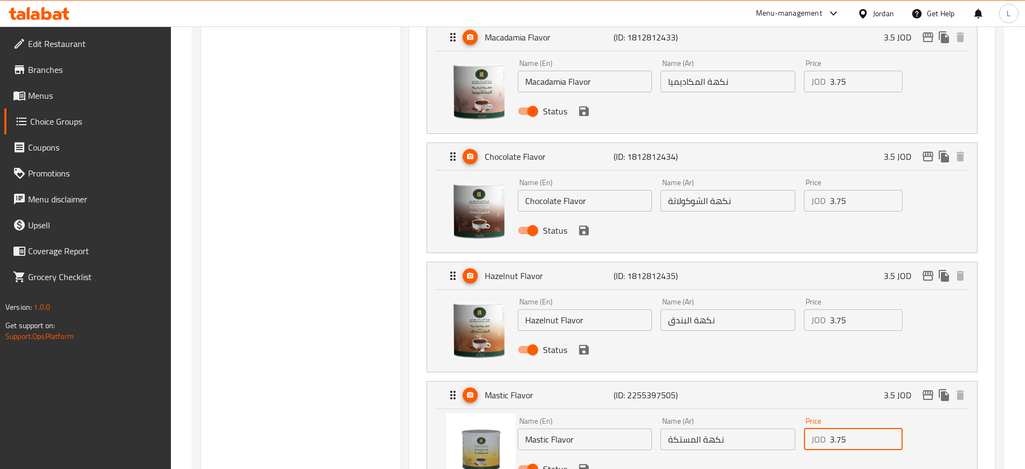
click at [583, 462] on icon "save" at bounding box center [584, 468] width 13 height 13
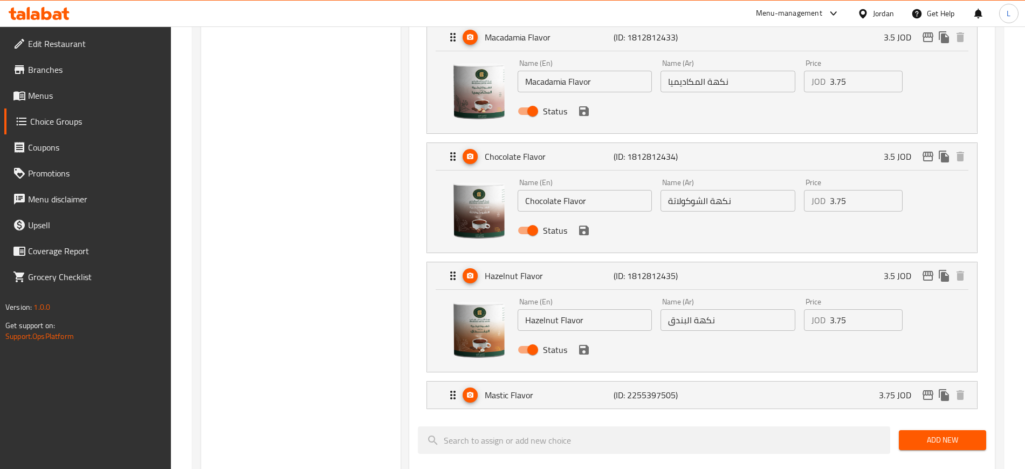
type input "3.75"
click at [587, 345] on icon "save" at bounding box center [584, 350] width 10 height 10
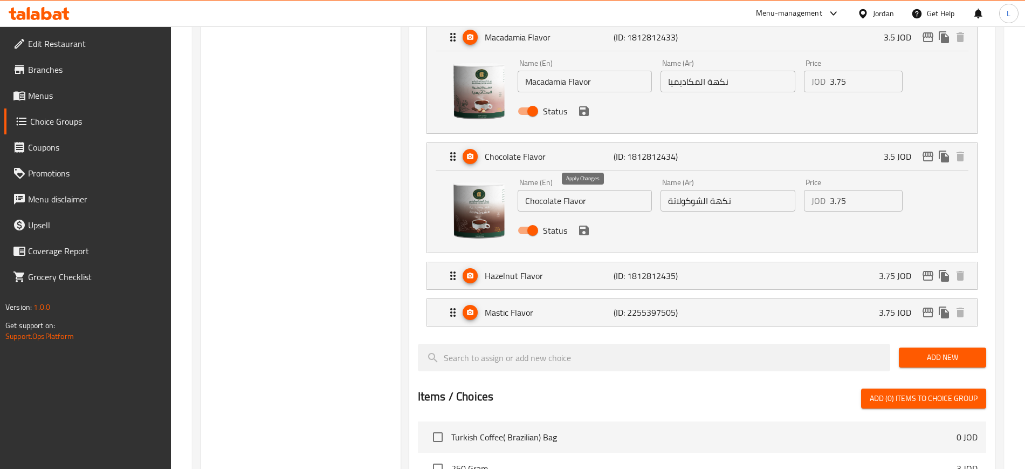
click at [581, 225] on icon "save" at bounding box center [584, 230] width 10 height 10
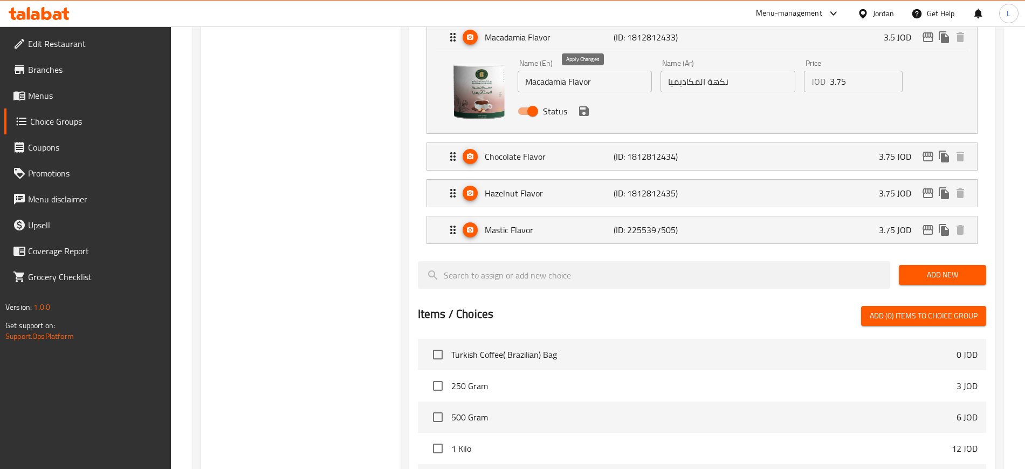
click at [584, 106] on icon "save" at bounding box center [584, 111] width 10 height 10
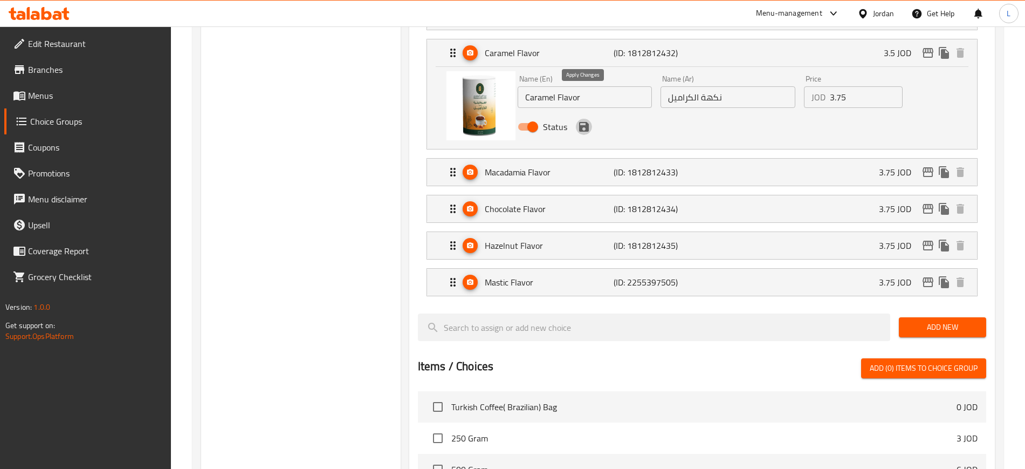
click at [585, 122] on icon "save" at bounding box center [584, 127] width 10 height 10
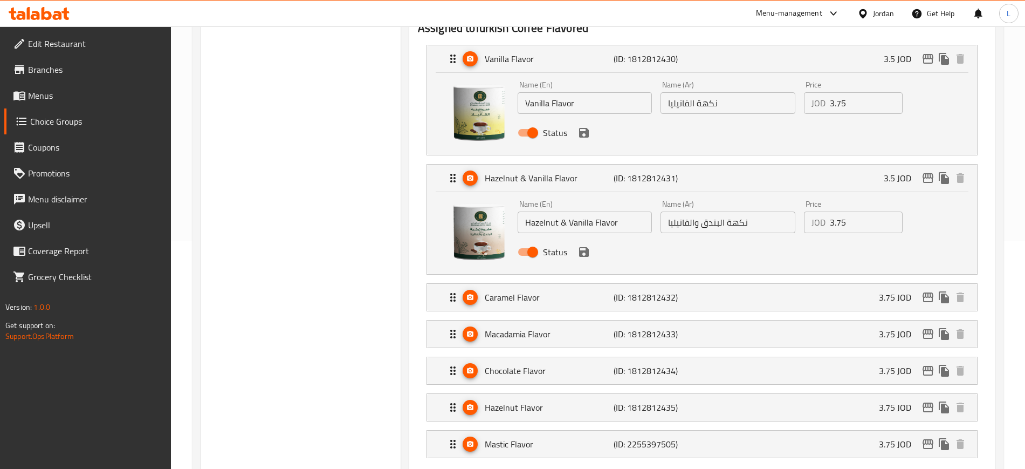
scroll to position [202, 0]
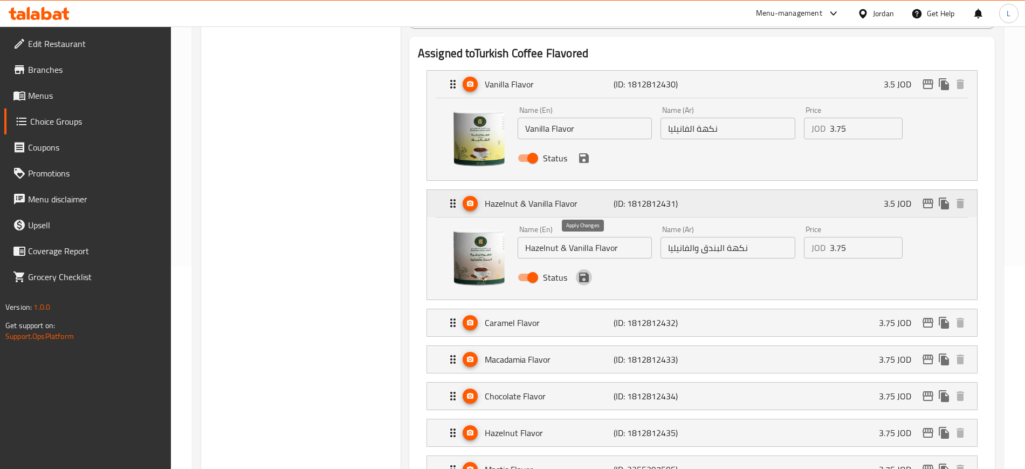
drag, startPoint x: 581, startPoint y: 250, endPoint x: 587, endPoint y: 169, distance: 81.1
click at [581, 272] on icon "save" at bounding box center [584, 277] width 10 height 10
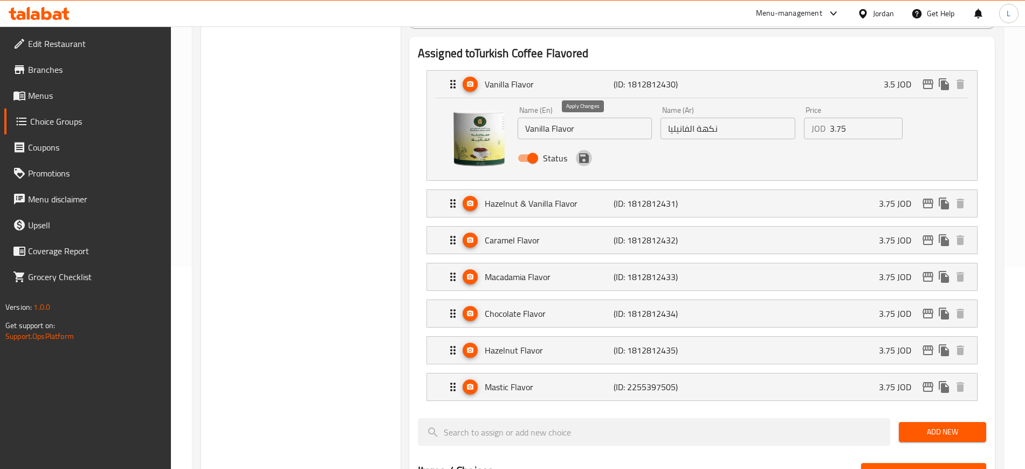
click at [579, 153] on icon "save" at bounding box center [584, 158] width 10 height 10
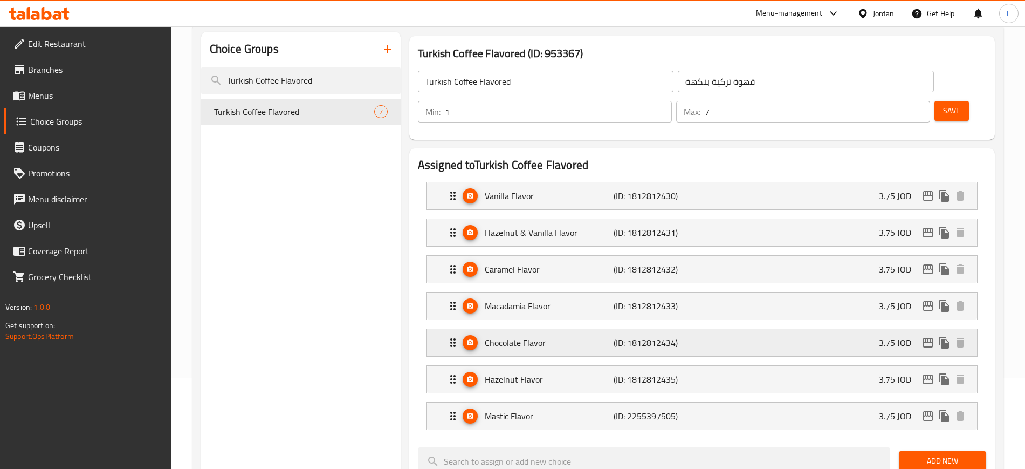
scroll to position [67, 0]
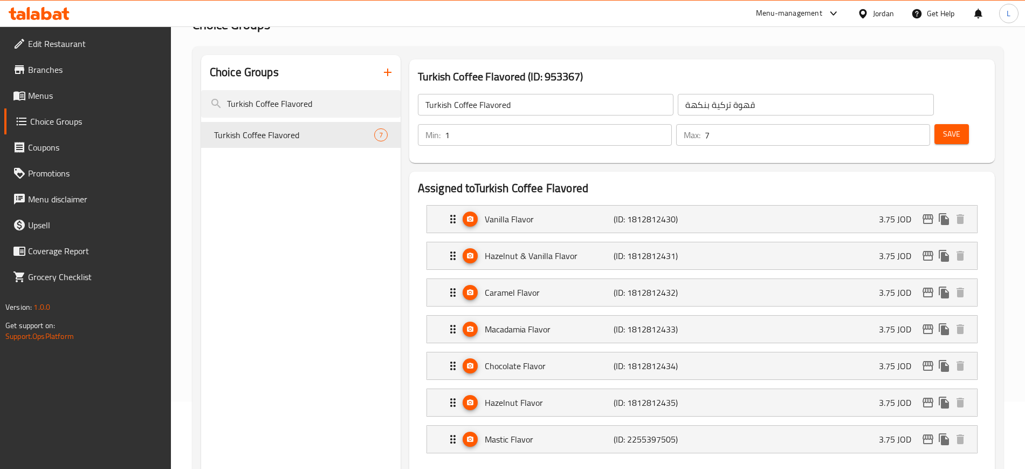
click at [943, 127] on span "Save" at bounding box center [951, 133] width 17 height 13
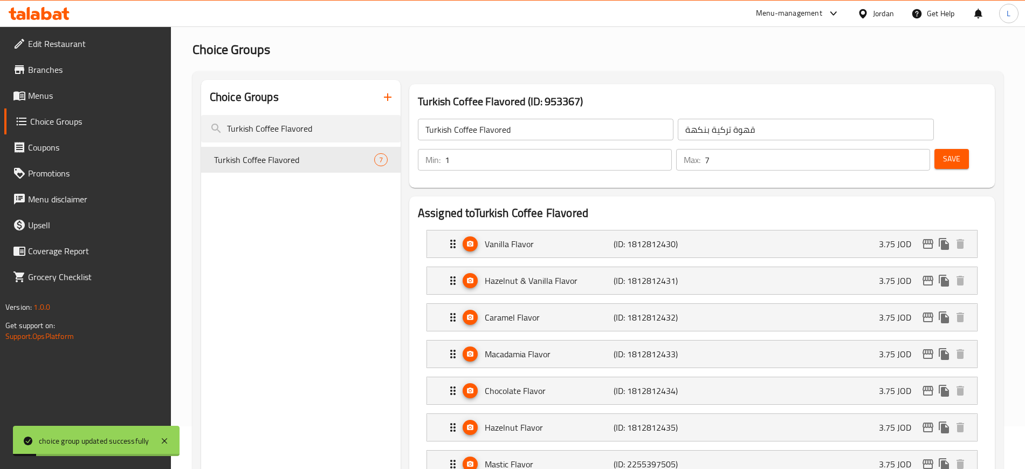
scroll to position [0, 0]
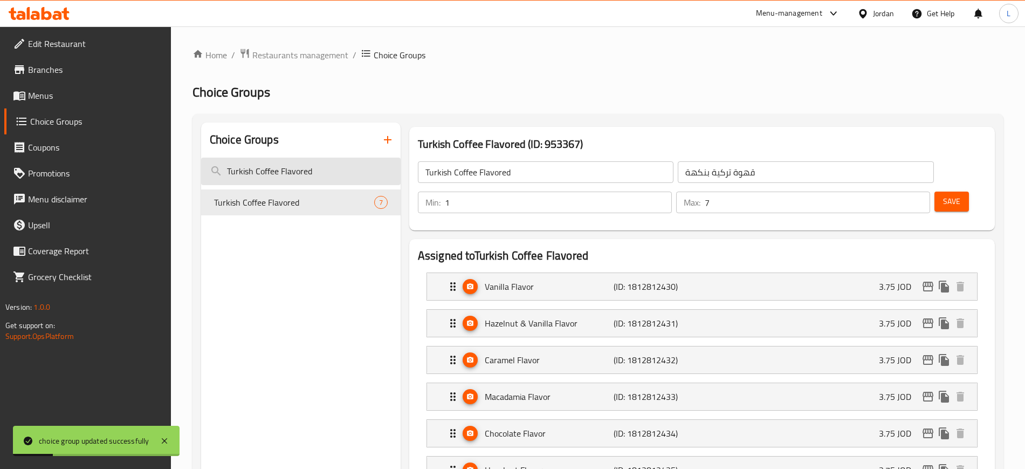
click at [299, 174] on input "Turkish Coffee Flavored" at bounding box center [301, 172] width 200 height 28
paste input "Sachet box"
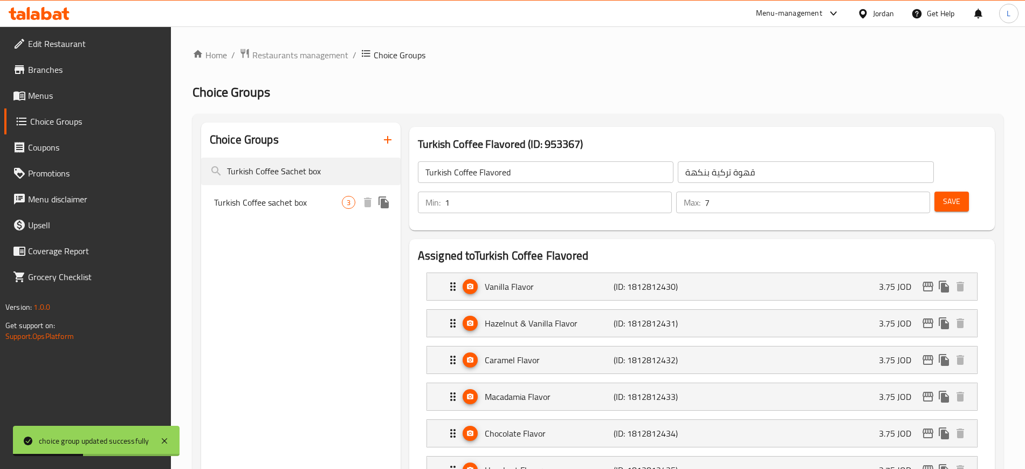
type input "Turkish Coffee Sachet box"
click at [320, 205] on span "Turkish Coffee sachet box" at bounding box center [278, 202] width 128 height 13
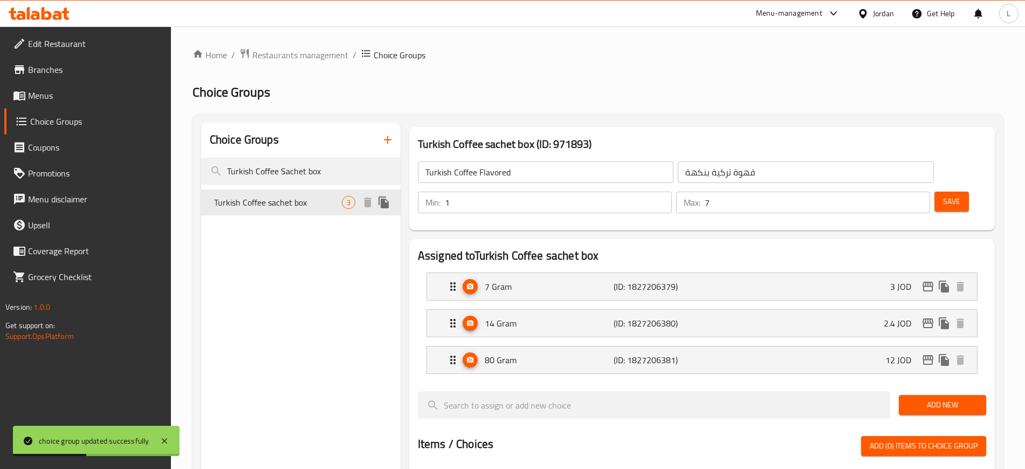
type input "Turkish Coffee sachet box"
type input "علبة أكياس قهوة تركية"
type input "3"
click at [877, 273] on div "7 Gram (ID: 1827206379) 3 JOD" at bounding box center [706, 286] width 518 height 27
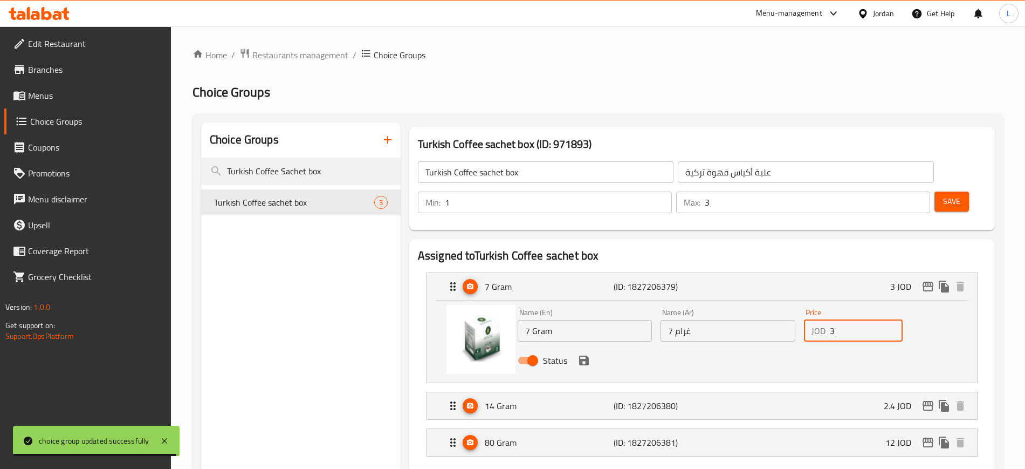
click at [840, 320] on input "3" at bounding box center [866, 331] width 73 height 22
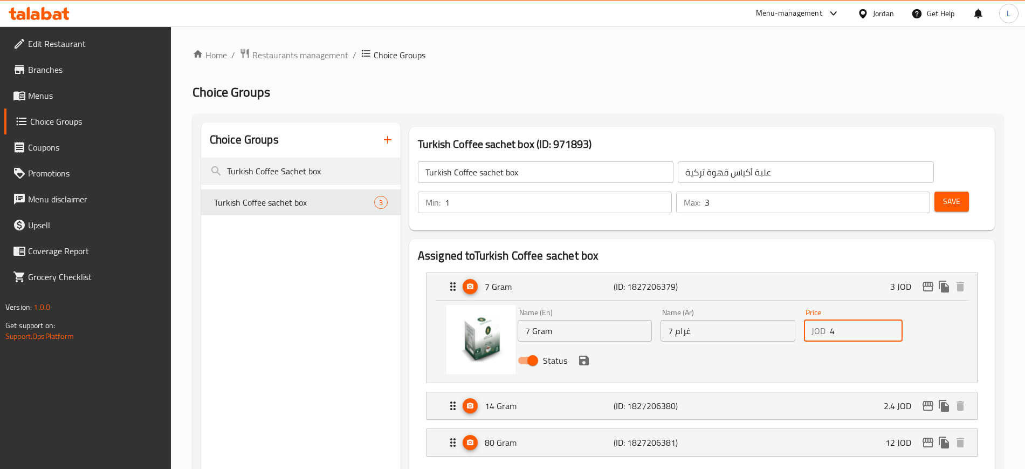
type input "4"
click at [804, 392] on div "14 Gram (ID: 1827206380) 2.4 JOD" at bounding box center [706, 405] width 518 height 27
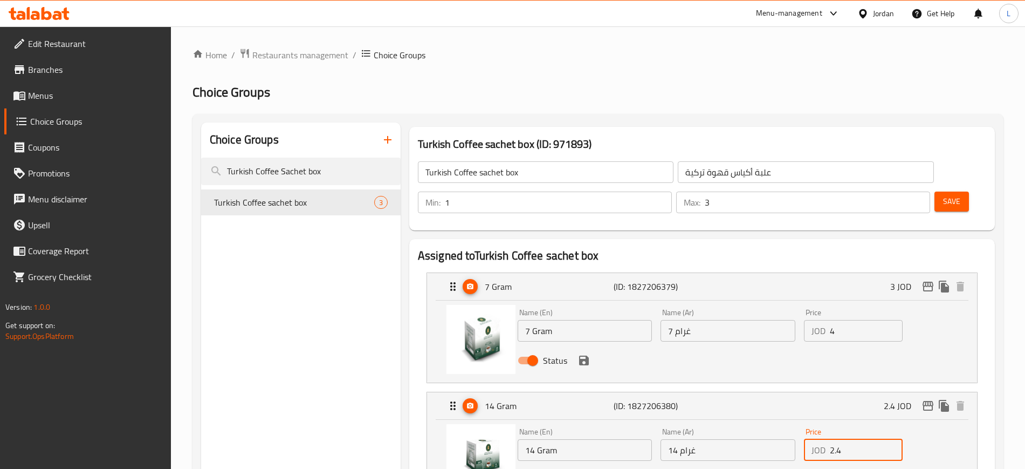
drag, startPoint x: 844, startPoint y: 419, endPoint x: 799, endPoint y: 423, distance: 45.0
click at [802, 423] on div "Price JOD 2.4 Price" at bounding box center [853, 444] width 107 height 42
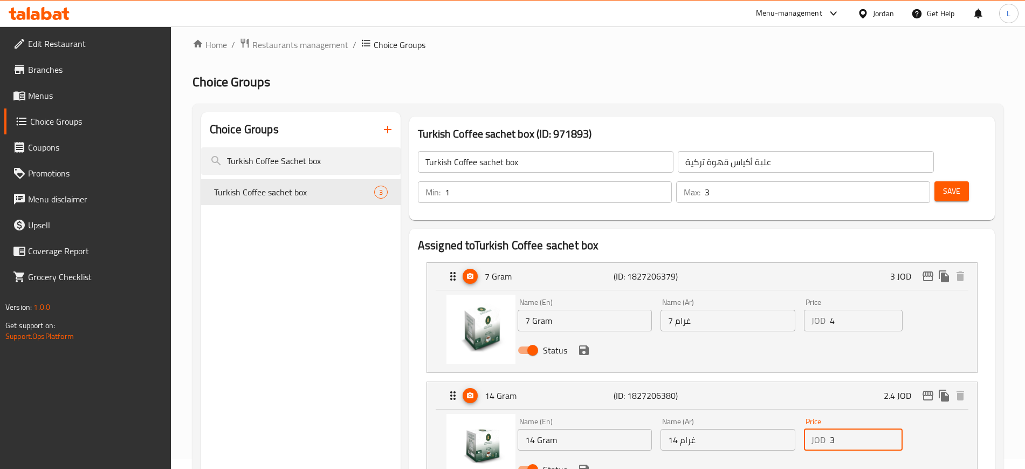
scroll to position [135, 0]
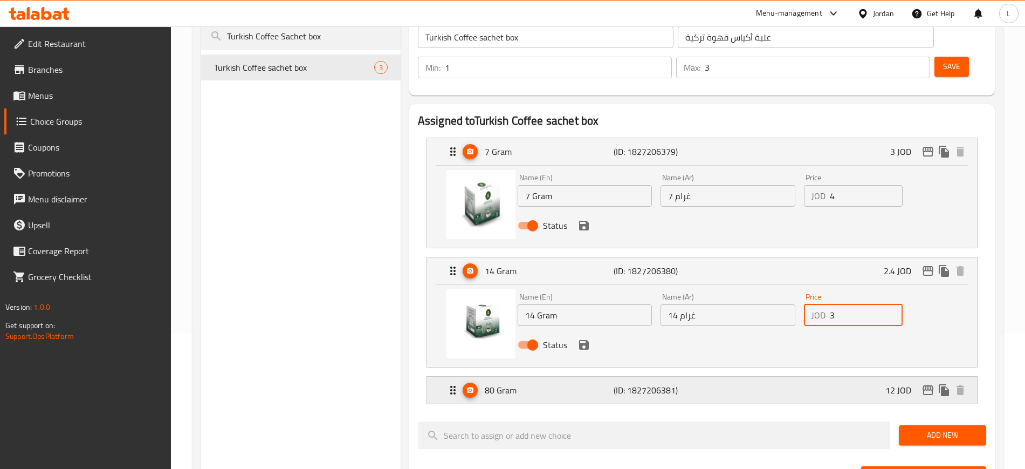
click at [774, 377] on div "80 Gram (ID: 1827206381) 12 JOD" at bounding box center [706, 390] width 518 height 27
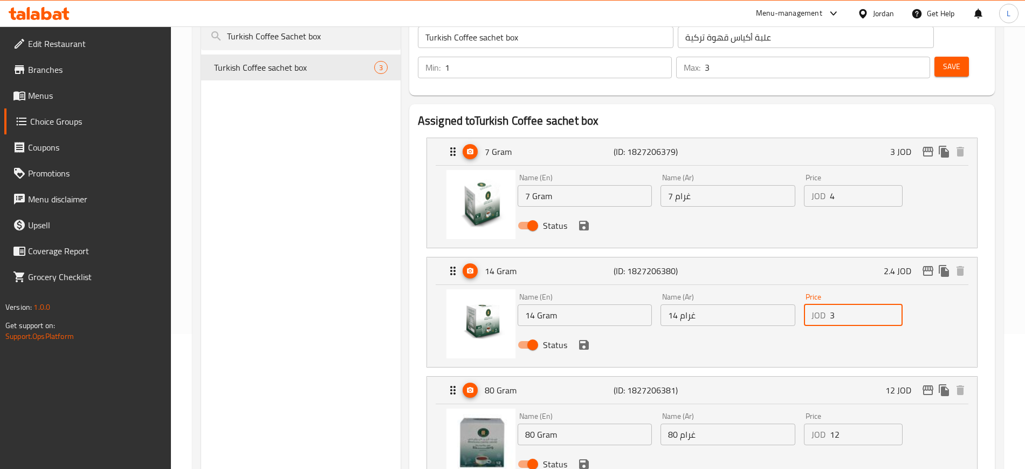
type input "3"
drag, startPoint x: 839, startPoint y: 407, endPoint x: 820, endPoint y: 409, distance: 19.5
click at [830, 423] on input "12" at bounding box center [866, 434] width 73 height 22
drag, startPoint x: 580, startPoint y: 432, endPoint x: 583, endPoint y: 391, distance: 40.6
click at [581, 459] on icon "save" at bounding box center [584, 464] width 10 height 10
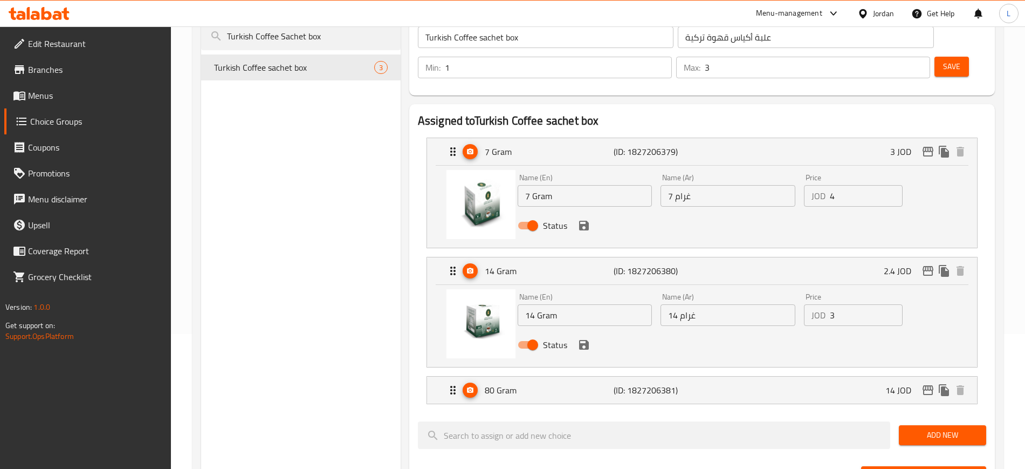
type input "14"
drag, startPoint x: 584, startPoint y: 314, endPoint x: 579, endPoint y: 258, distance: 56.9
click at [586, 340] on icon "save" at bounding box center [584, 345] width 10 height 10
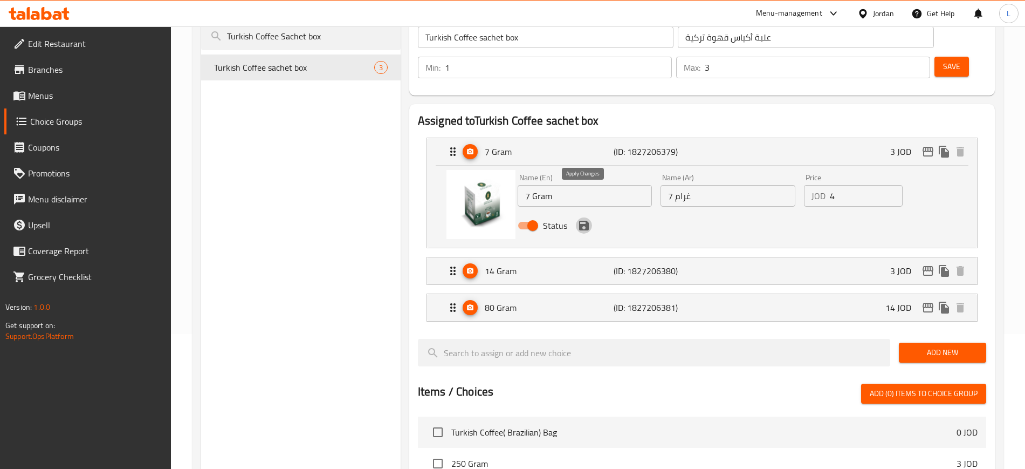
click at [589, 219] on icon "save" at bounding box center [584, 225] width 13 height 13
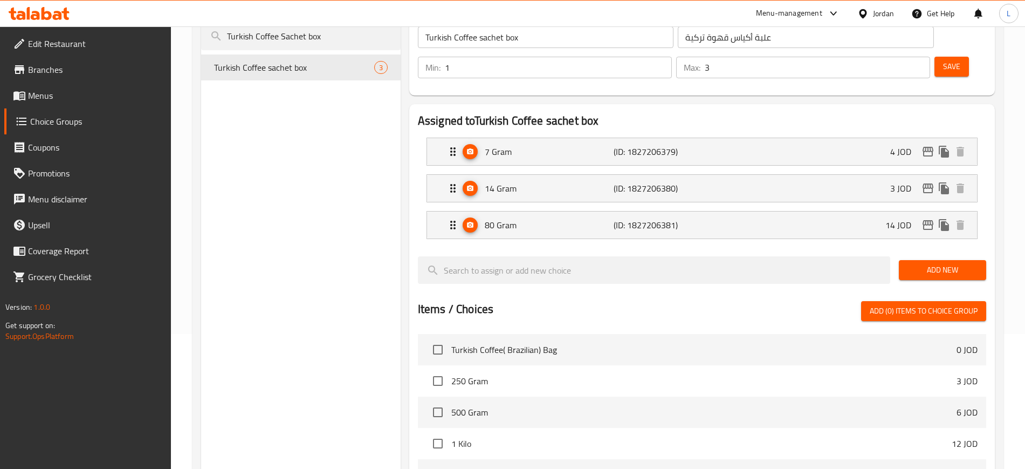
scroll to position [0, 0]
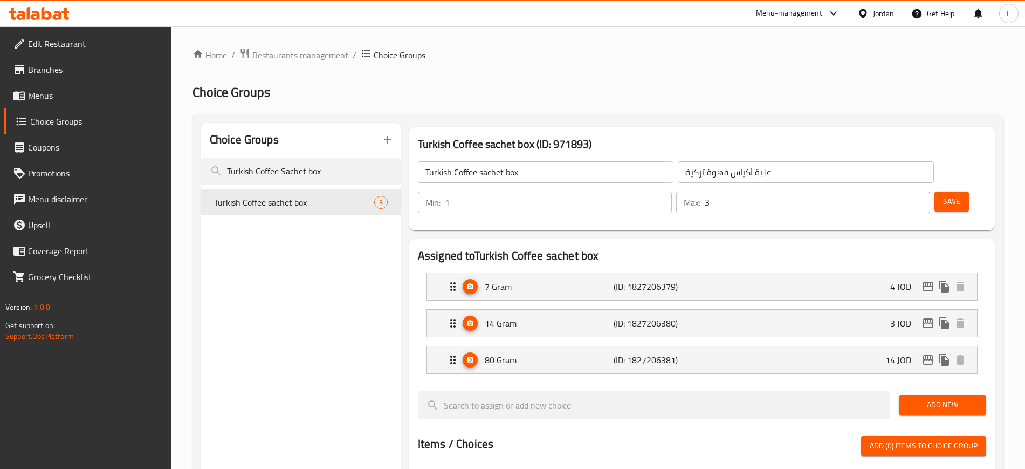
click at [943, 195] on span "Save" at bounding box center [951, 201] width 17 height 13
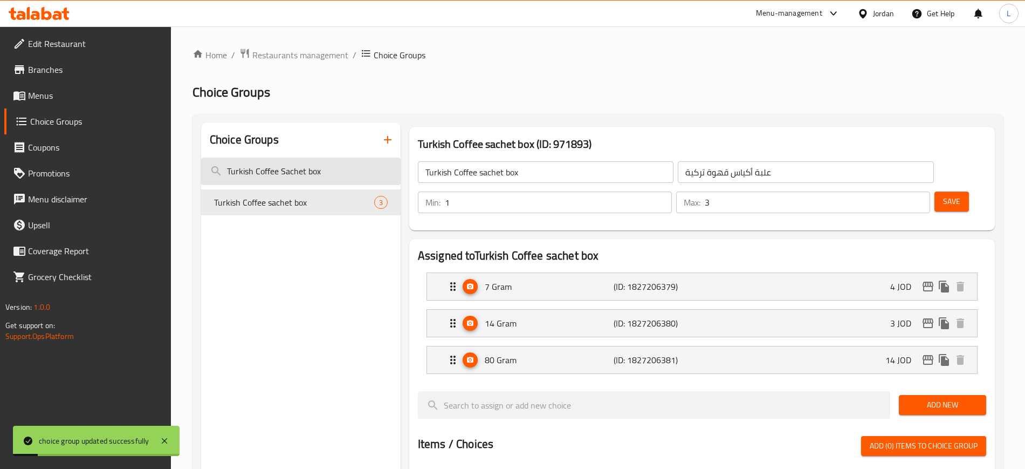
click at [355, 173] on input "Turkish Coffee Sachet box" at bounding box center [301, 172] width 200 height 28
paste input "Jordanian Blend sachet"
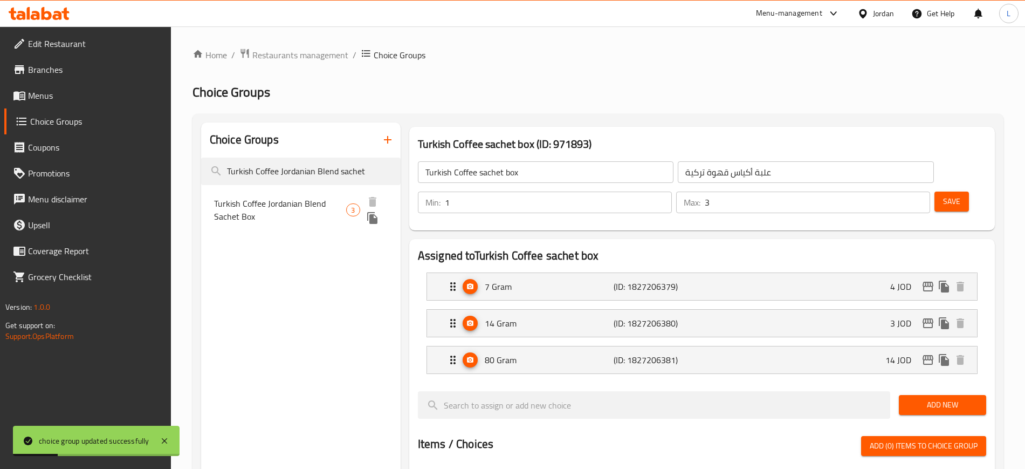
type input "Turkish Coffee Jordanian Blend sachet"
click at [345, 207] on span "Turkish Coffee Jordanian Blend Sachet Box" at bounding box center [280, 210] width 133 height 26
type input "Turkish Coffee Jordanian Blend Sachet Box"
type input "علبة أكياس قهوة تركية مزيج أردني"
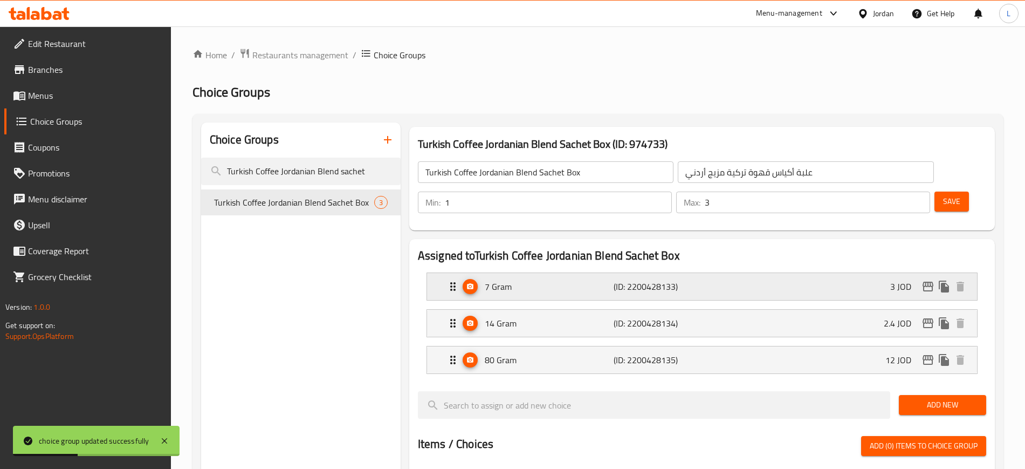
click at [848, 273] on div "7 Gram (ID: 2200428133) 3 JOD" at bounding box center [706, 286] width 518 height 27
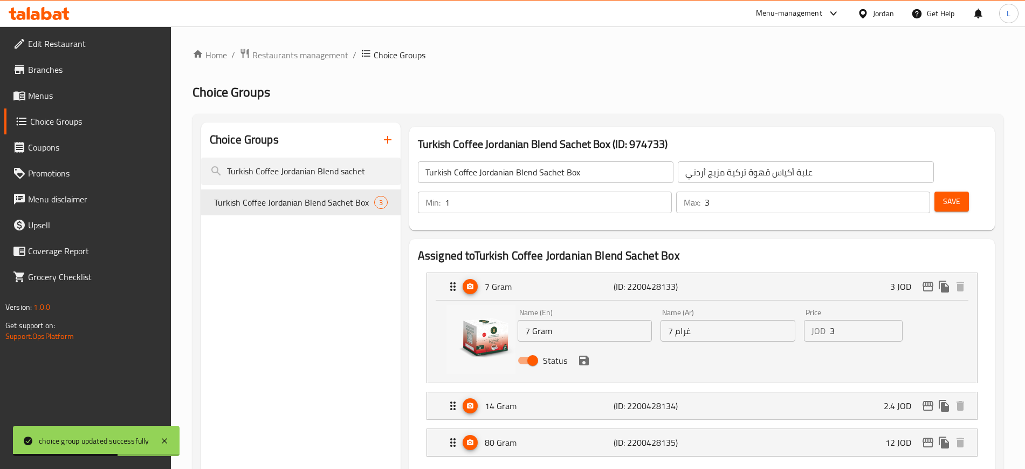
click at [803, 304] on div "Price JOD 3 Price" at bounding box center [853, 325] width 107 height 42
type input "4"
click at [844, 392] on div "14 Gram (ID: 2200428134) 2.4 JOD" at bounding box center [706, 405] width 518 height 27
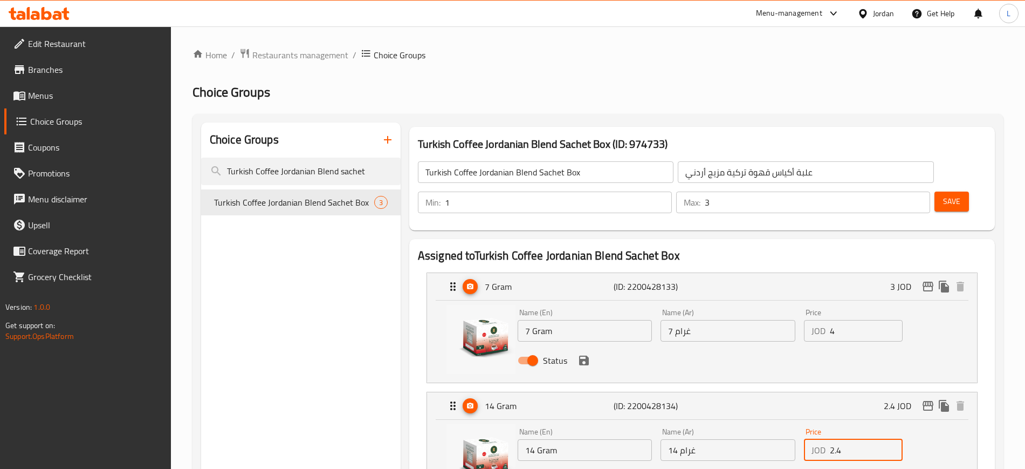
drag, startPoint x: 813, startPoint y: 421, endPoint x: 780, endPoint y: 427, distance: 33.9
click at [784, 427] on div "Name (En) 14 Gram Name (En) Name (Ar) 14 غرام Name (Ar) Price JOD 2.4 Price Sta…" at bounding box center [729, 458] width 430 height 71
type input "3"
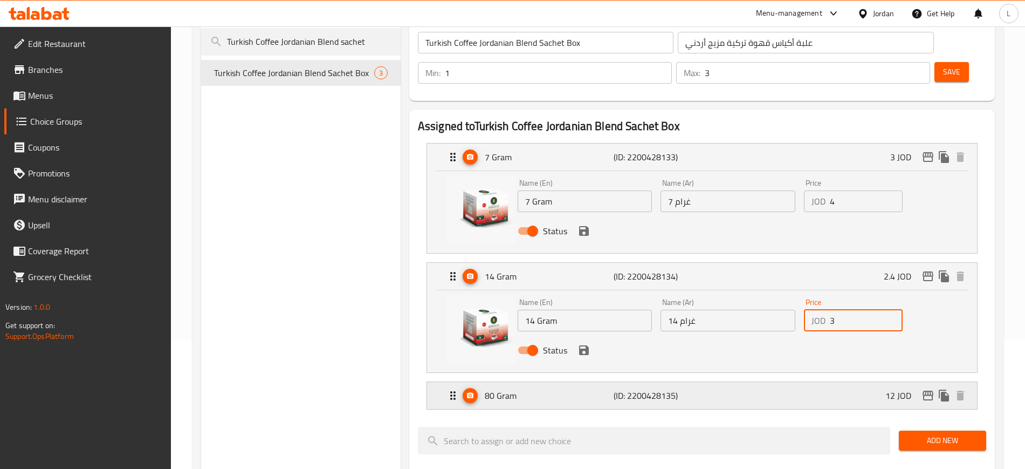
scroll to position [135, 0]
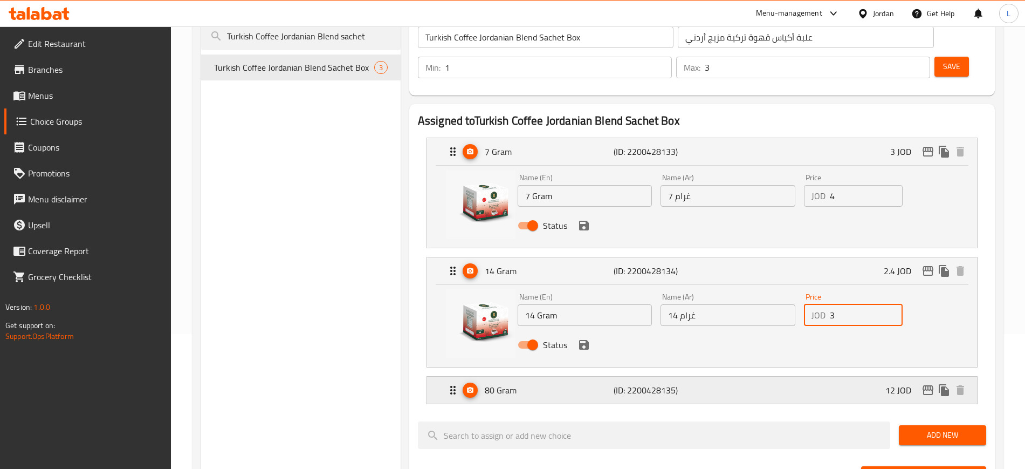
click at [853, 377] on div "80 Gram (ID: 2200428135) 12 JOD" at bounding box center [706, 390] width 518 height 27
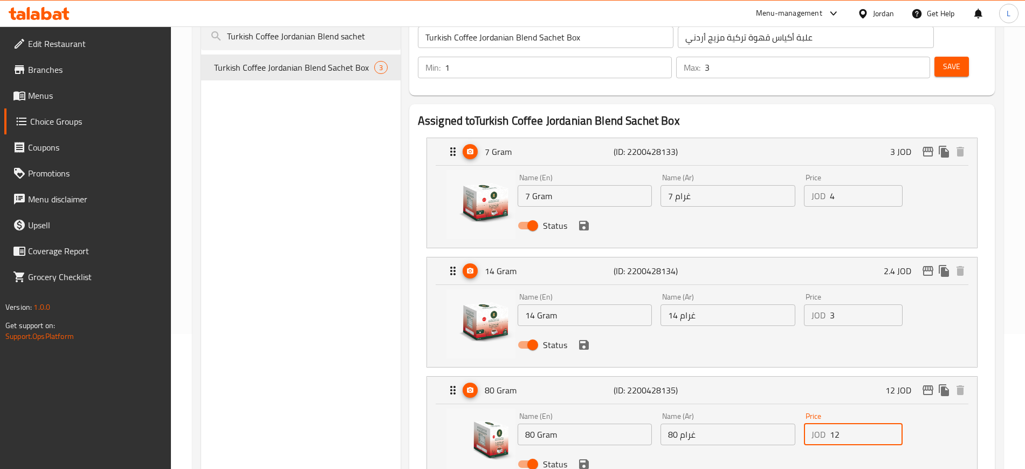
drag, startPoint x: 843, startPoint y: 406, endPoint x: 778, endPoint y: 401, distance: 64.9
click at [778, 408] on div "Name (En) 80 Gram Name (En) Name (Ar) 80 غرام Name (Ar) Price JOD 12 Price Stat…" at bounding box center [729, 443] width 430 height 71
drag, startPoint x: 584, startPoint y: 433, endPoint x: 590, endPoint y: 357, distance: 76.3
click at [583, 459] on icon "save" at bounding box center [584, 464] width 10 height 10
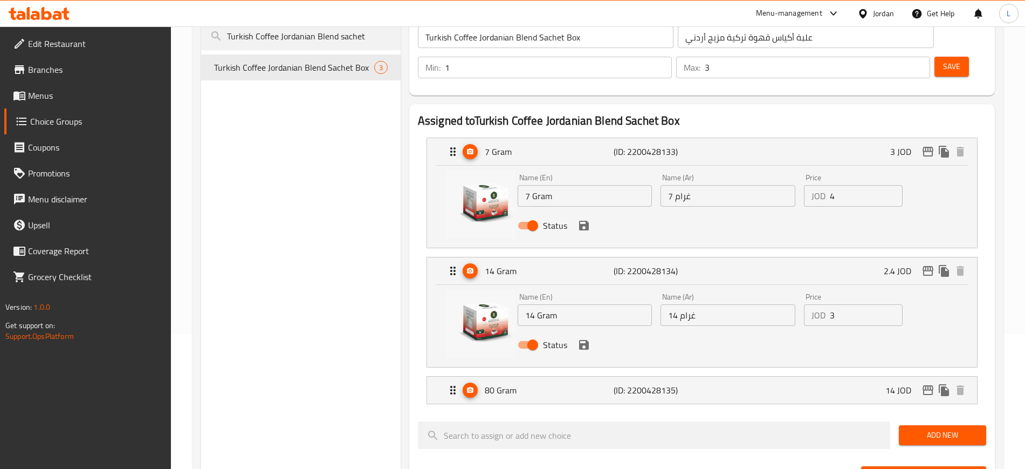
type input "14"
drag, startPoint x: 588, startPoint y: 316, endPoint x: 582, endPoint y: 273, distance: 43.0
click at [588, 340] on icon "save" at bounding box center [584, 345] width 10 height 10
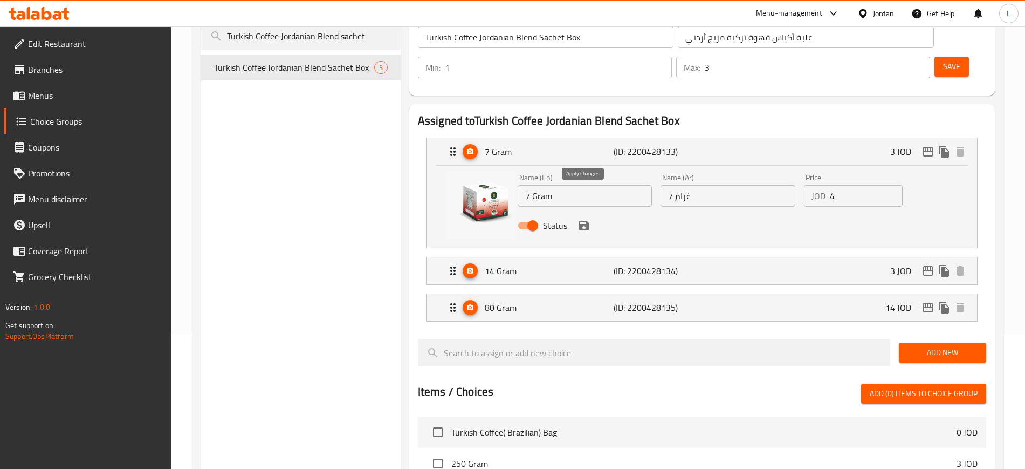
click at [586, 221] on icon "save" at bounding box center [584, 226] width 10 height 10
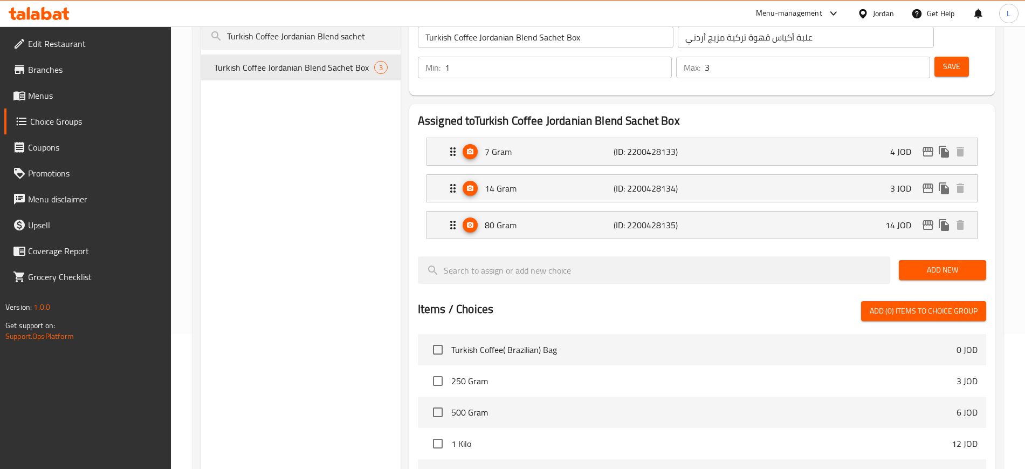
click at [943, 60] on span "Save" at bounding box center [951, 66] width 17 height 13
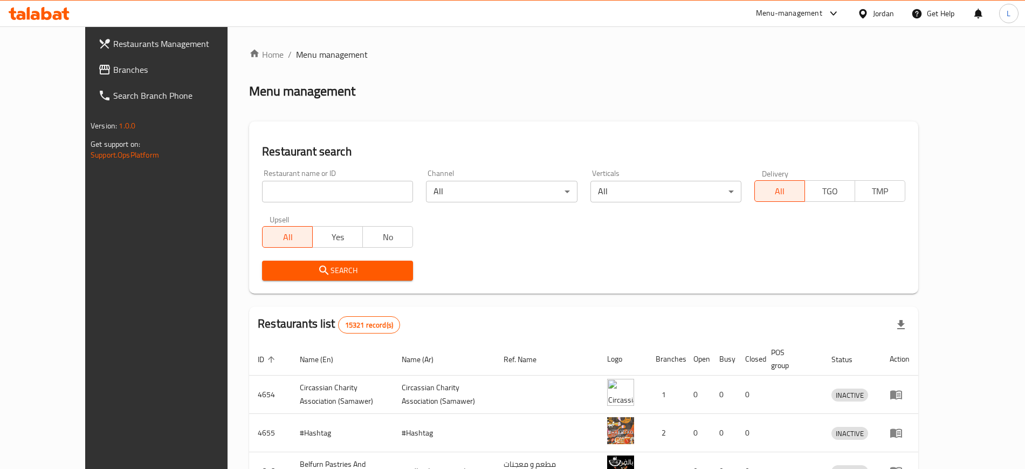
click at [262, 191] on input "search" at bounding box center [337, 192] width 151 height 22
type input "[GEOGRAPHIC_DATA]"
click at [318, 266] on icon "submit" at bounding box center [324, 270] width 13 height 13
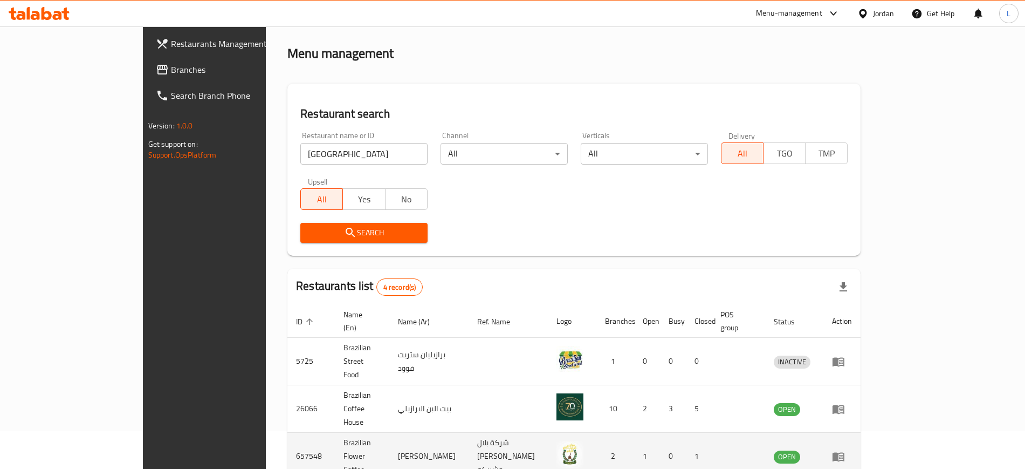
scroll to position [67, 0]
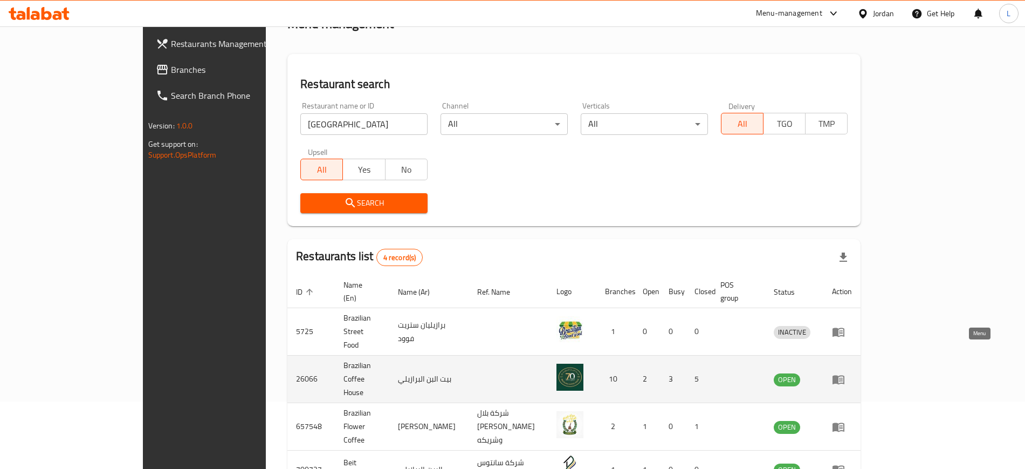
click at [845, 373] on icon "enhanced table" at bounding box center [838, 379] width 13 height 13
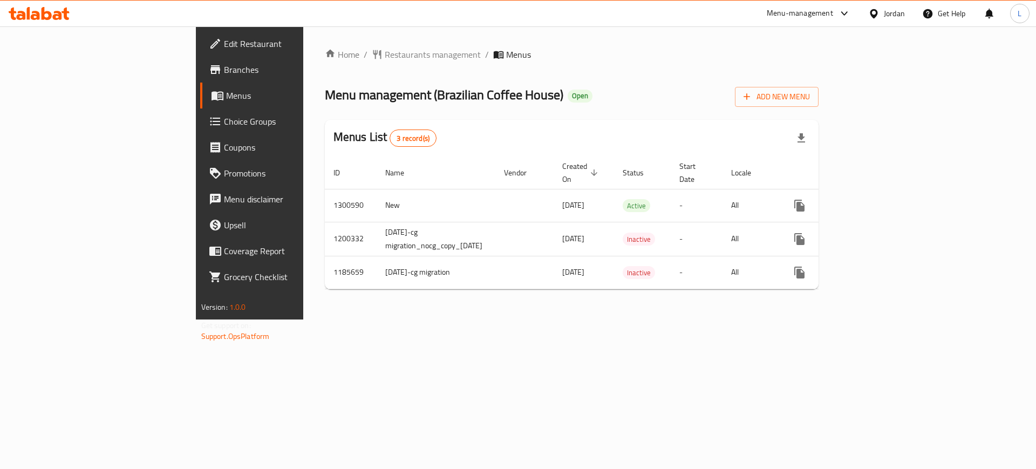
click at [560, 319] on div "Home / Restaurants management / Menus Menu management ( Brazilian Coffee House …" at bounding box center [571, 172] width 537 height 293
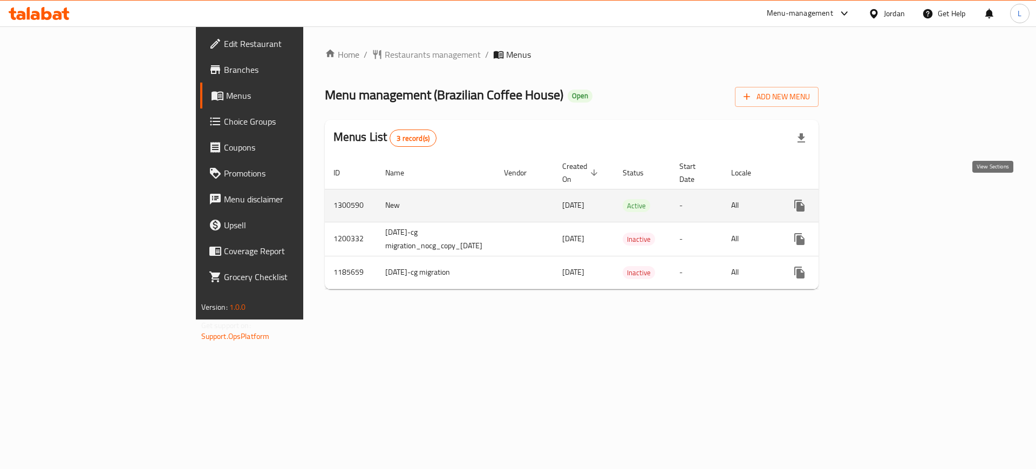
click at [884, 199] on icon "enhanced table" at bounding box center [877, 205] width 13 height 13
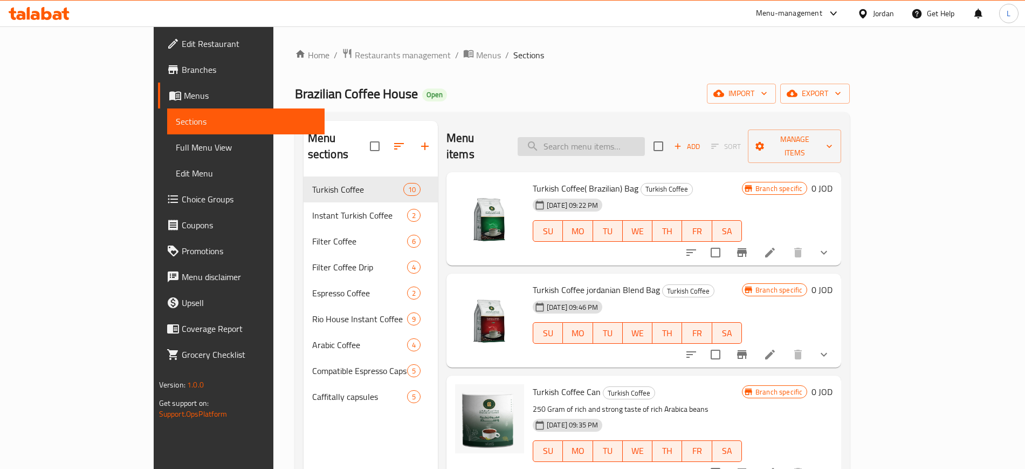
click at [632, 137] on input "search" at bounding box center [581, 146] width 127 height 19
paste input "Turkish Coffee Bag Brazilian"
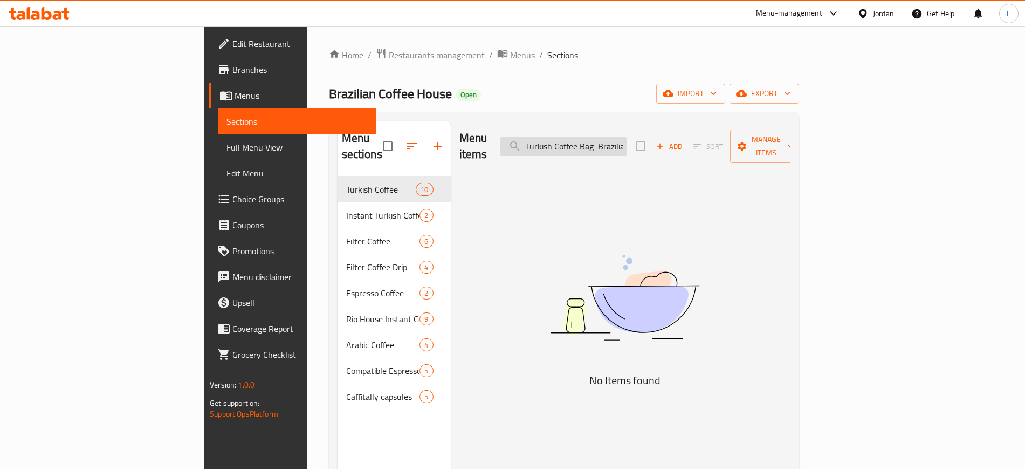
click at [619, 137] on input "Turkish Coffee Bag Brazilian" at bounding box center [563, 146] width 127 height 19
paste input "Without Cardemom c"
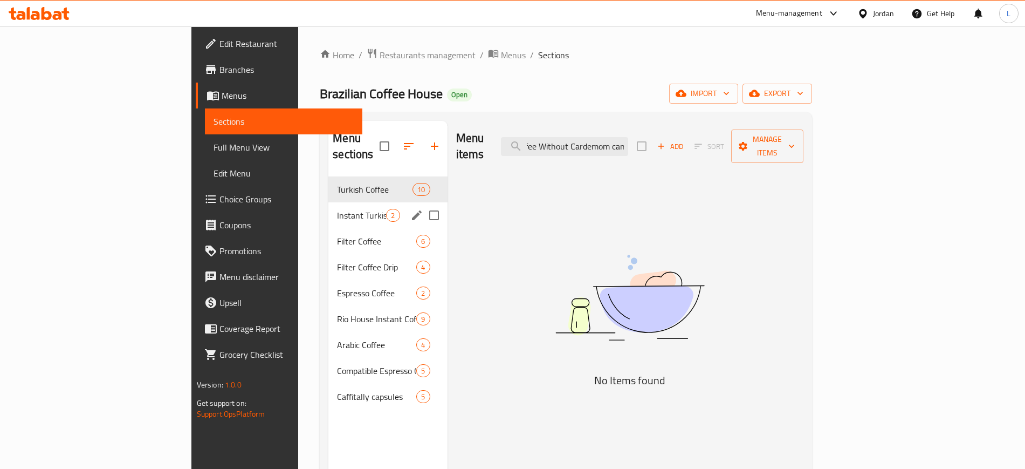
type input "Turkish Coffee Without Cardemom can"
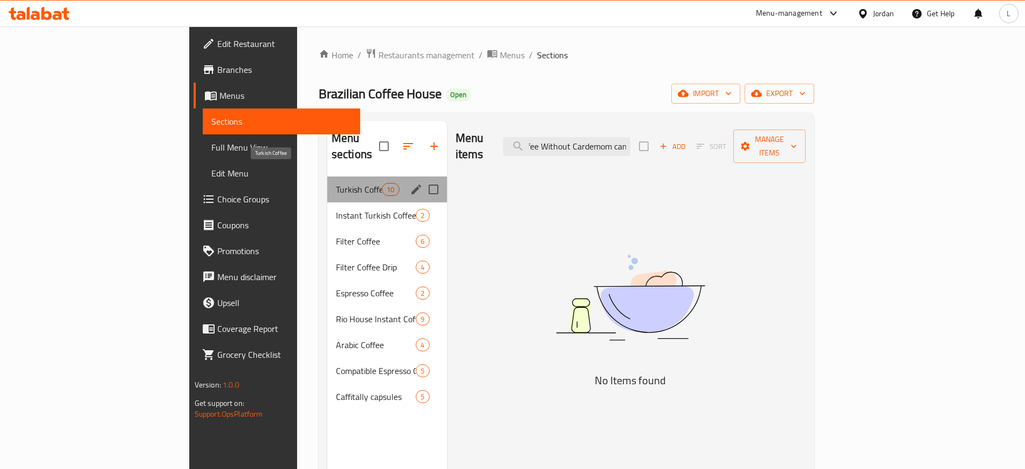
click at [336, 183] on span "Turkish Coffee" at bounding box center [359, 189] width 46 height 13
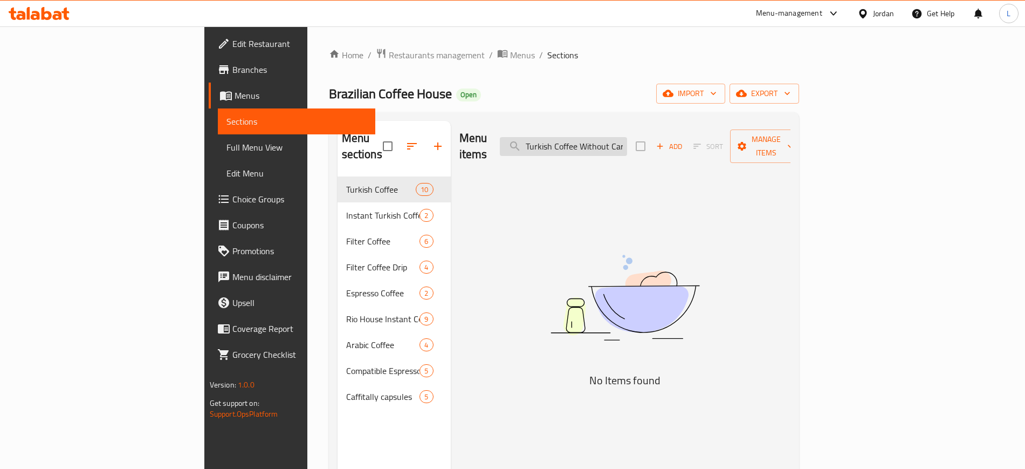
click at [627, 137] on input "Turkish Coffee Without Cardemom can" at bounding box center [563, 146] width 127 height 19
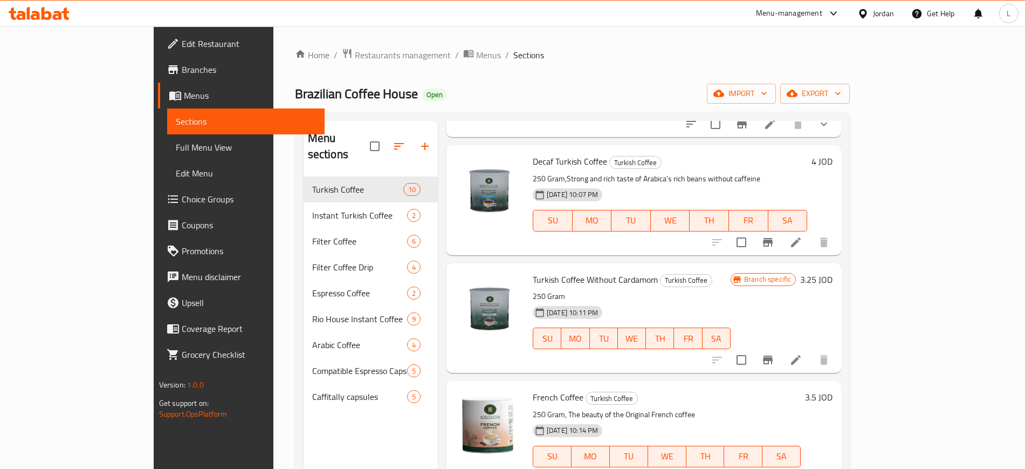
scroll to position [472, 0]
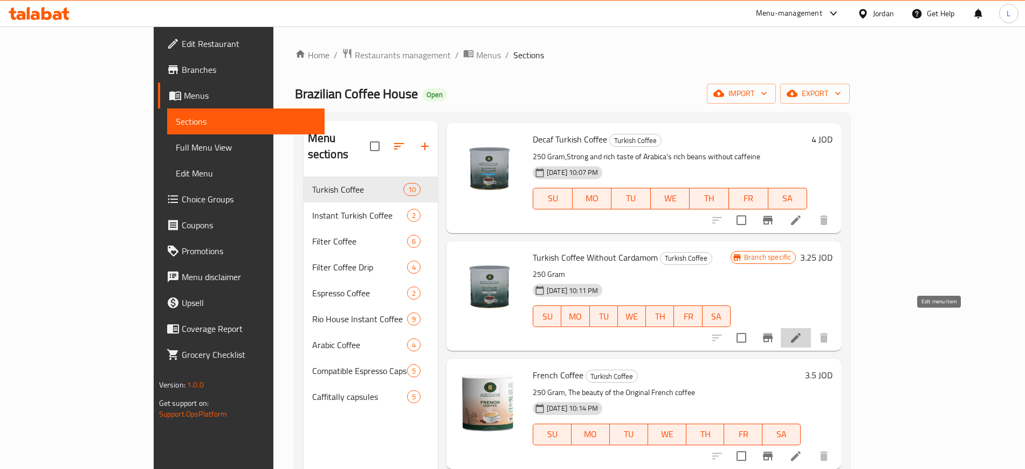
click at [801, 333] on icon at bounding box center [796, 338] width 10 height 10
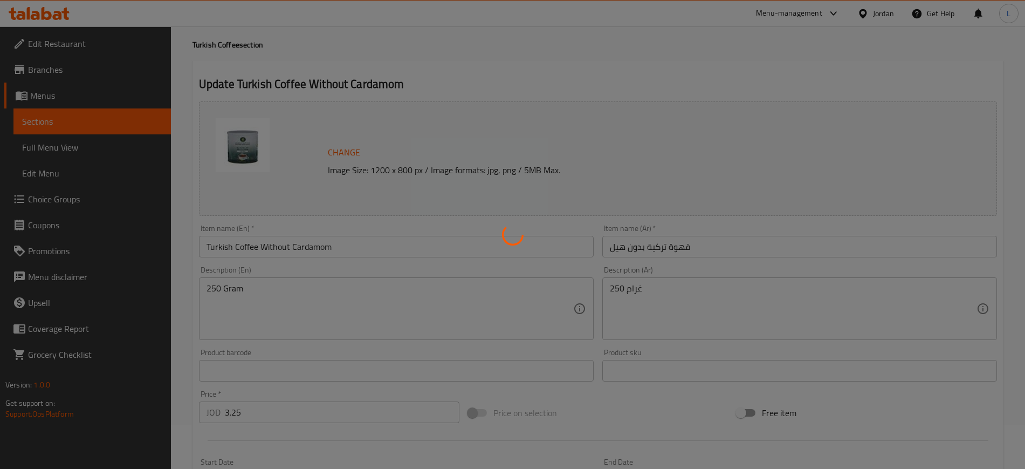
scroll to position [67, 0]
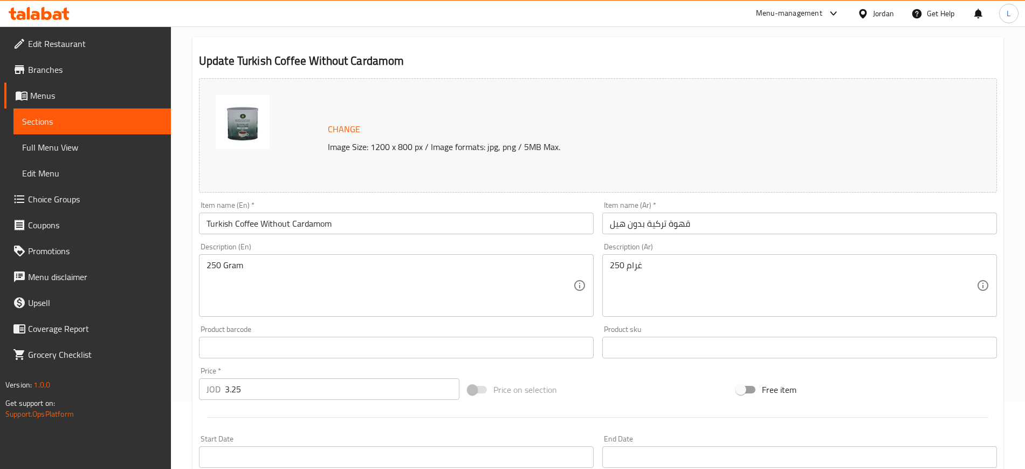
drag, startPoint x: 331, startPoint y: 353, endPoint x: 329, endPoint y: 360, distance: 7.9
click at [329, 359] on div "Product barcode Product barcode" at bounding box center [396, 342] width 403 height 42
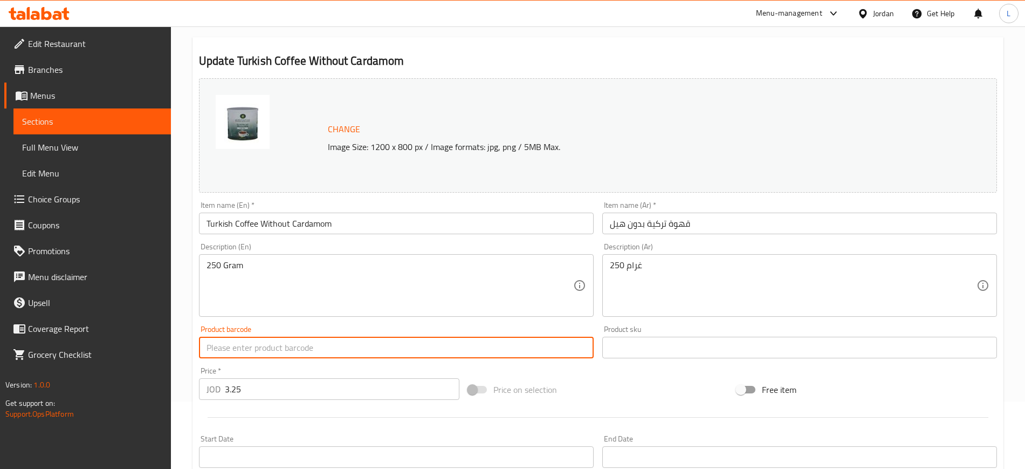
click at [320, 388] on input "3.25" at bounding box center [342, 389] width 235 height 22
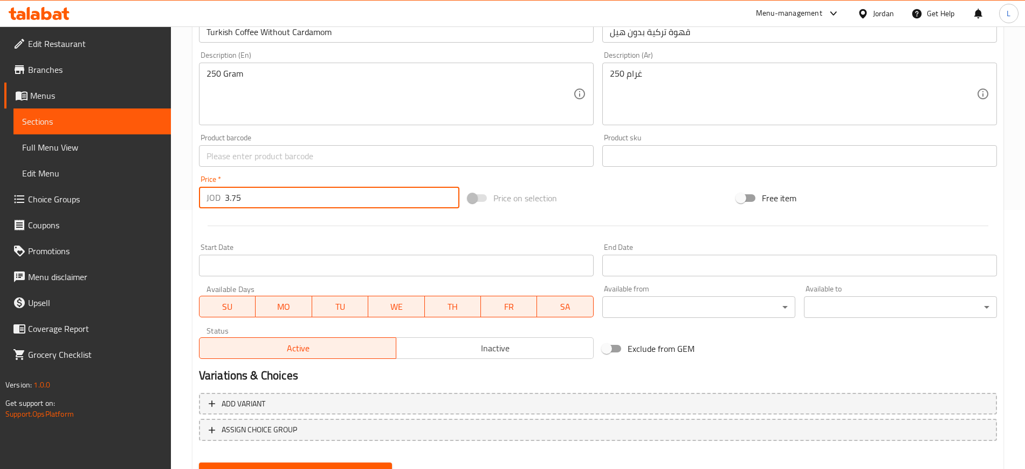
scroll to position [309, 0]
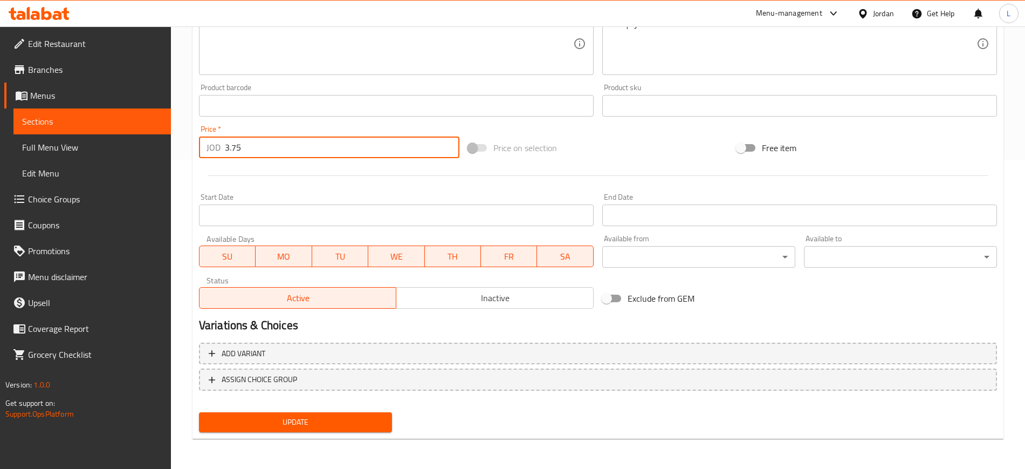
type input "3.75"
click at [290, 429] on button "Update" at bounding box center [295, 422] width 193 height 20
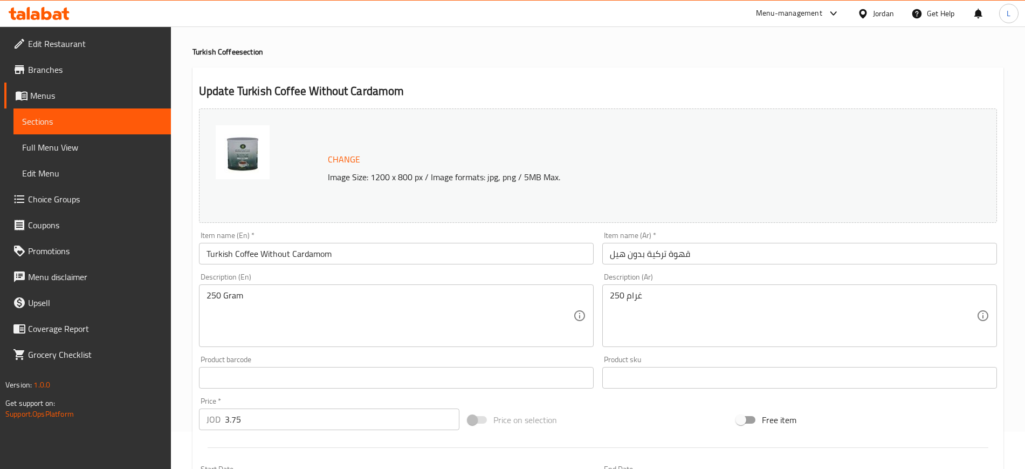
scroll to position [0, 0]
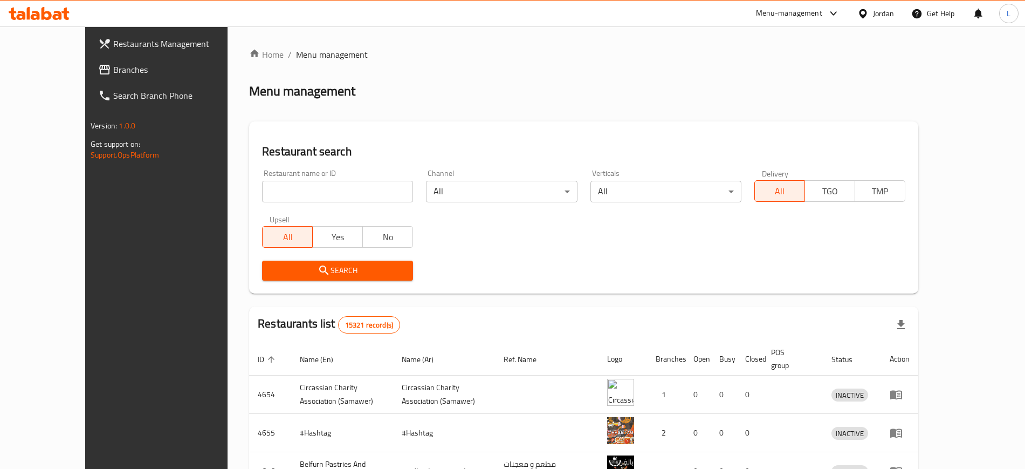
click at [793, 11] on div at bounding box center [512, 234] width 1025 height 469
click at [795, 11] on div "Menu-management" at bounding box center [789, 13] width 66 height 13
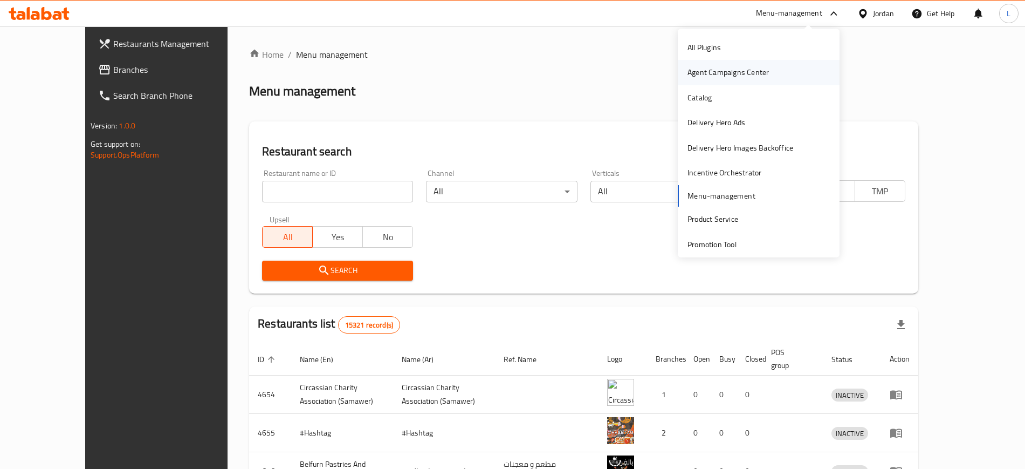
click at [718, 70] on div "Agent Campaigns Center" at bounding box center [728, 72] width 81 height 12
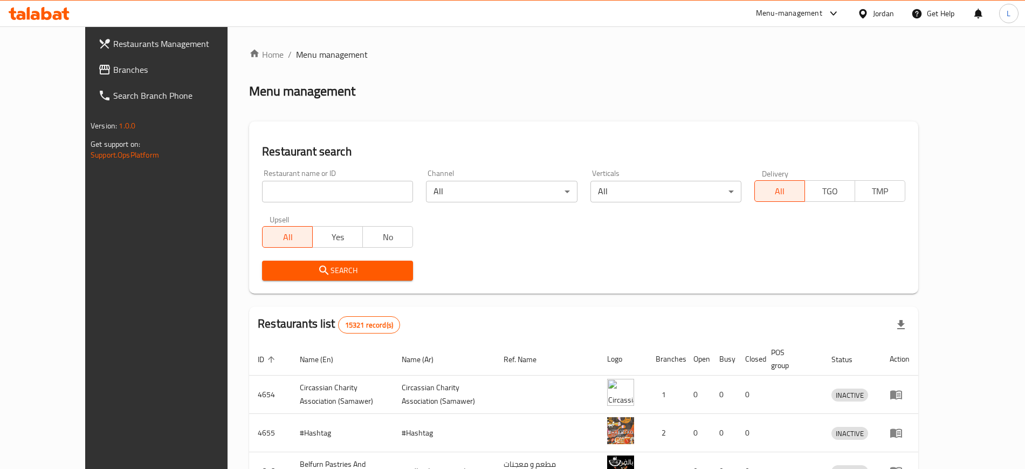
click at [298, 193] on input "search" at bounding box center [337, 192] width 151 height 22
type input "rokon"
click button "Search" at bounding box center [337, 271] width 151 height 20
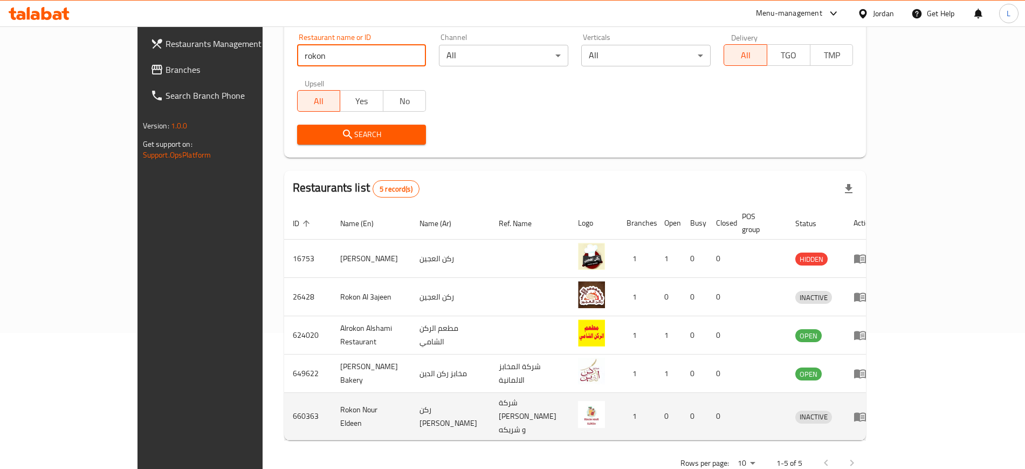
scroll to position [145, 0]
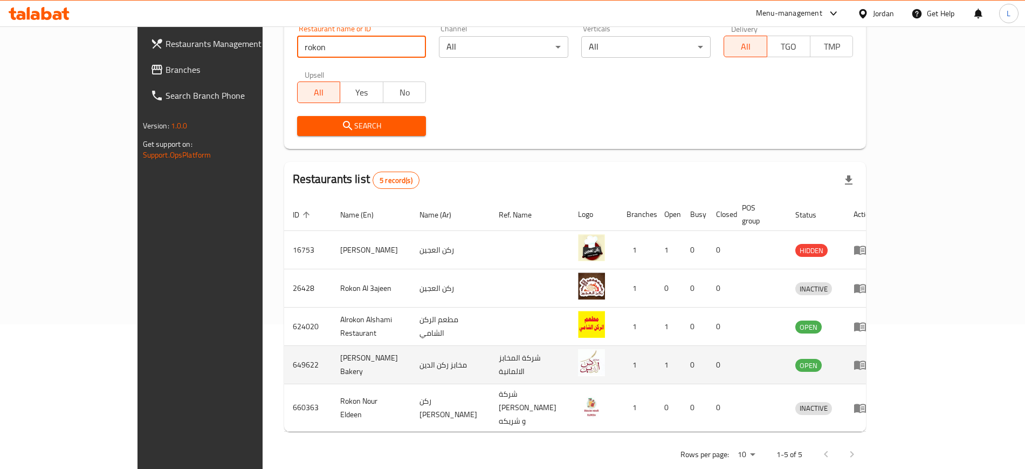
click at [867, 358] on icon "enhanced table" at bounding box center [860, 364] width 13 height 13
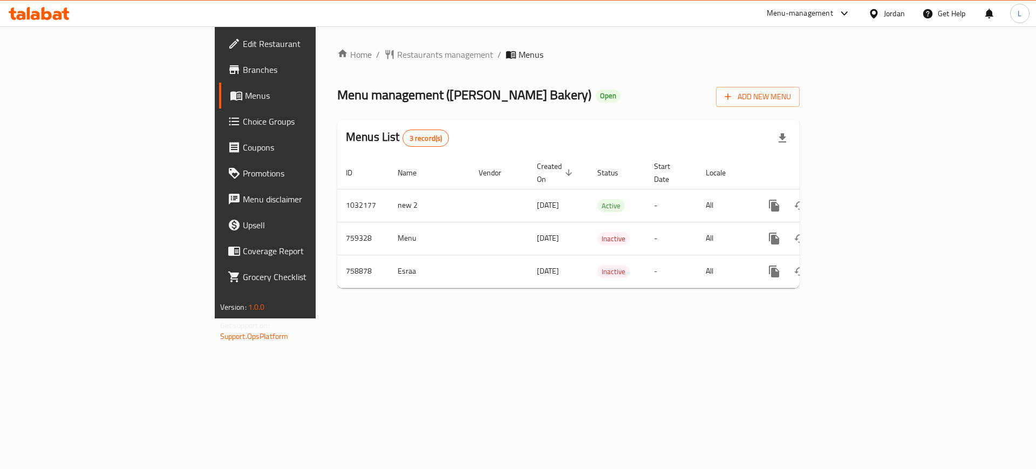
click at [243, 69] on span "Branches" at bounding box center [311, 69] width 136 height 13
